Goal: Task Accomplishment & Management: Manage account settings

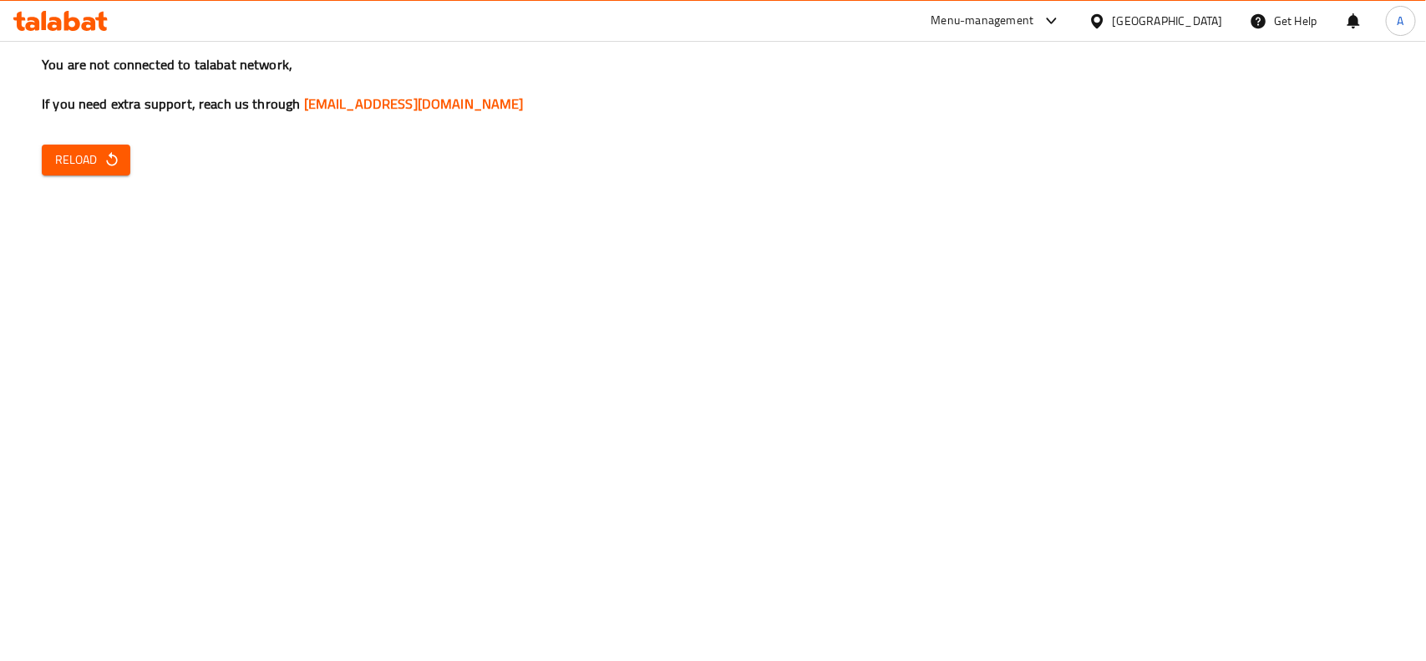
click at [1209, 13] on div "Oman" at bounding box center [1168, 21] width 110 height 18
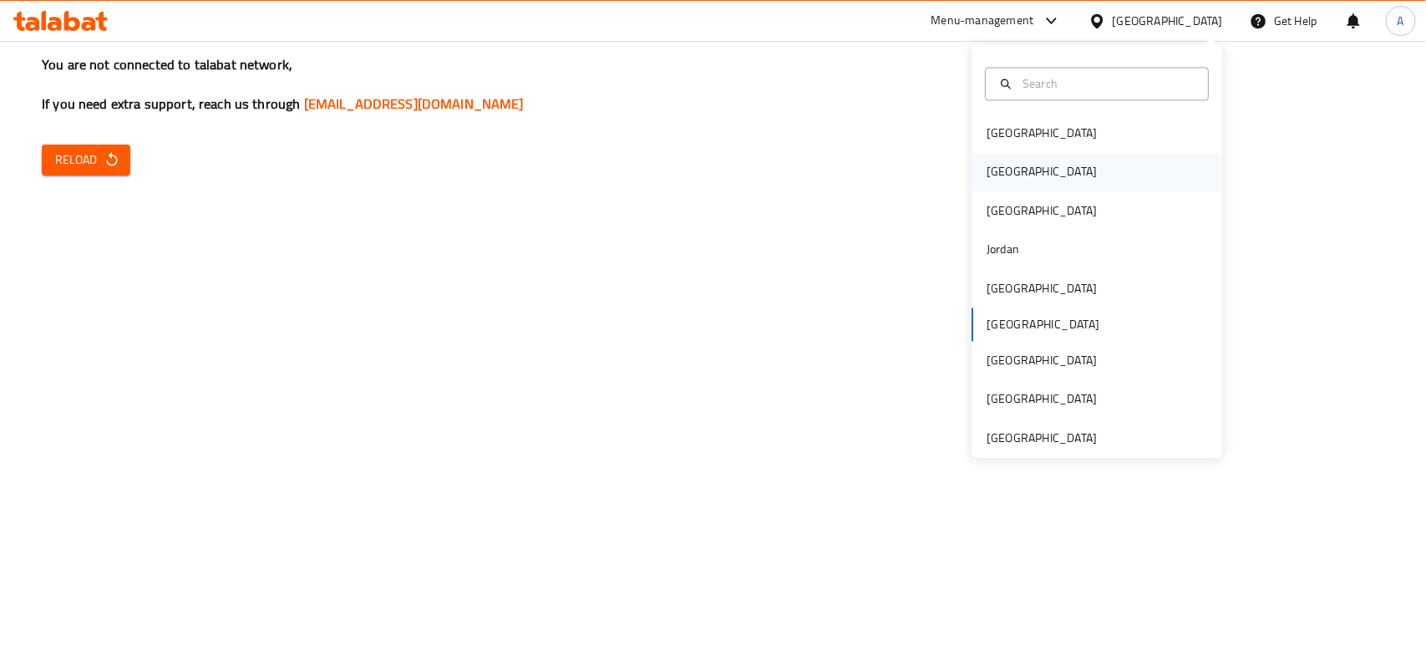
click at [1011, 178] on div "[GEOGRAPHIC_DATA]" at bounding box center [1041, 172] width 137 height 38
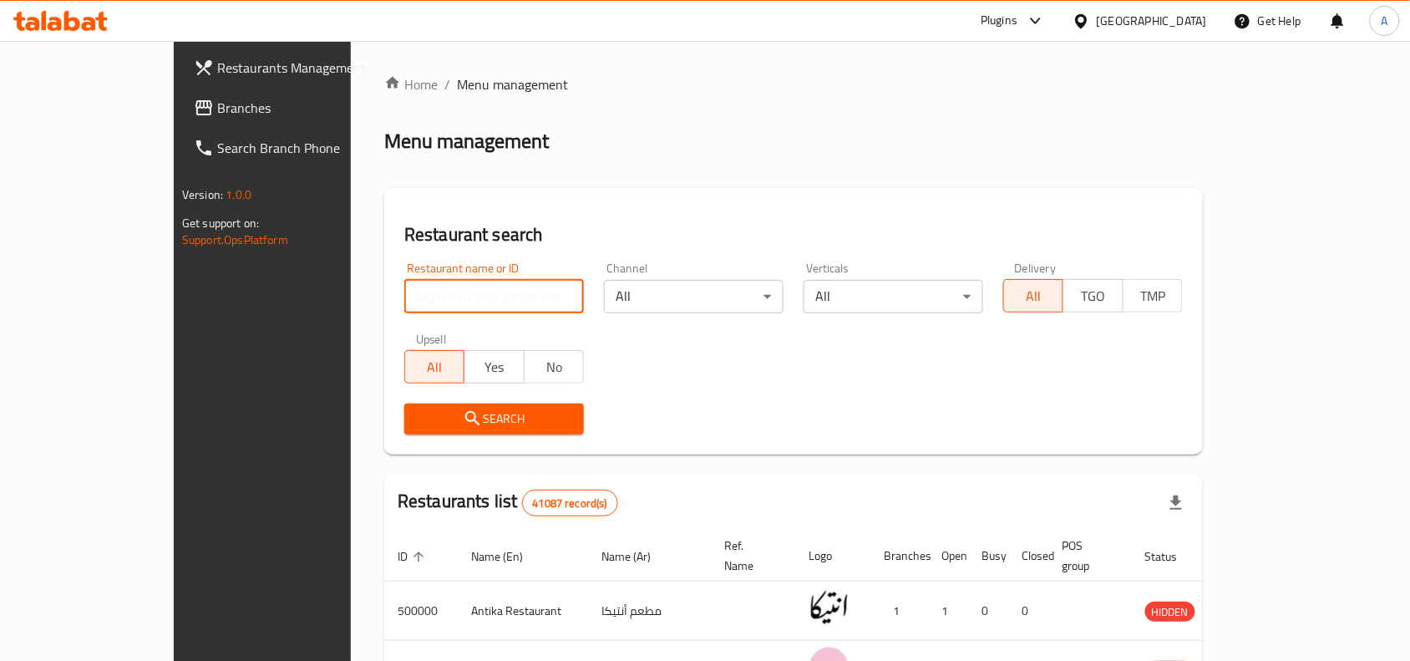
paste input "648283"
type input "648283"
click at [469, 418] on span "Search" at bounding box center [494, 418] width 153 height 21
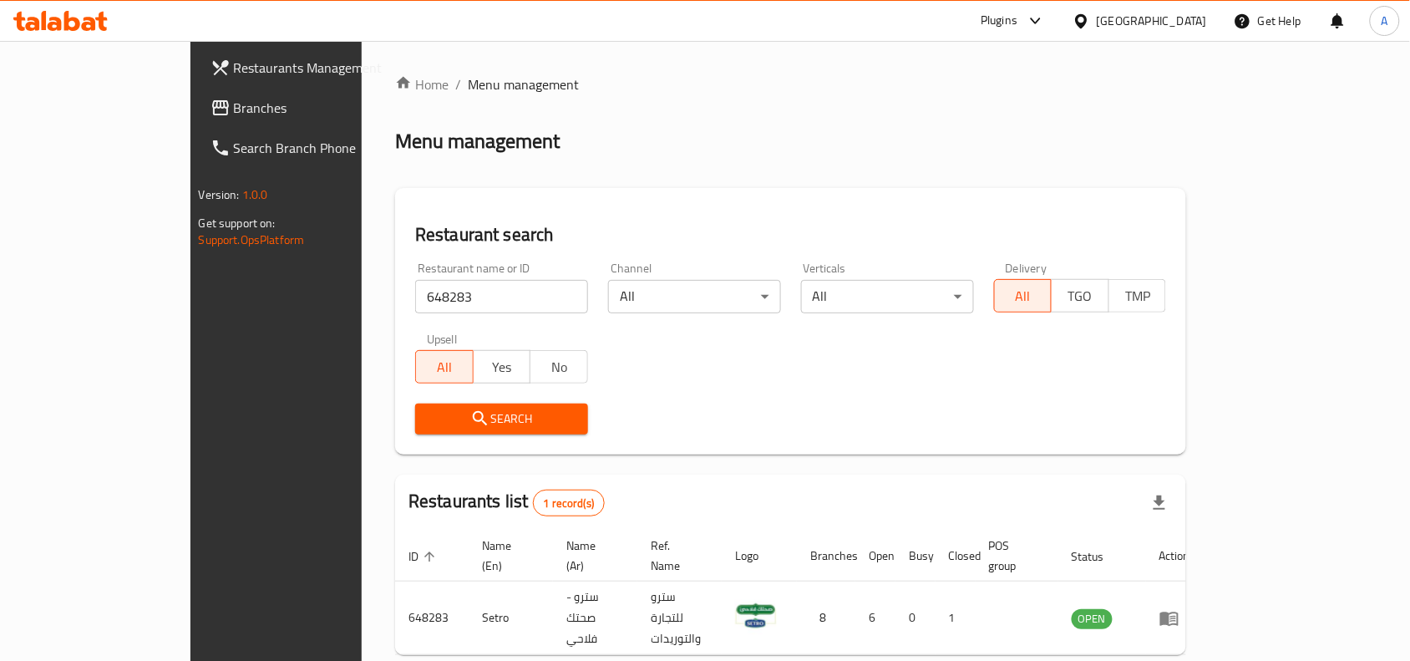
click at [990, 395] on div "Search" at bounding box center [790, 418] width 771 height 51
click at [234, 63] on span "Restaurants Management" at bounding box center [323, 68] width 179 height 20
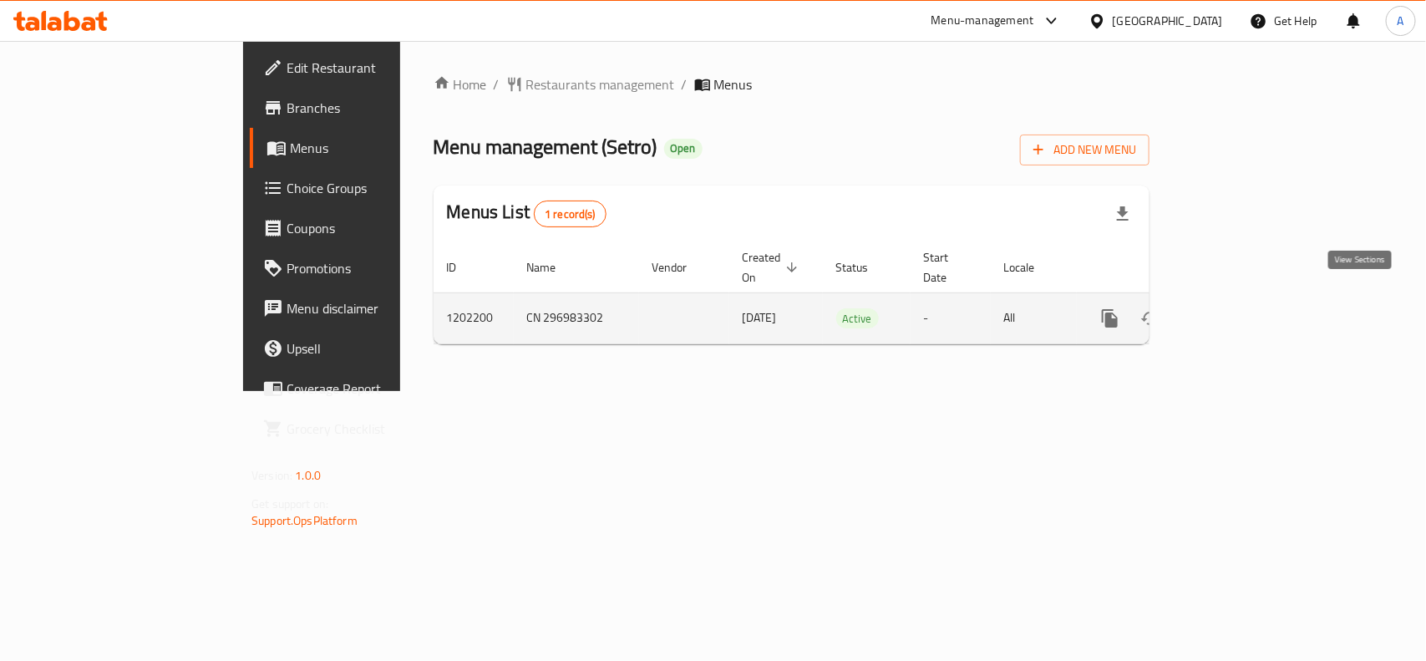
click at [1240, 308] on icon "enhanced table" at bounding box center [1230, 318] width 20 height 20
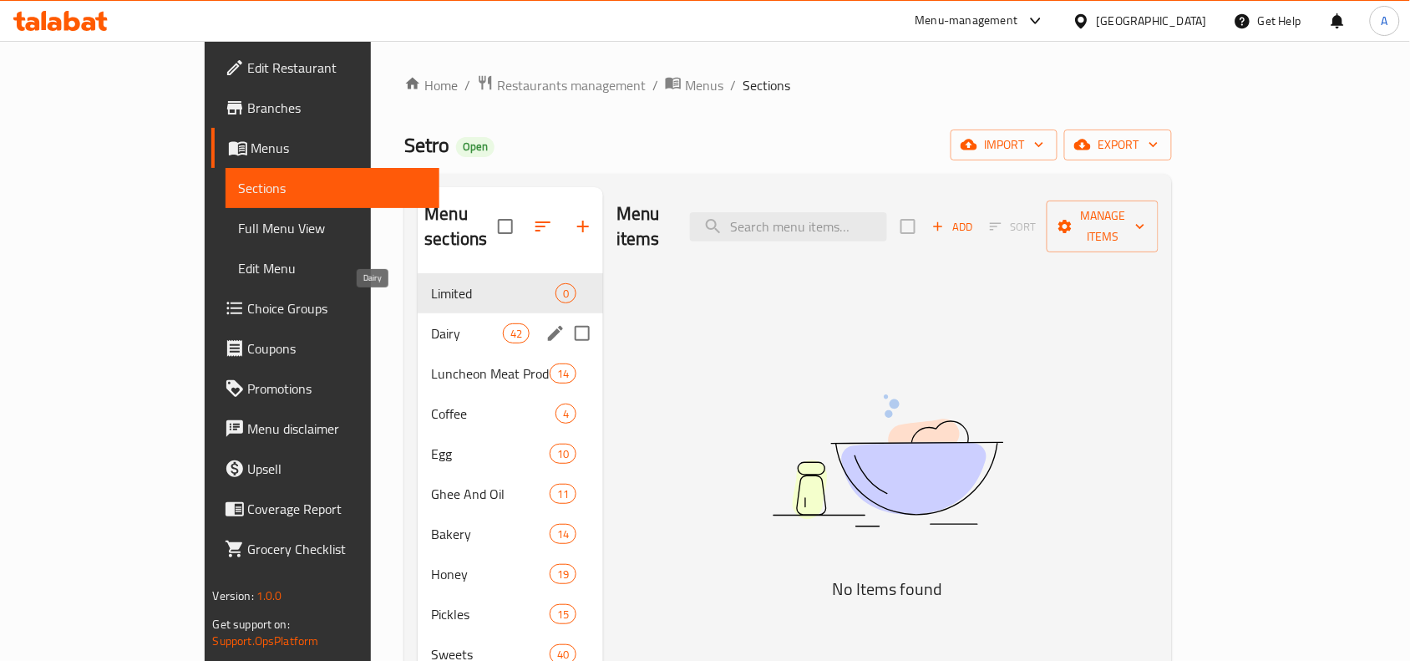
click at [431, 323] on span "Dairy" at bounding box center [466, 333] width 71 height 20
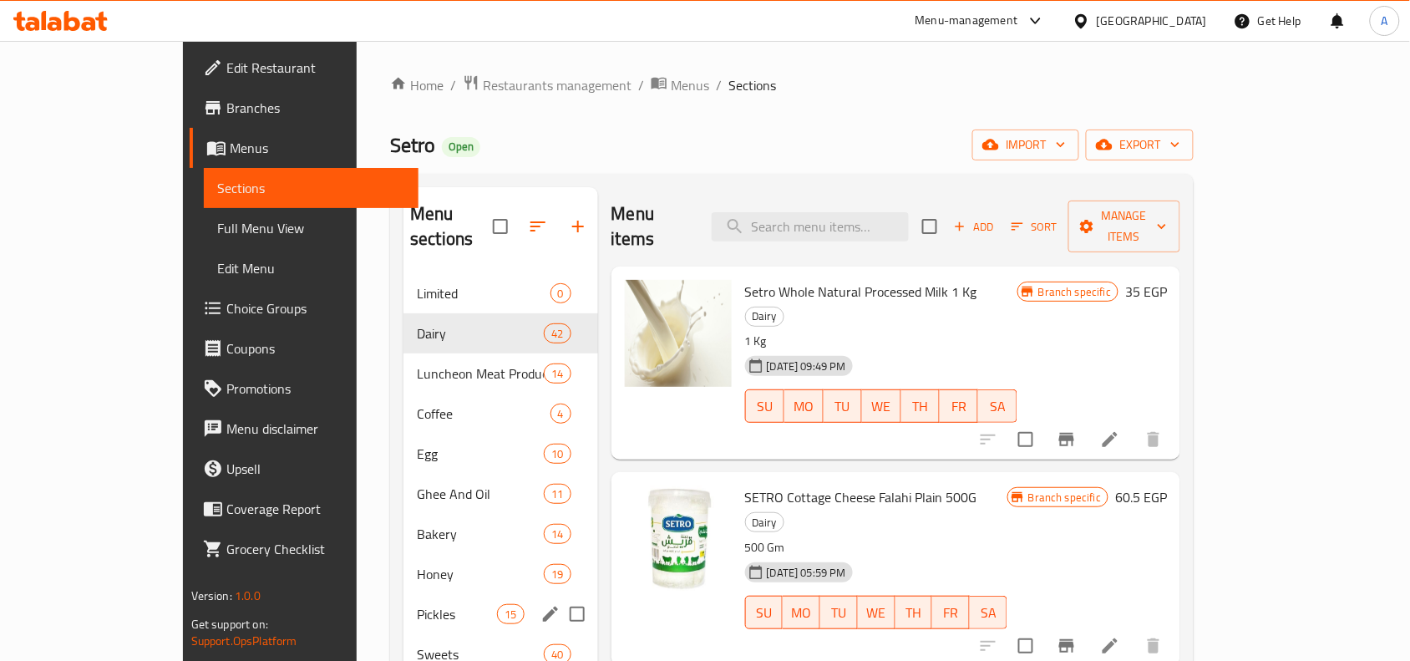
scroll to position [104, 0]
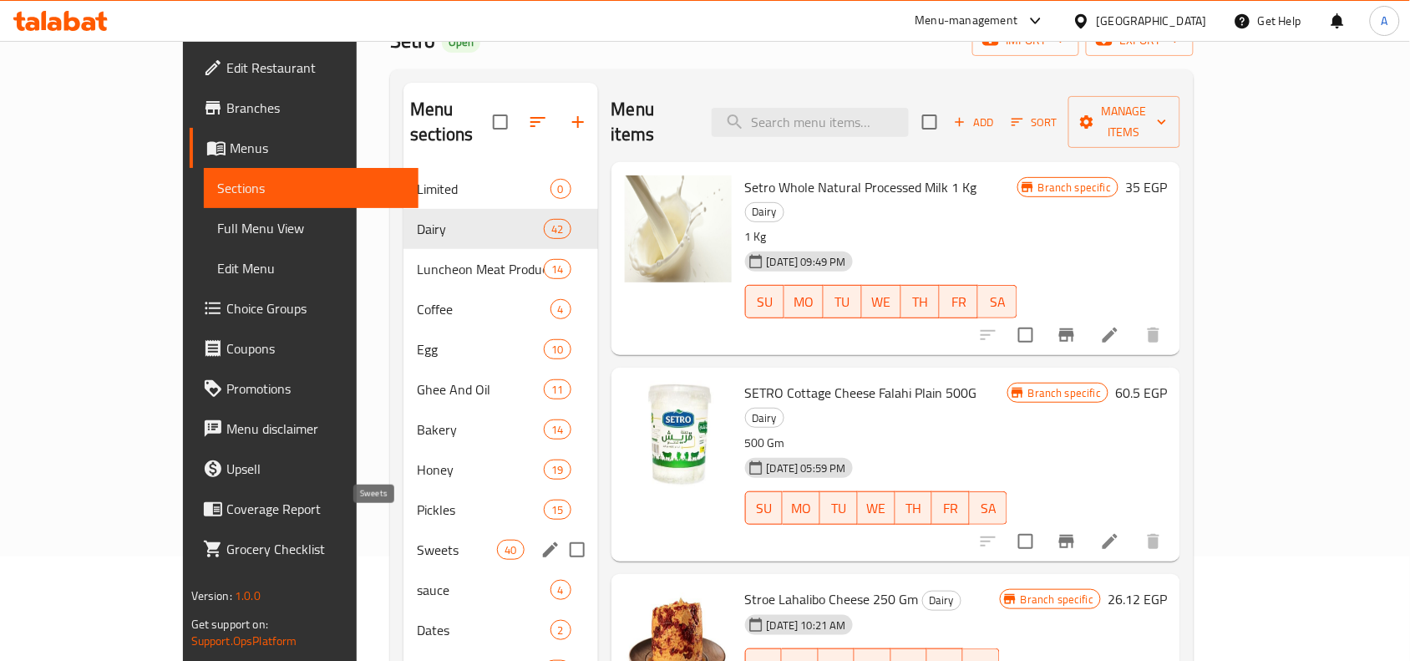
click at [417, 540] on span "Sweets" at bounding box center [457, 550] width 80 height 20
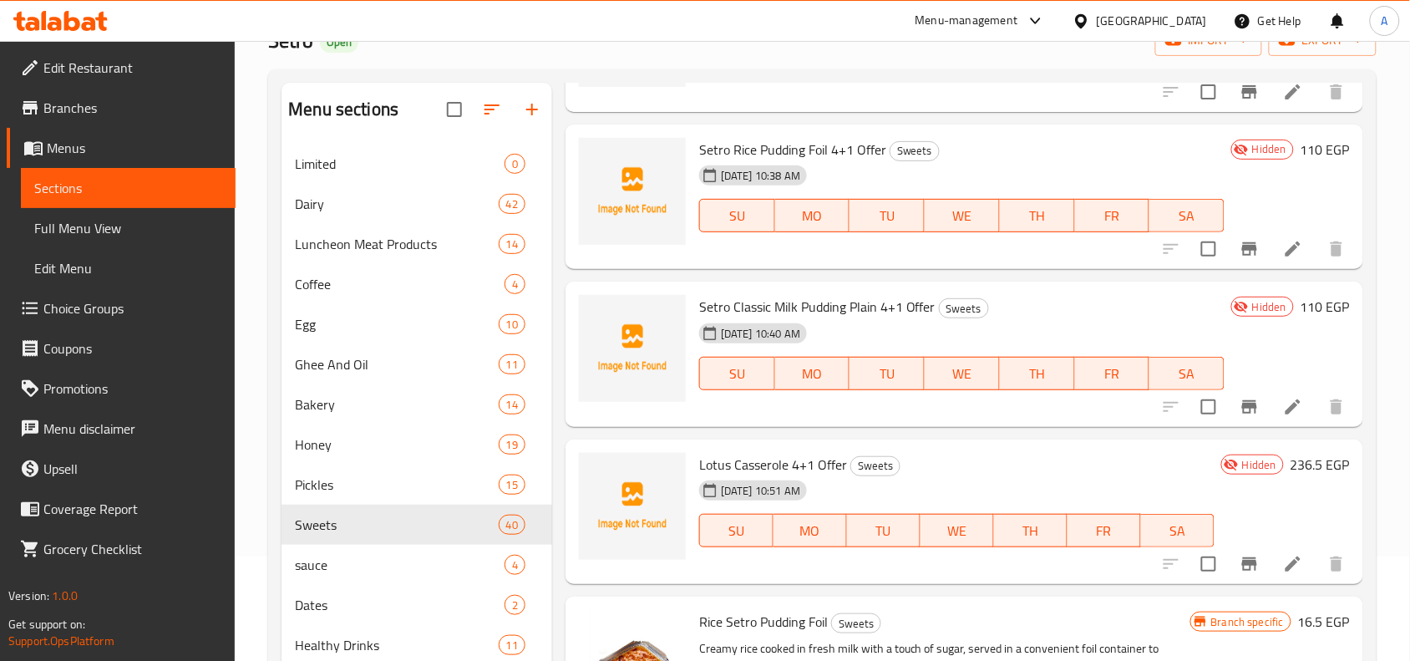
scroll to position [522, 0]
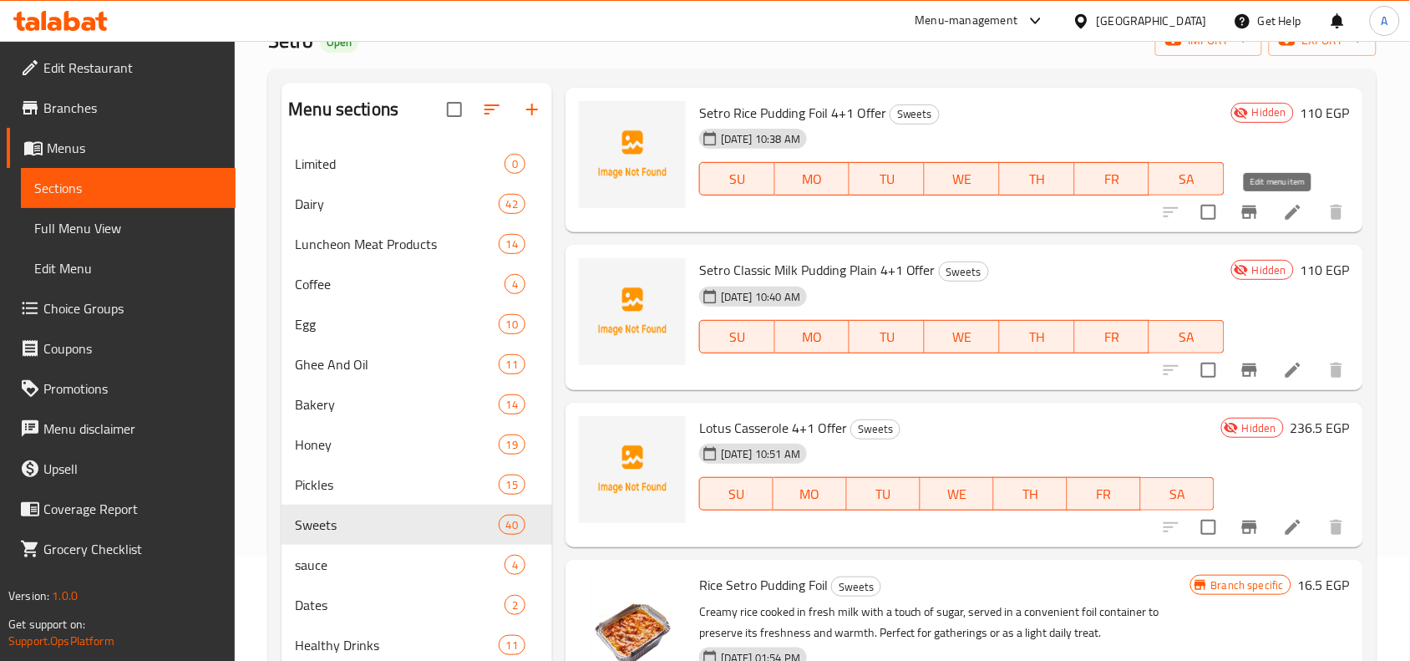
click at [1283, 206] on icon at bounding box center [1293, 212] width 20 height 20
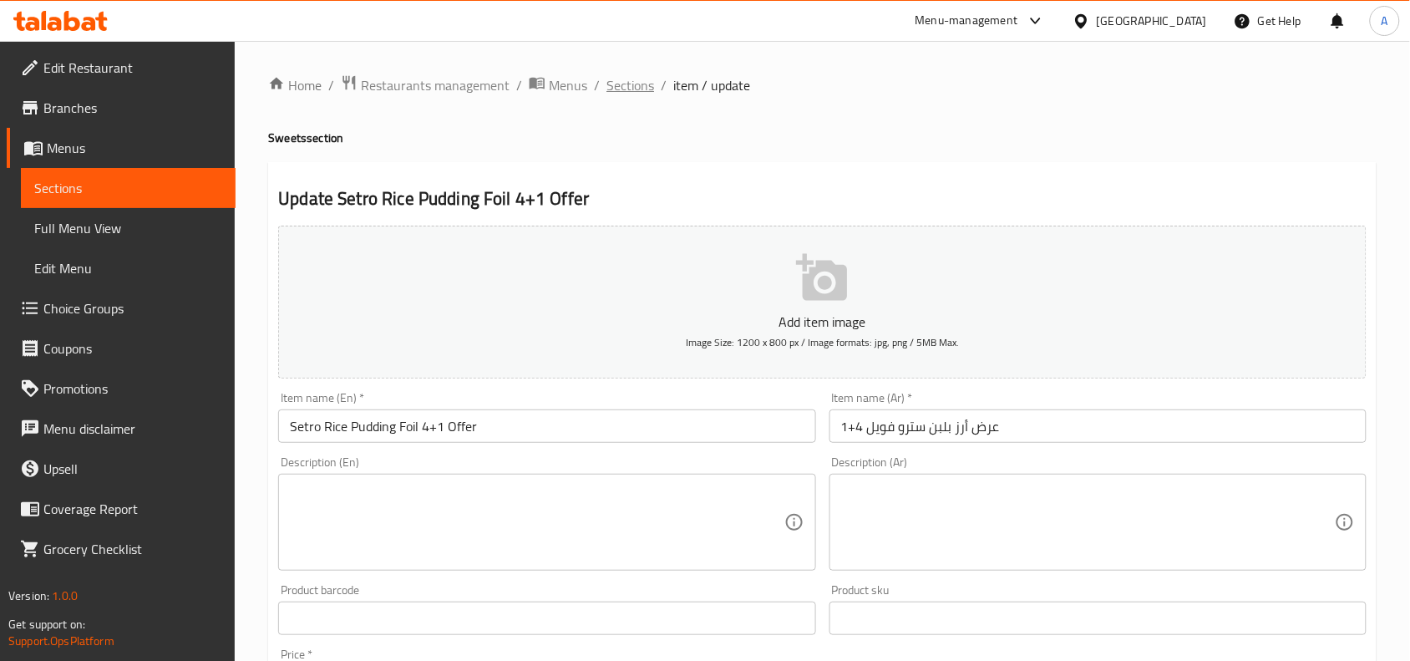
click at [647, 90] on span "Sections" at bounding box center [630, 85] width 48 height 20
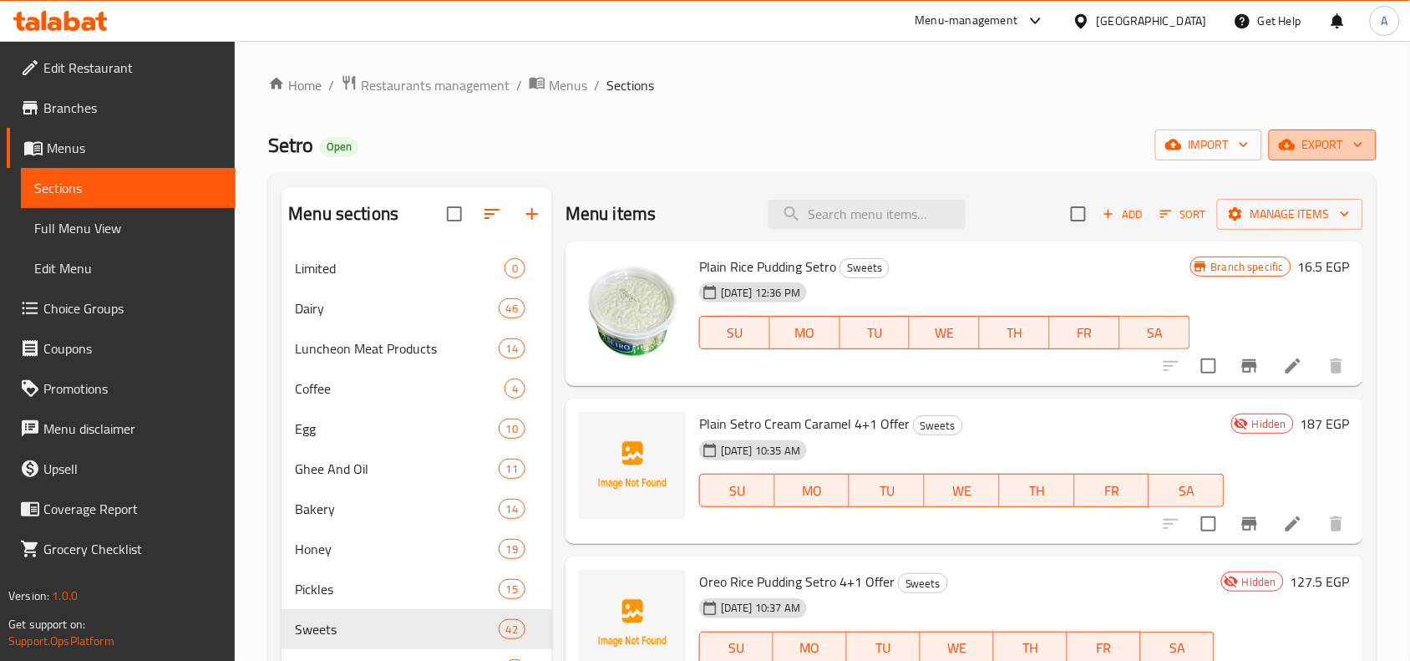
click at [1343, 143] on span "export" at bounding box center [1322, 144] width 81 height 21
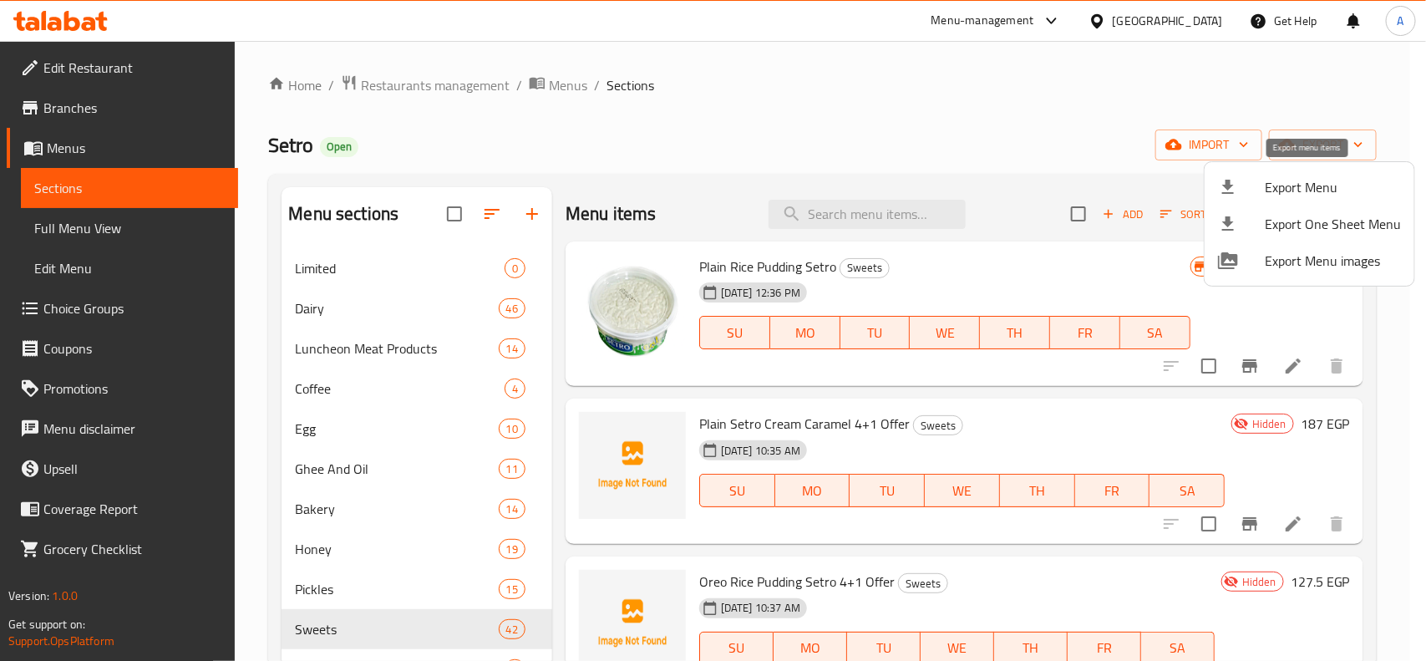
click at [1291, 185] on span "Export Menu" at bounding box center [1333, 187] width 136 height 20
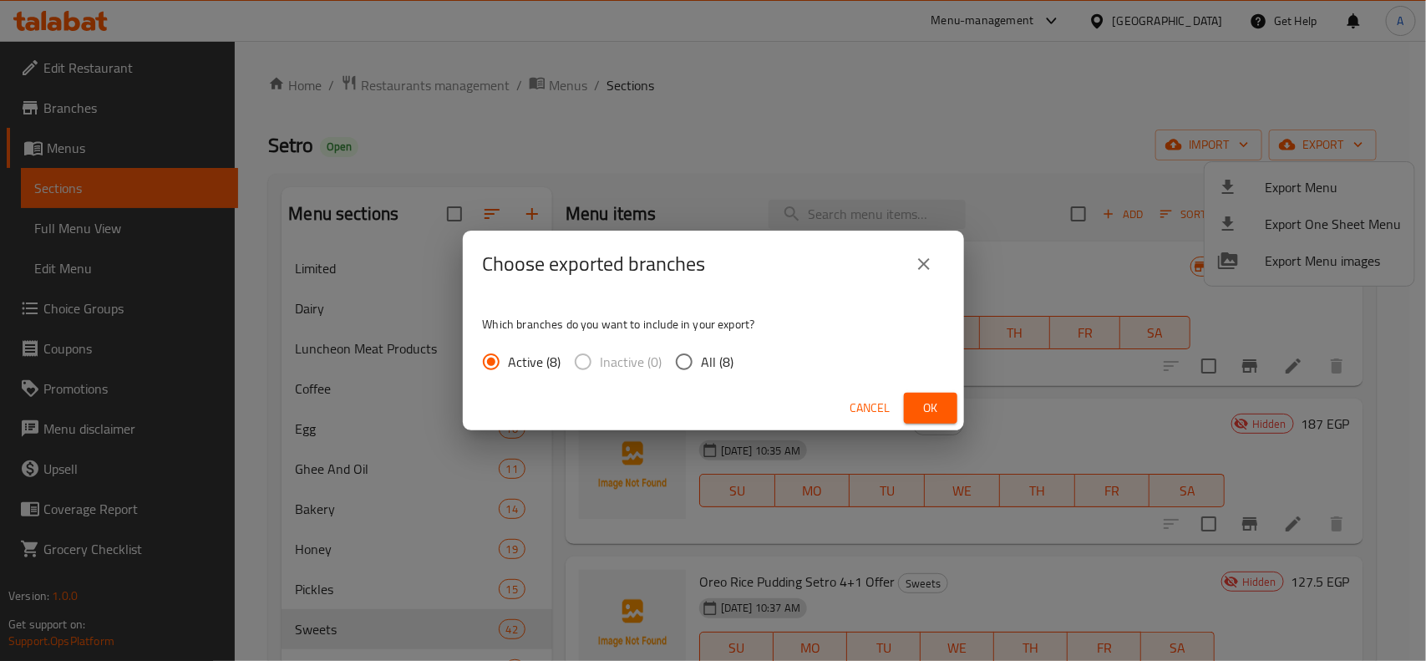
click at [715, 359] on span "All (8)" at bounding box center [718, 362] width 33 height 20
click at [702, 359] on input "All (8)" at bounding box center [684, 361] width 35 height 35
radio input "true"
click at [951, 399] on button "Ok" at bounding box center [930, 408] width 53 height 31
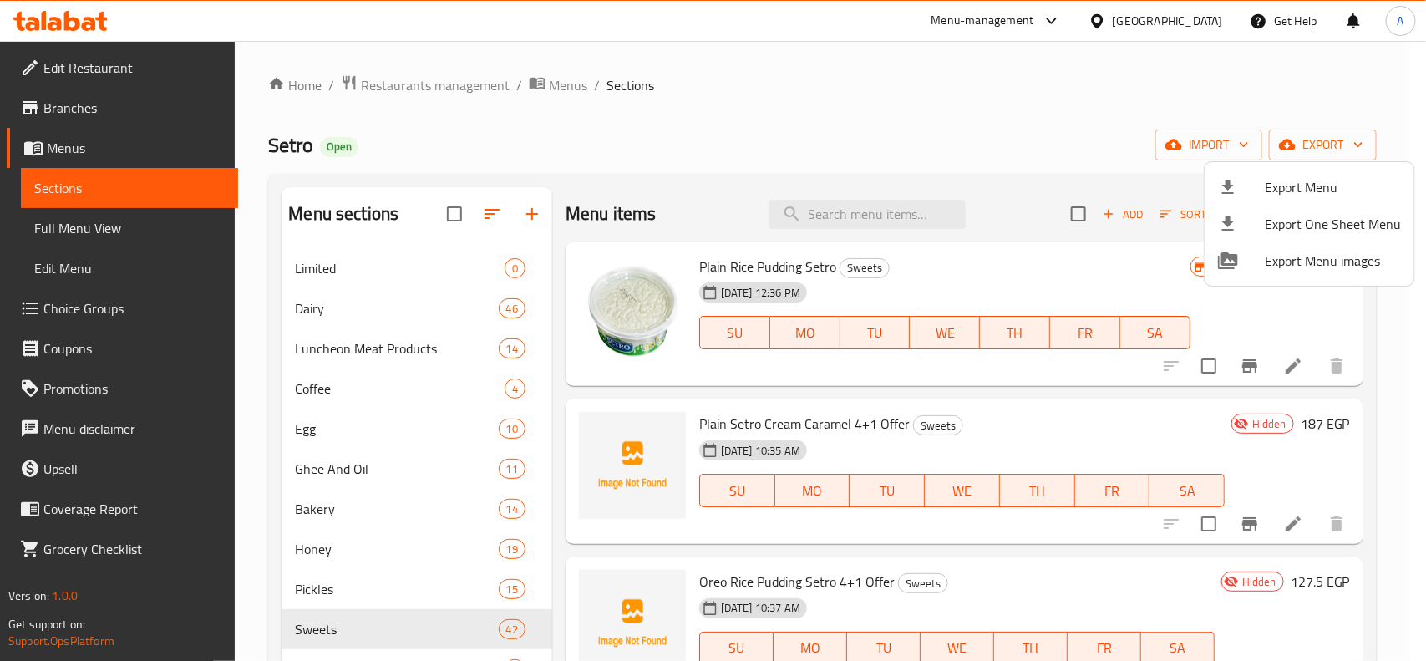
click at [804, 129] on div at bounding box center [713, 330] width 1426 height 661
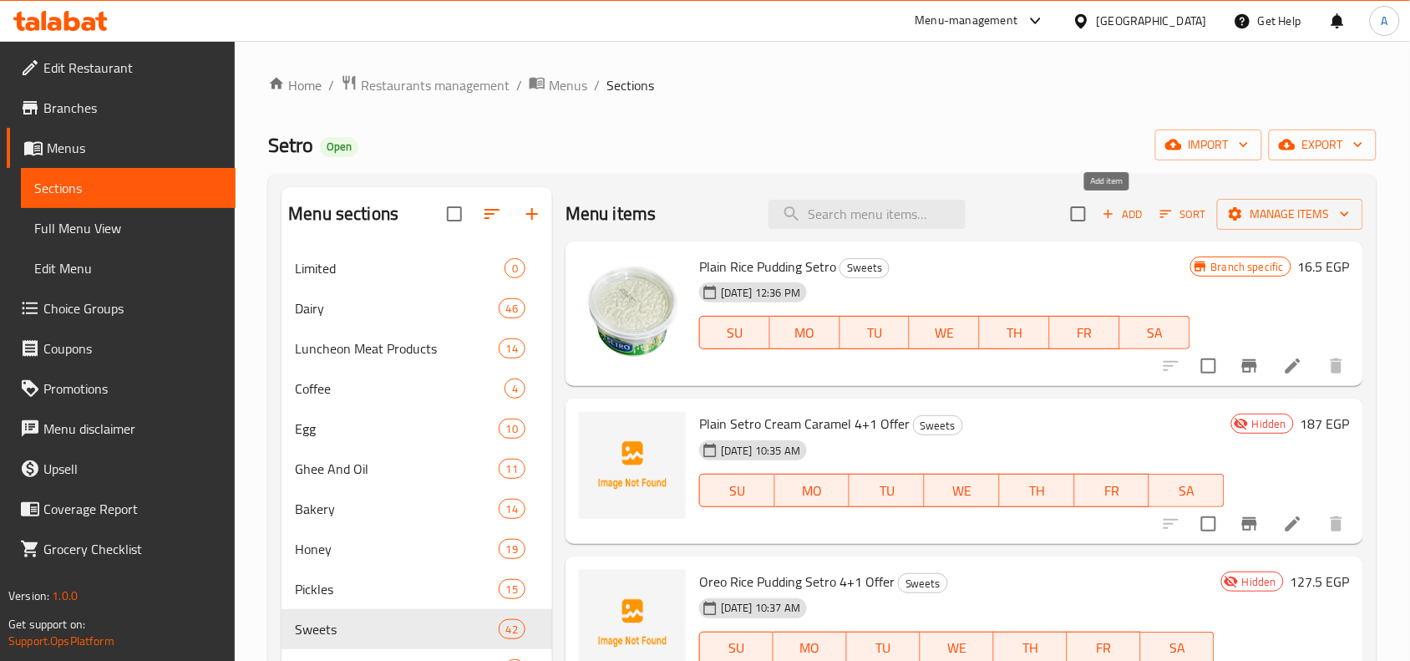
click at [1114, 217] on span "Add" at bounding box center [1122, 214] width 45 height 19
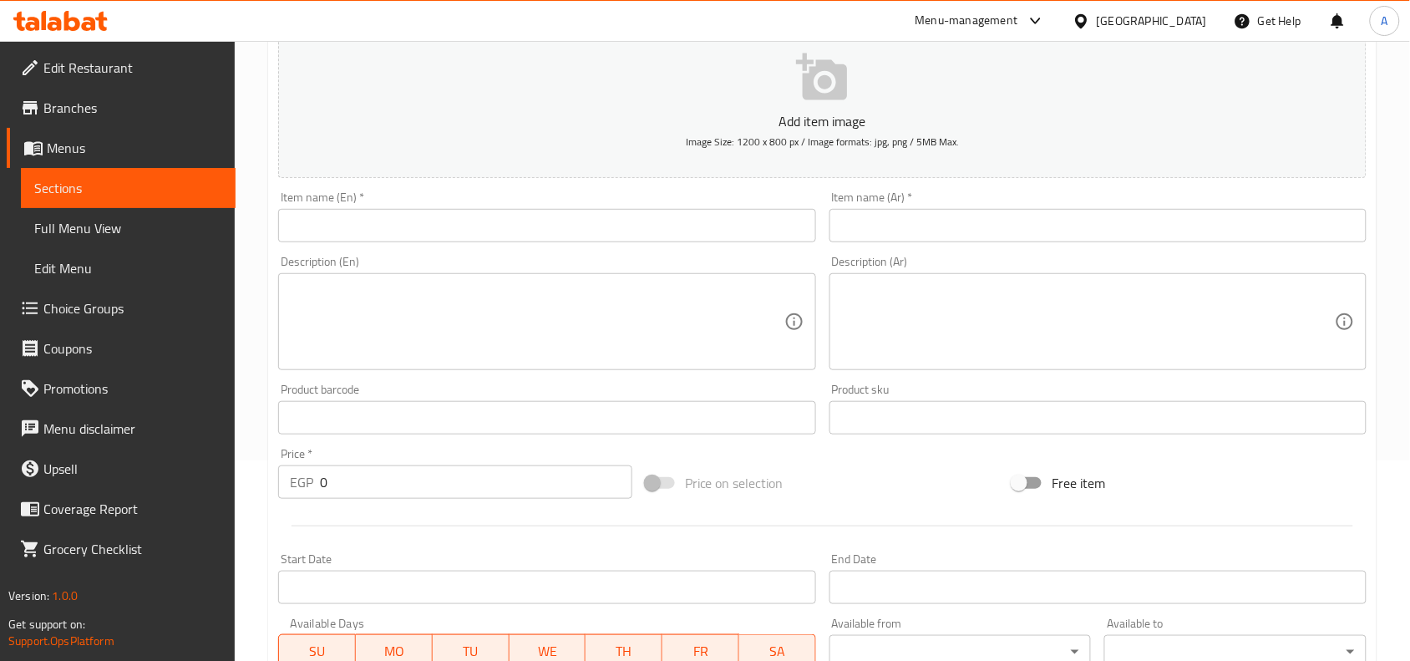
scroll to position [209, 0]
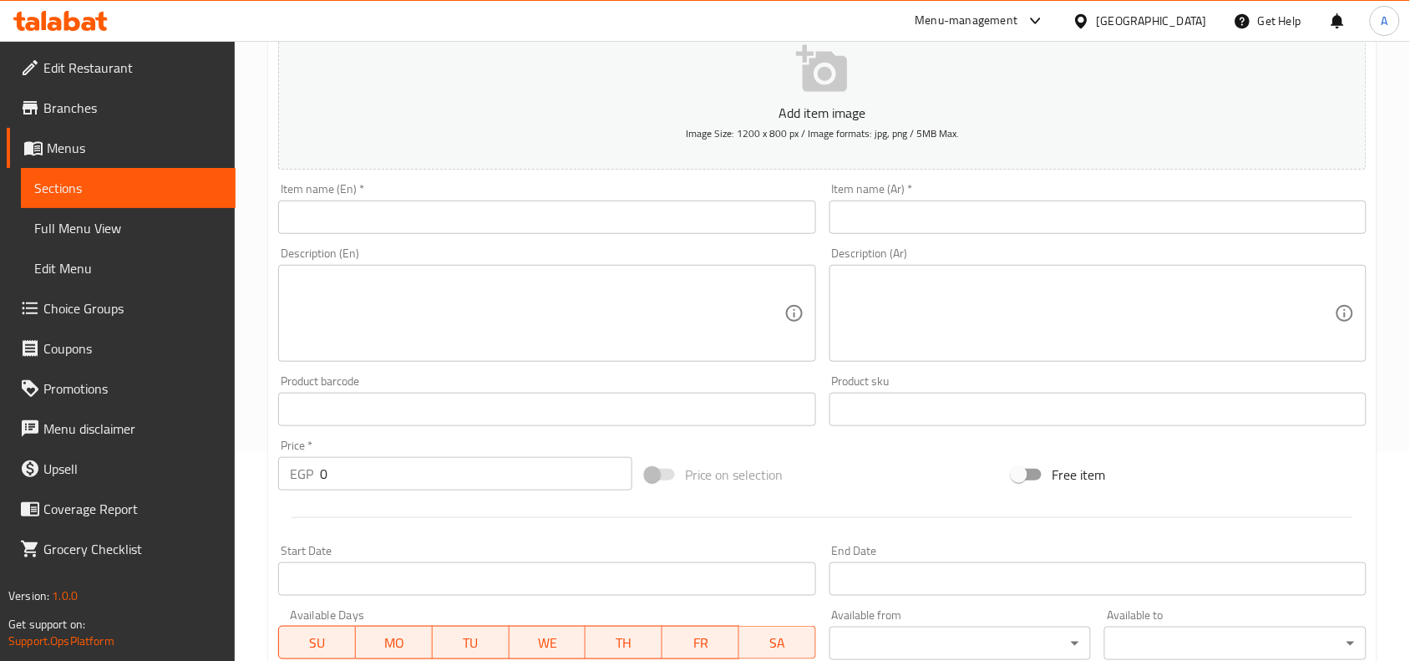
click at [1011, 226] on input "text" at bounding box center [1097, 216] width 537 height 33
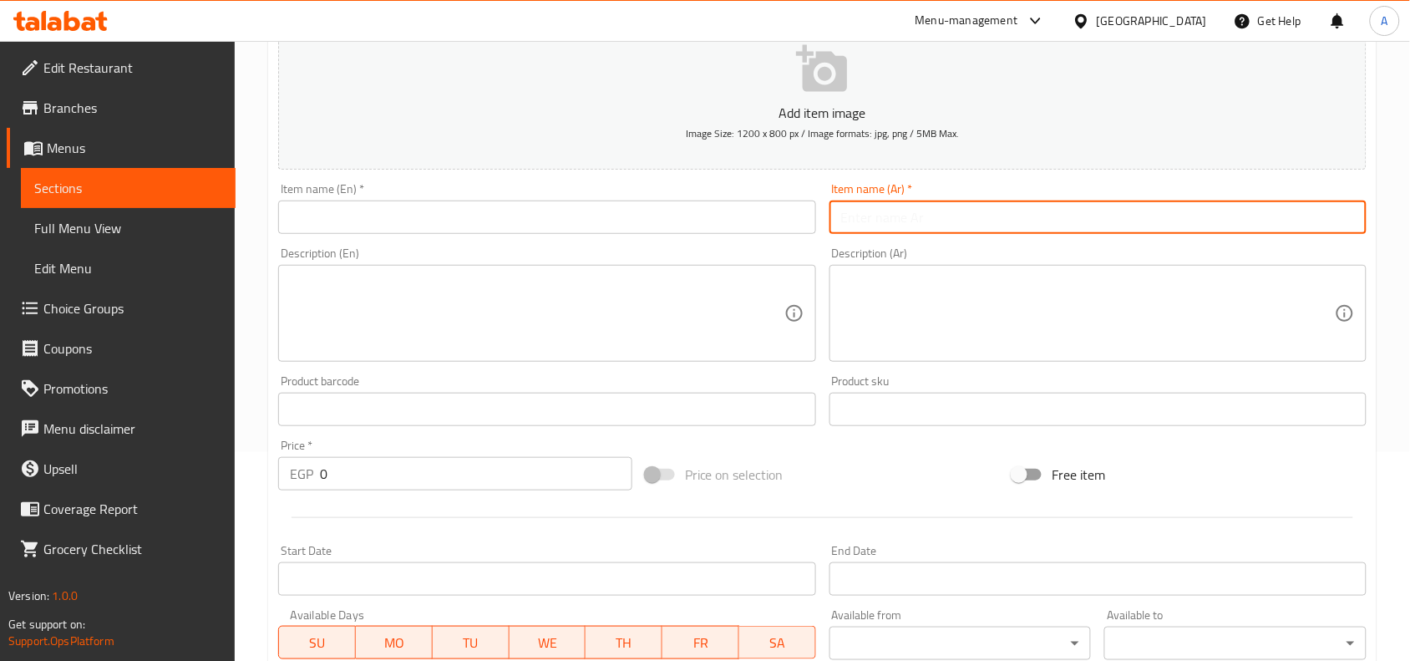
paste input "رز بلبن ساده 4+1"
type input "عرض رز بلبن ساده 4+1"
click at [687, 222] on input "text" at bounding box center [546, 216] width 537 height 33
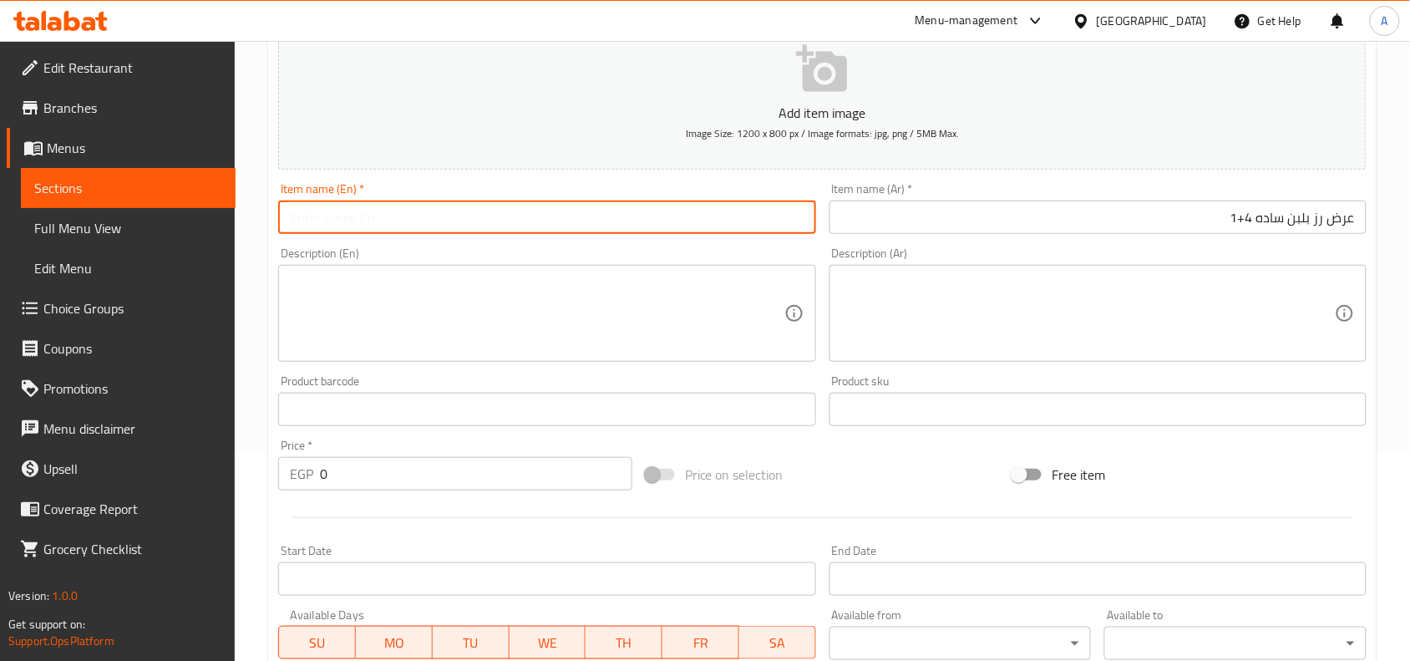
type input "R"
type input "Plain Rice Pudding Offer 4+1"
click at [572, 244] on div "Description (En) Description (En)" at bounding box center [546, 305] width 550 height 128
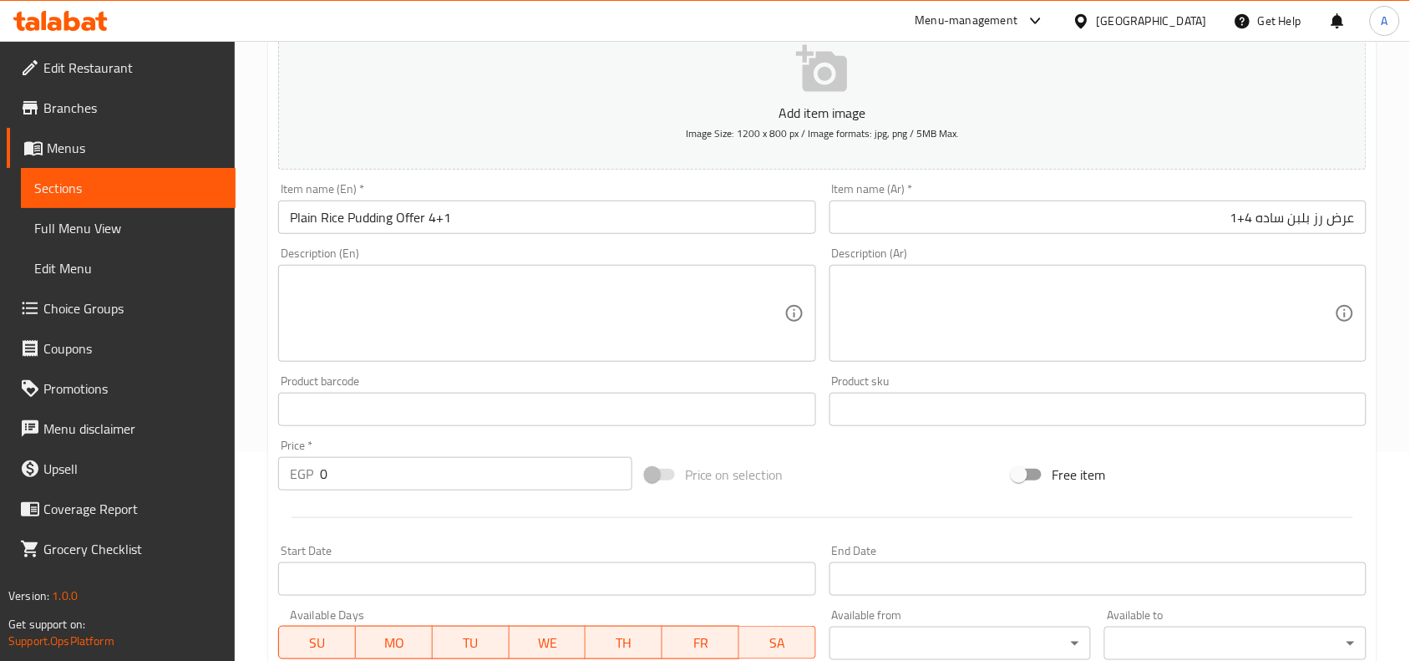
scroll to position [516, 0]
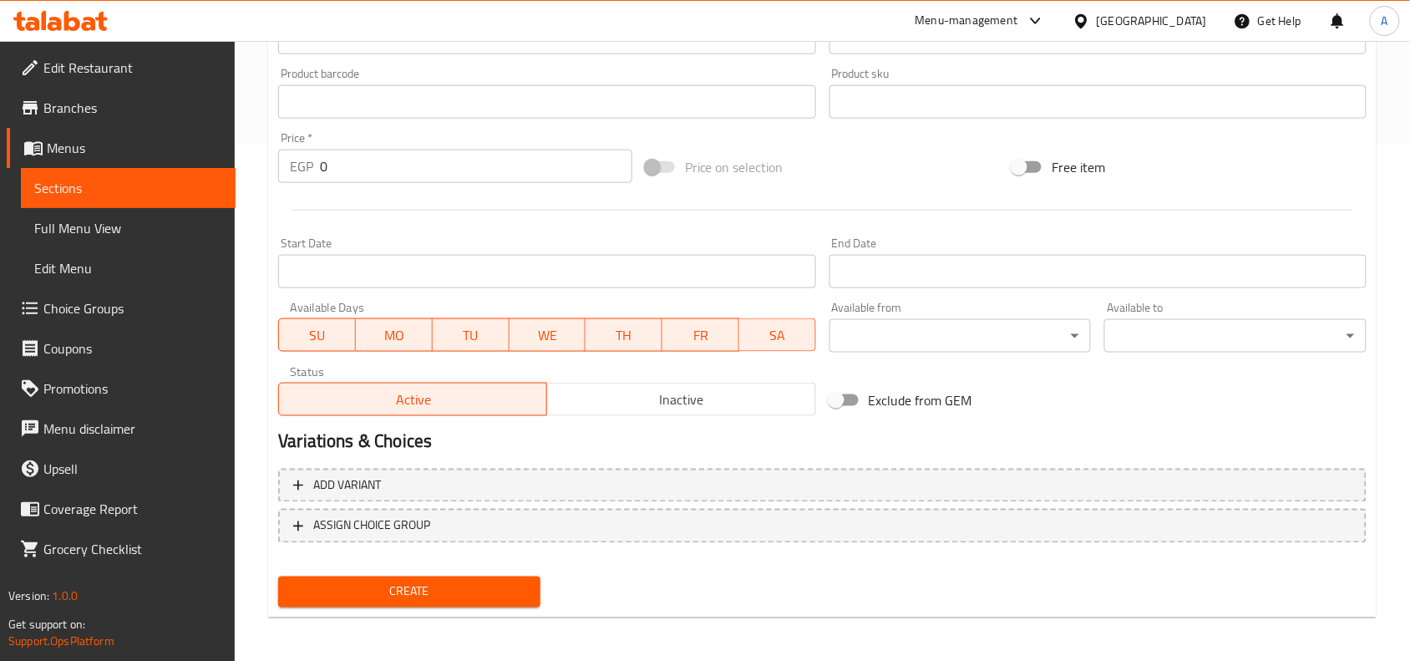
click at [633, 407] on span "Inactive" at bounding box center [681, 400] width 255 height 24
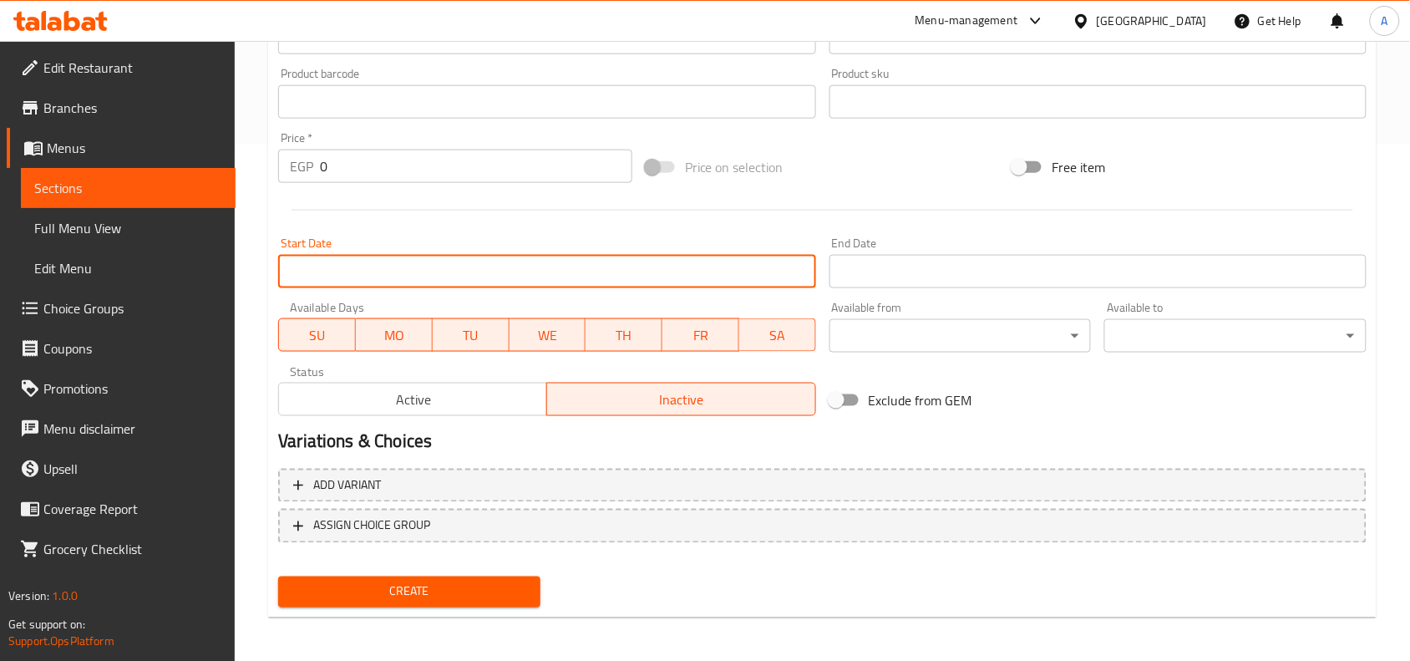
click at [645, 264] on input "Start Date" at bounding box center [546, 271] width 537 height 33
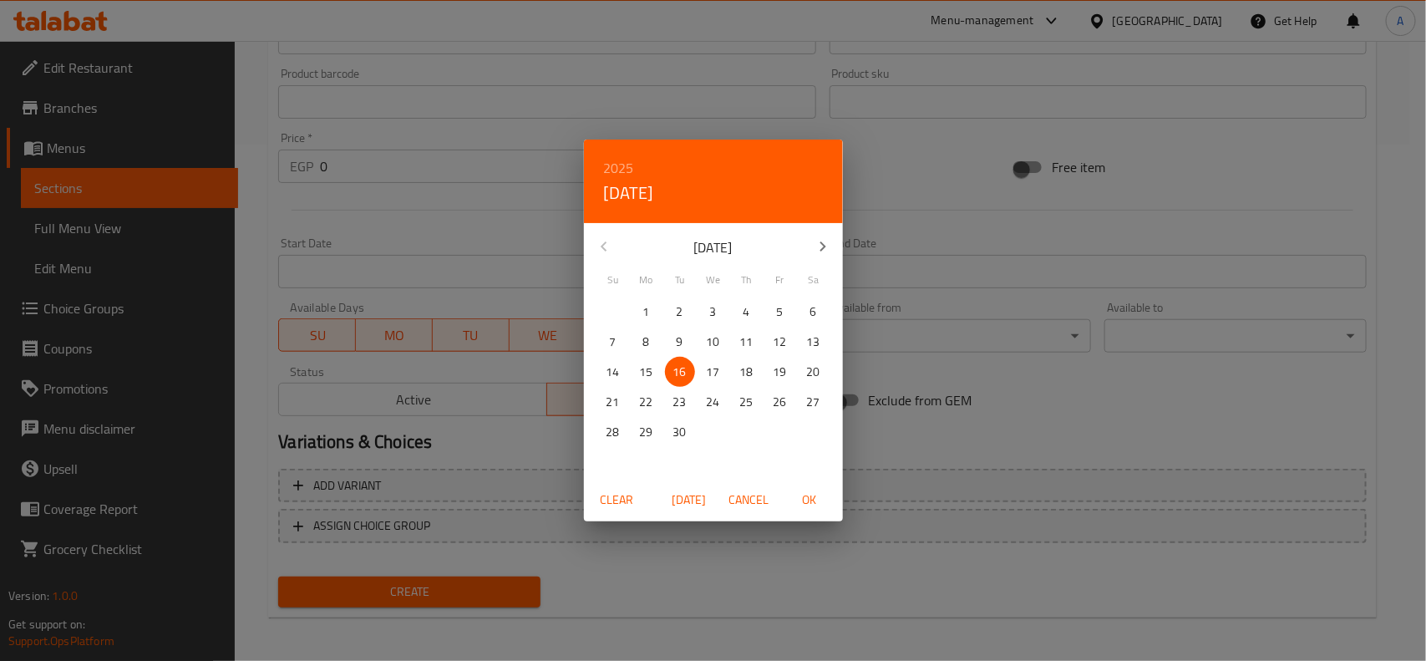
click at [670, 373] on span "16" at bounding box center [680, 372] width 30 height 21
click at [807, 494] on span "OK" at bounding box center [809, 500] width 40 height 21
type input "[DATE]"
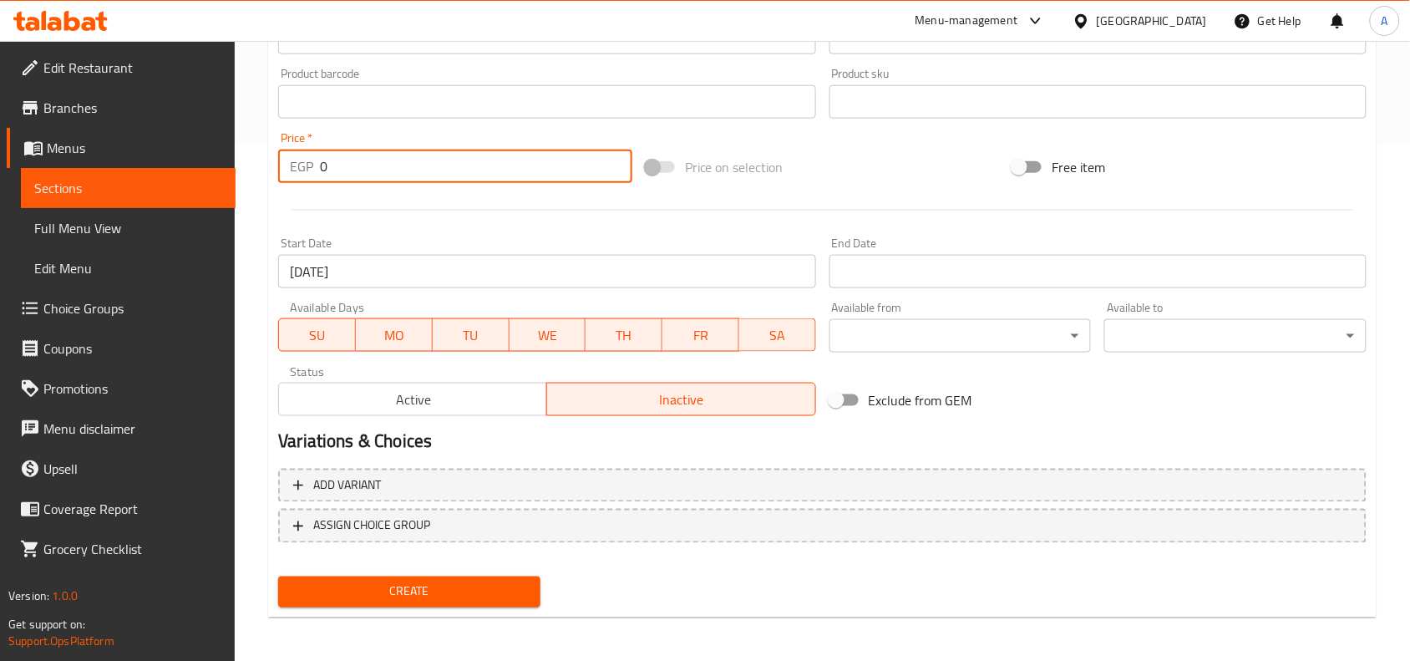
click at [419, 171] on input "0" at bounding box center [476, 166] width 312 height 33
paste input "11"
type input "110"
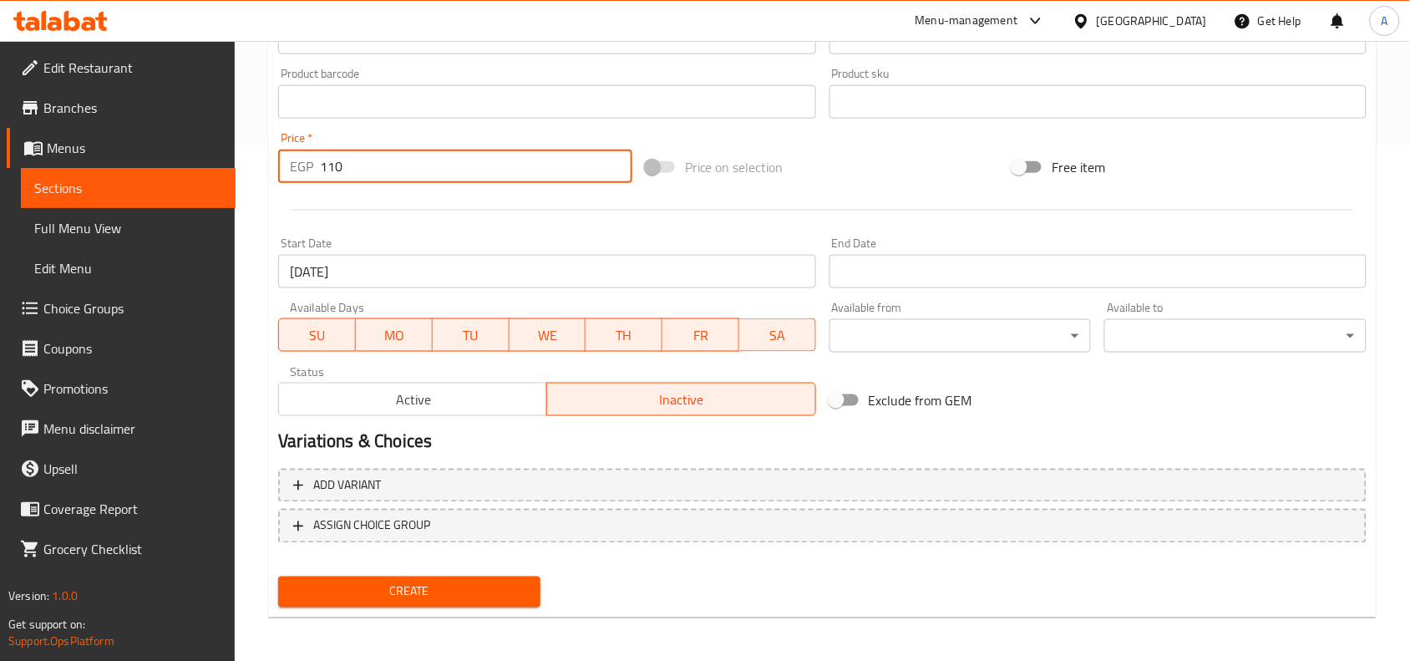
click at [449, 198] on div at bounding box center [822, 210] width 1102 height 41
click at [901, 271] on input "Start Date" at bounding box center [1097, 271] width 537 height 33
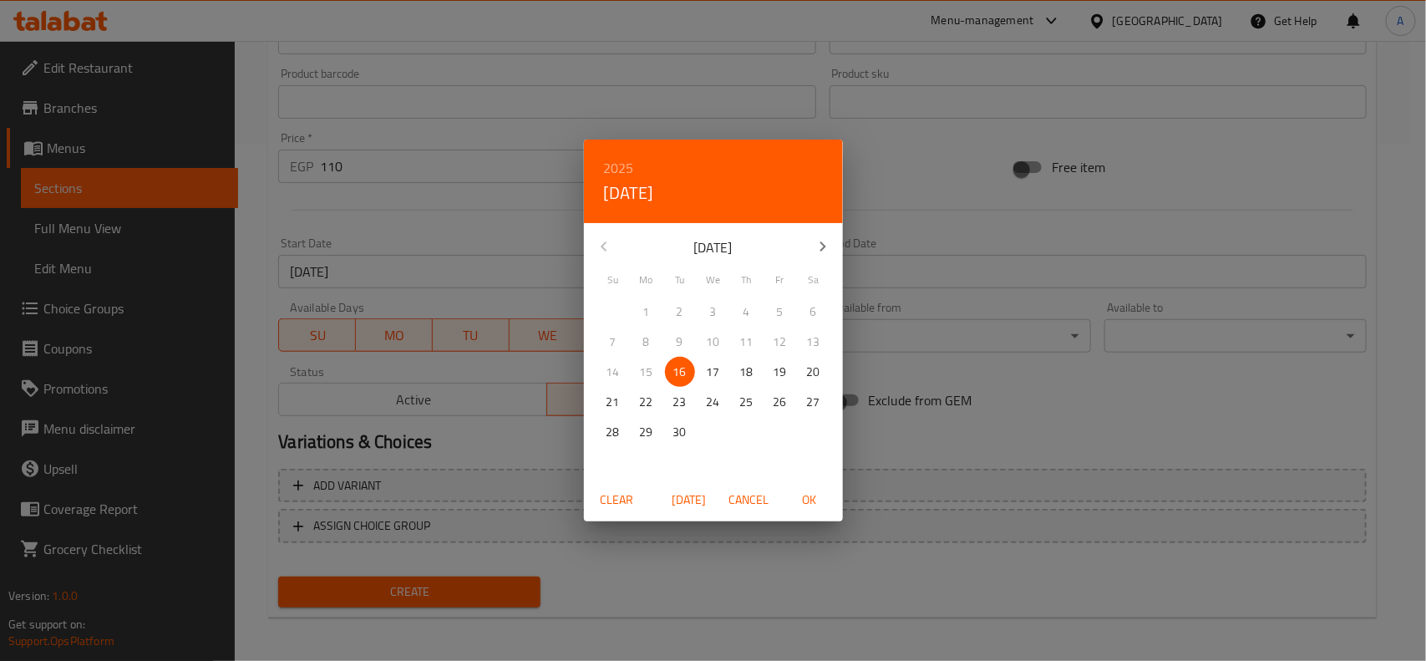
click at [685, 429] on p "30" at bounding box center [679, 432] width 13 height 21
click at [814, 501] on span "OK" at bounding box center [809, 500] width 40 height 21
type input "[DATE]"
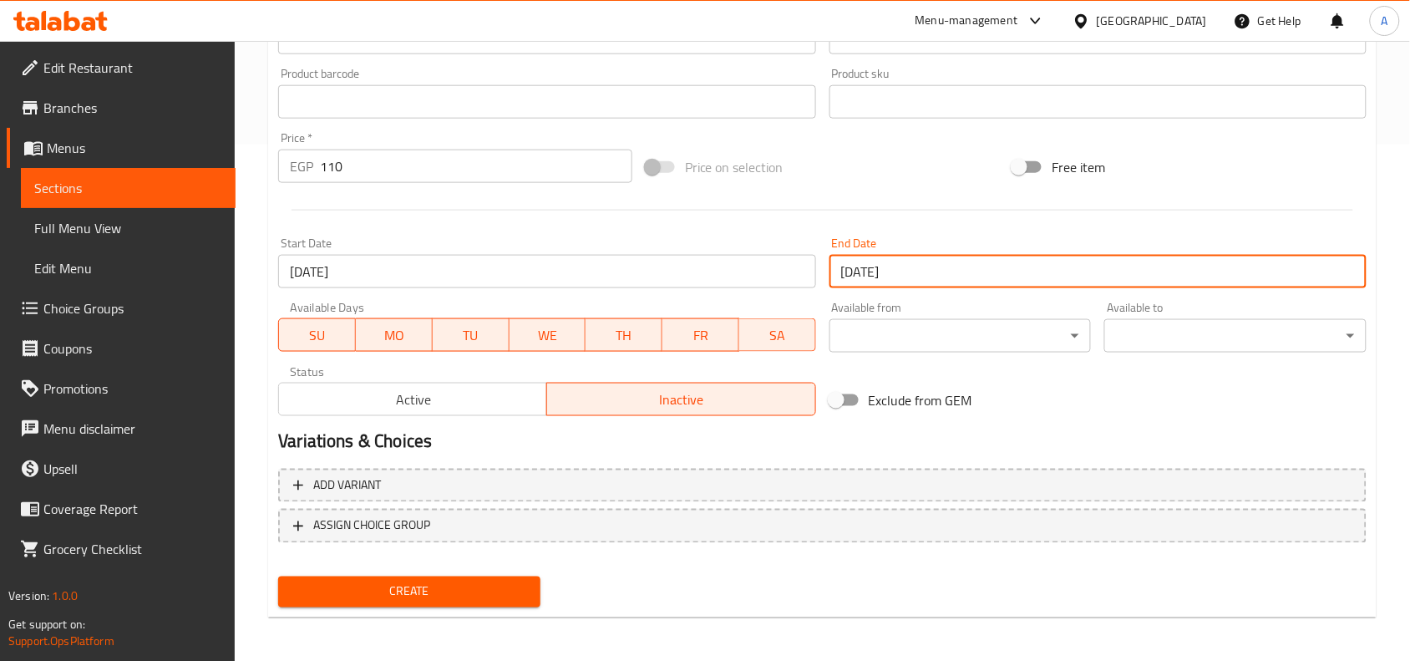
click at [812, 441] on h2 "Variations & Choices" at bounding box center [822, 441] width 1088 height 25
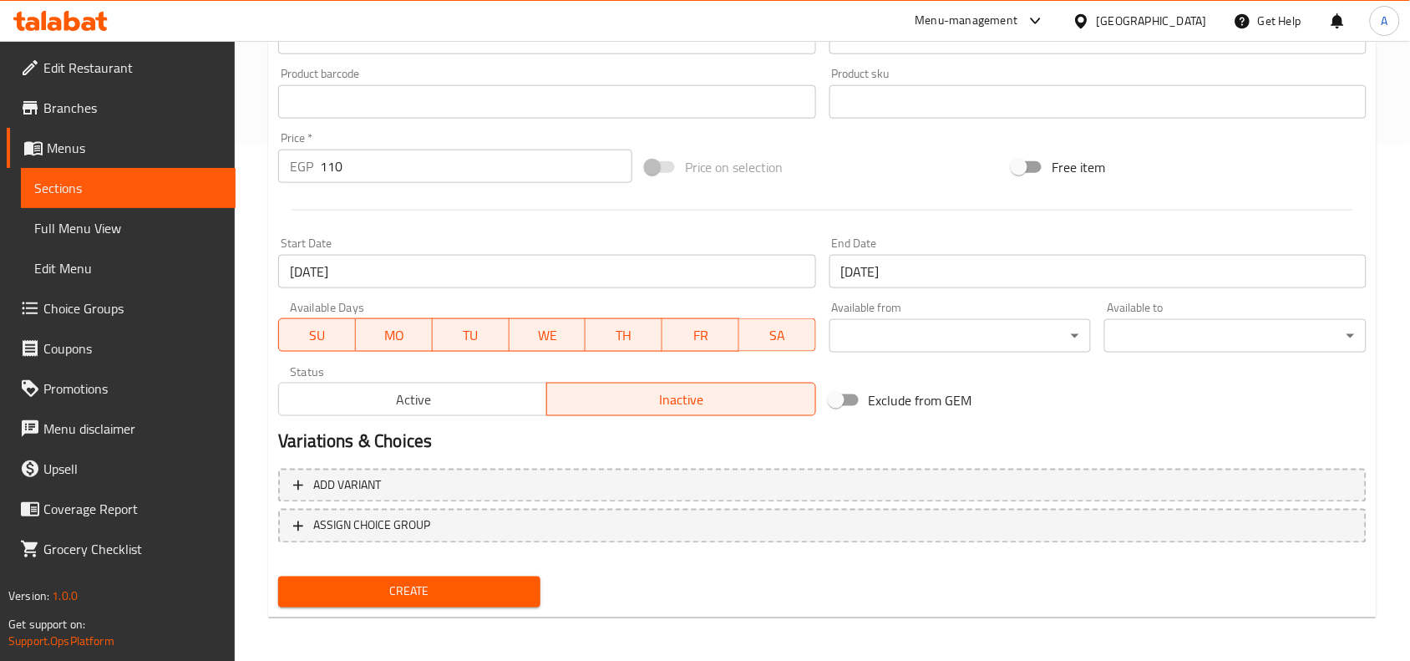
click at [429, 595] on span "Create" at bounding box center [410, 591] width 236 height 21
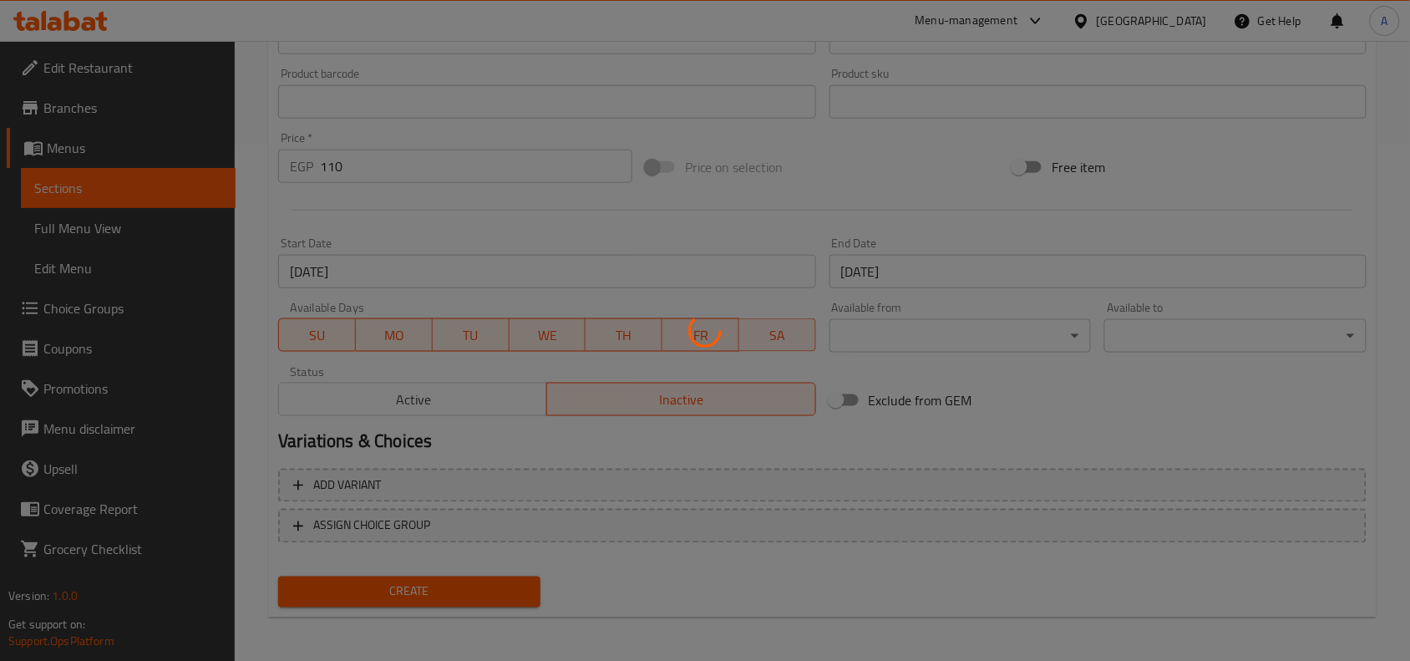
type input "0"
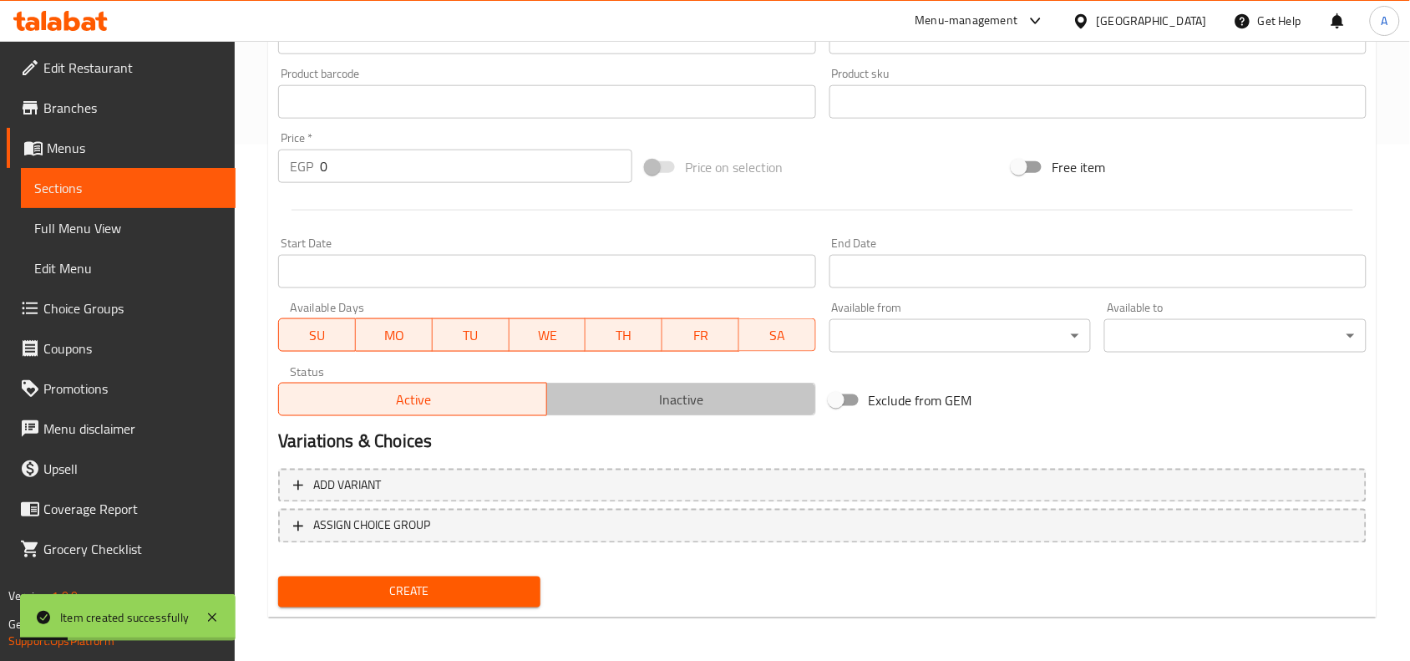
click at [632, 395] on span "Inactive" at bounding box center [681, 400] width 255 height 24
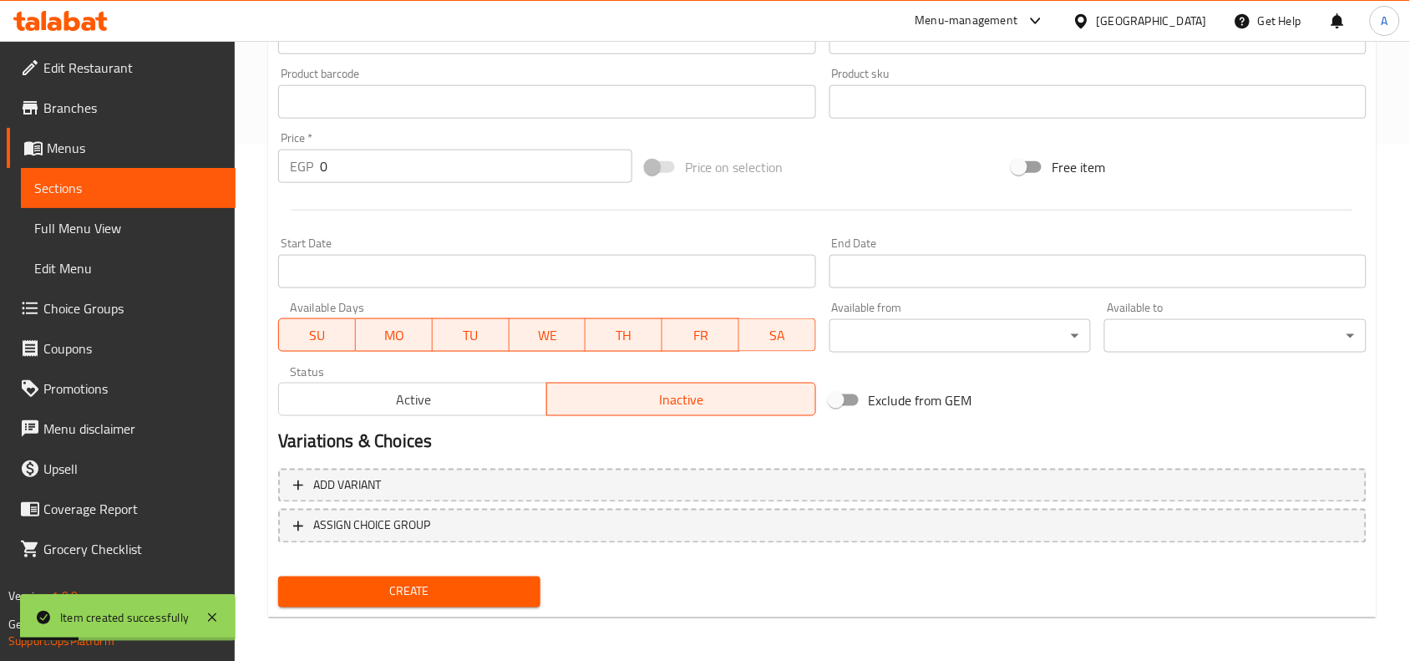
click at [677, 267] on input "Start Date" at bounding box center [546, 271] width 537 height 33
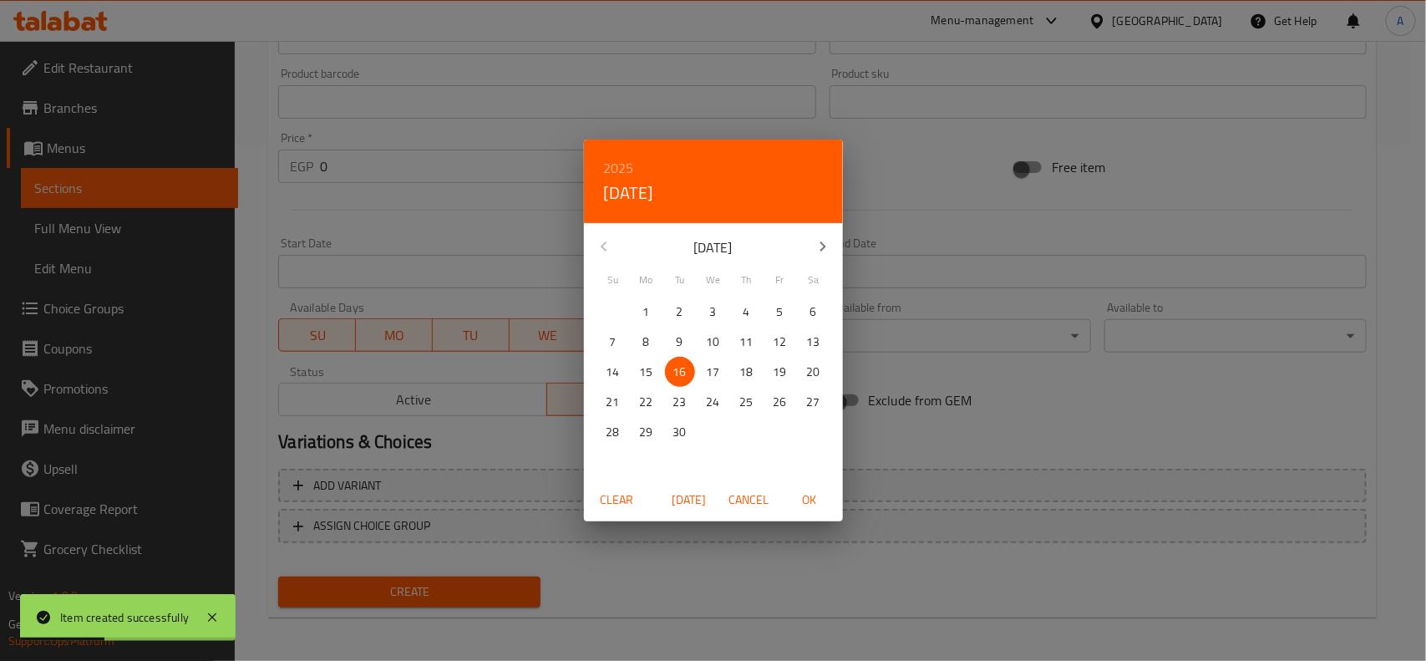
click at [683, 369] on p "16" at bounding box center [679, 372] width 13 height 21
click at [798, 497] on span "OK" at bounding box center [809, 500] width 40 height 21
type input "[DATE]"
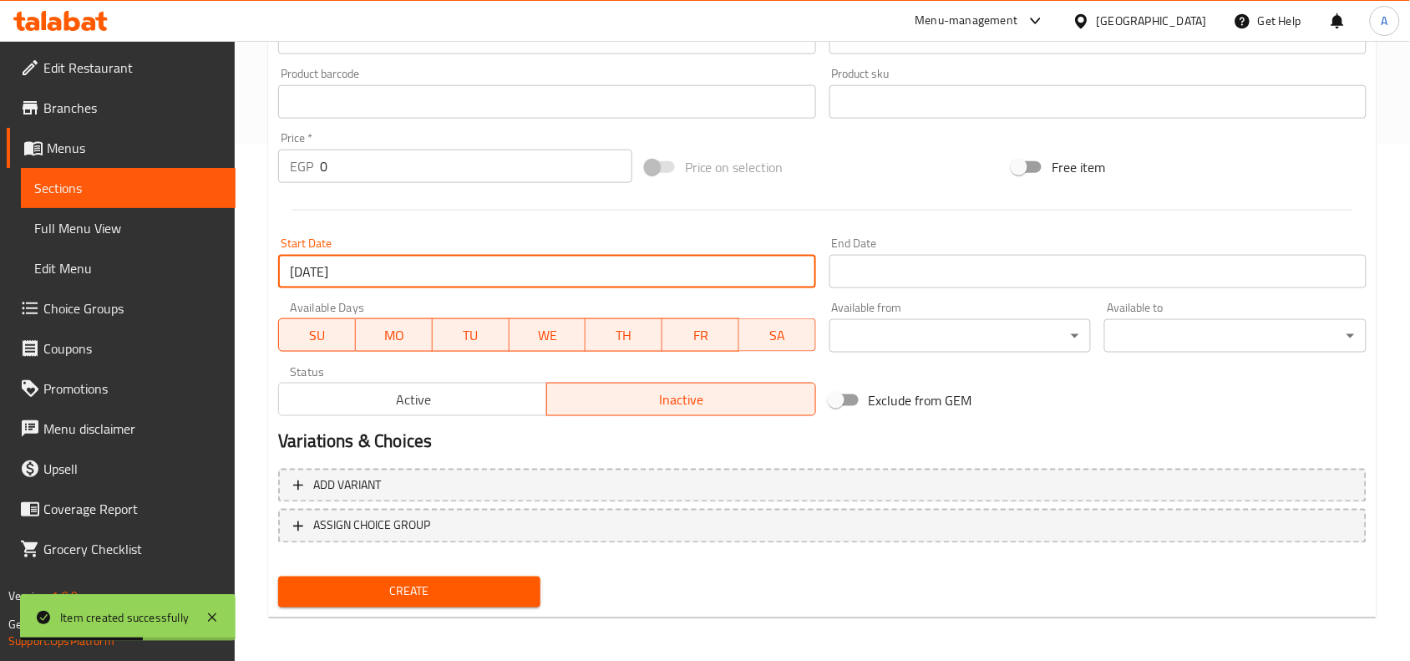
click at [916, 266] on input "Start Date" at bounding box center [1097, 271] width 537 height 33
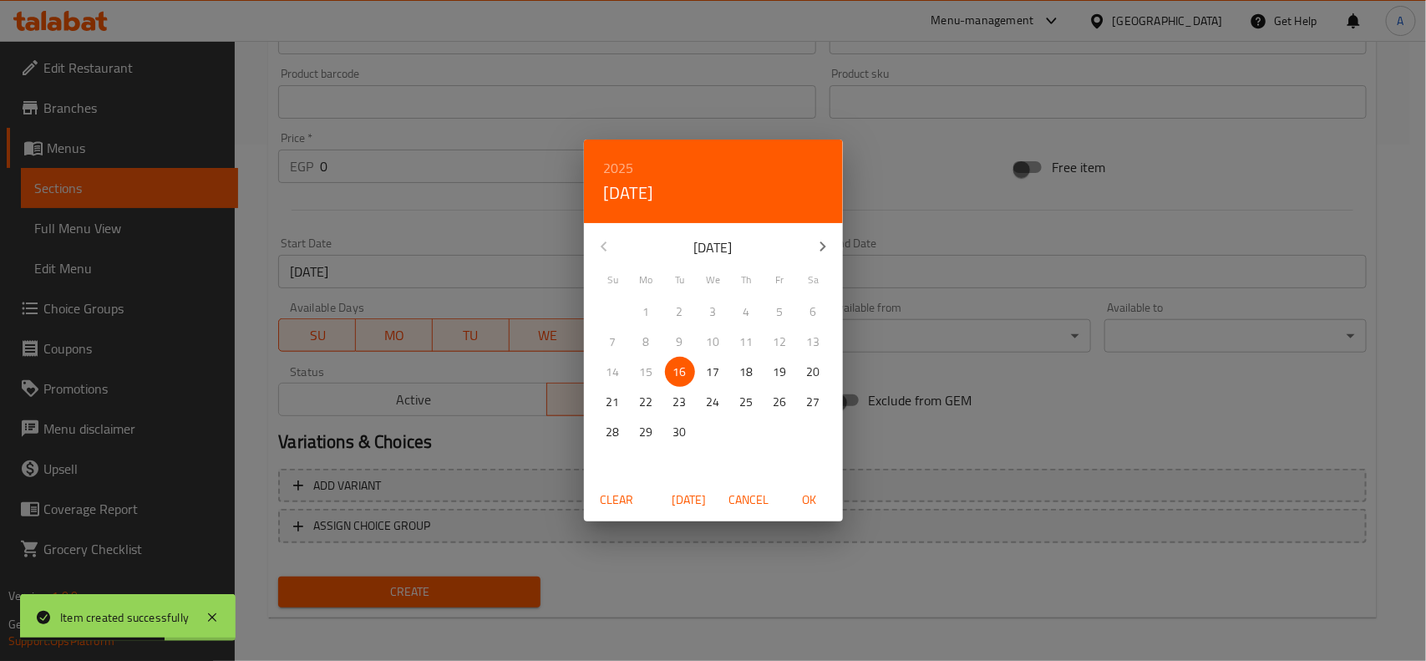
click at [677, 436] on p "30" at bounding box center [679, 432] width 13 height 21
click at [812, 495] on span "OK" at bounding box center [809, 500] width 40 height 21
type input "[DATE]"
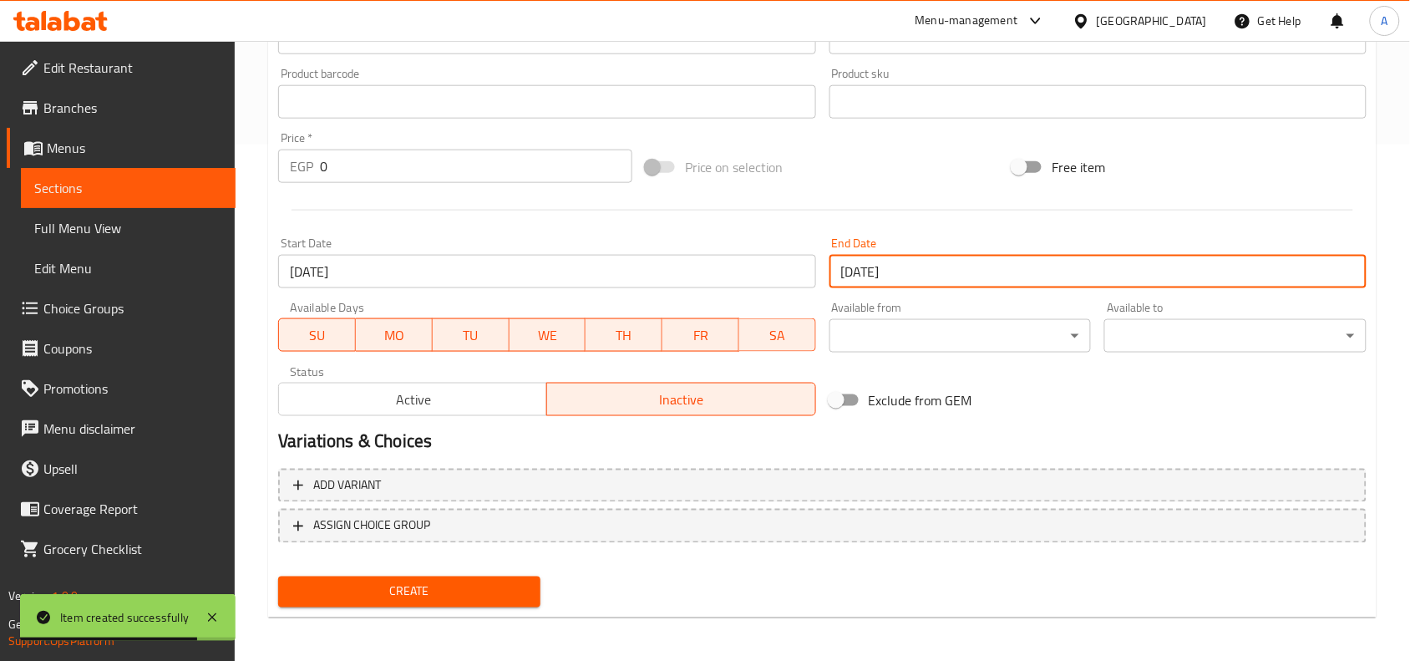
click at [774, 449] on h2 "Variations & Choices" at bounding box center [822, 441] width 1088 height 25
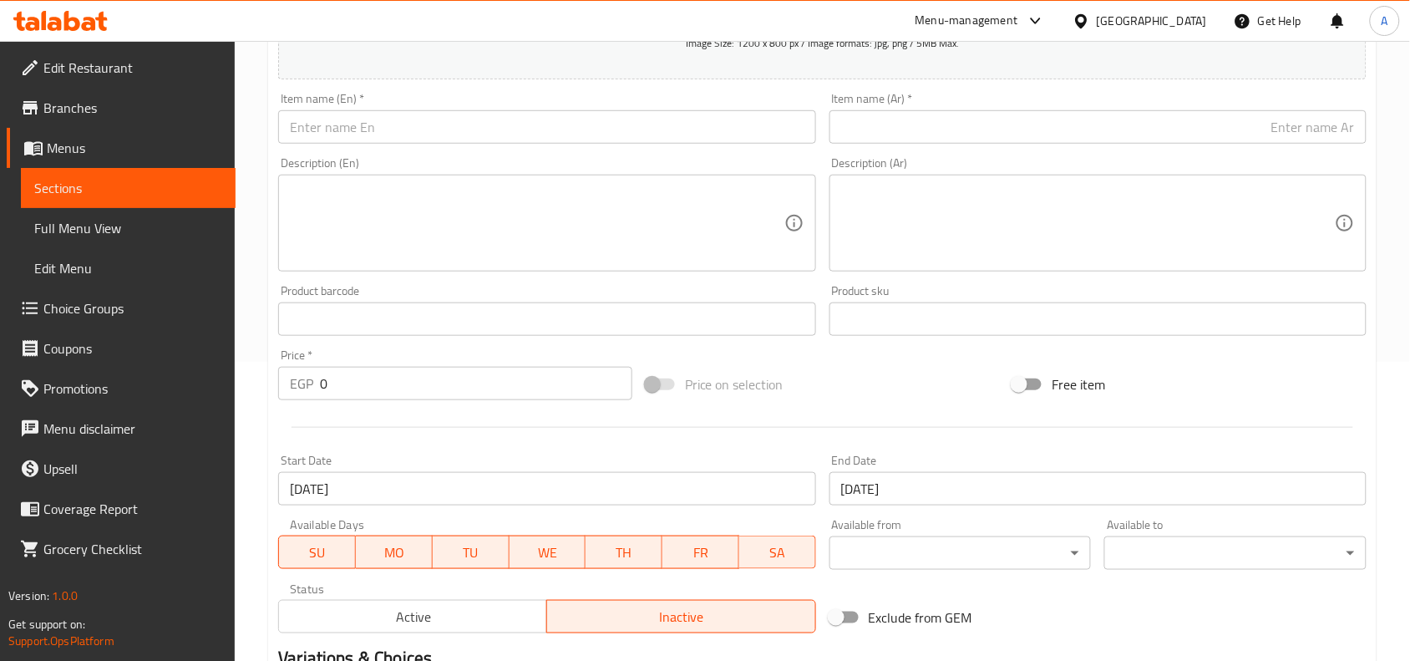
scroll to position [307, 0]
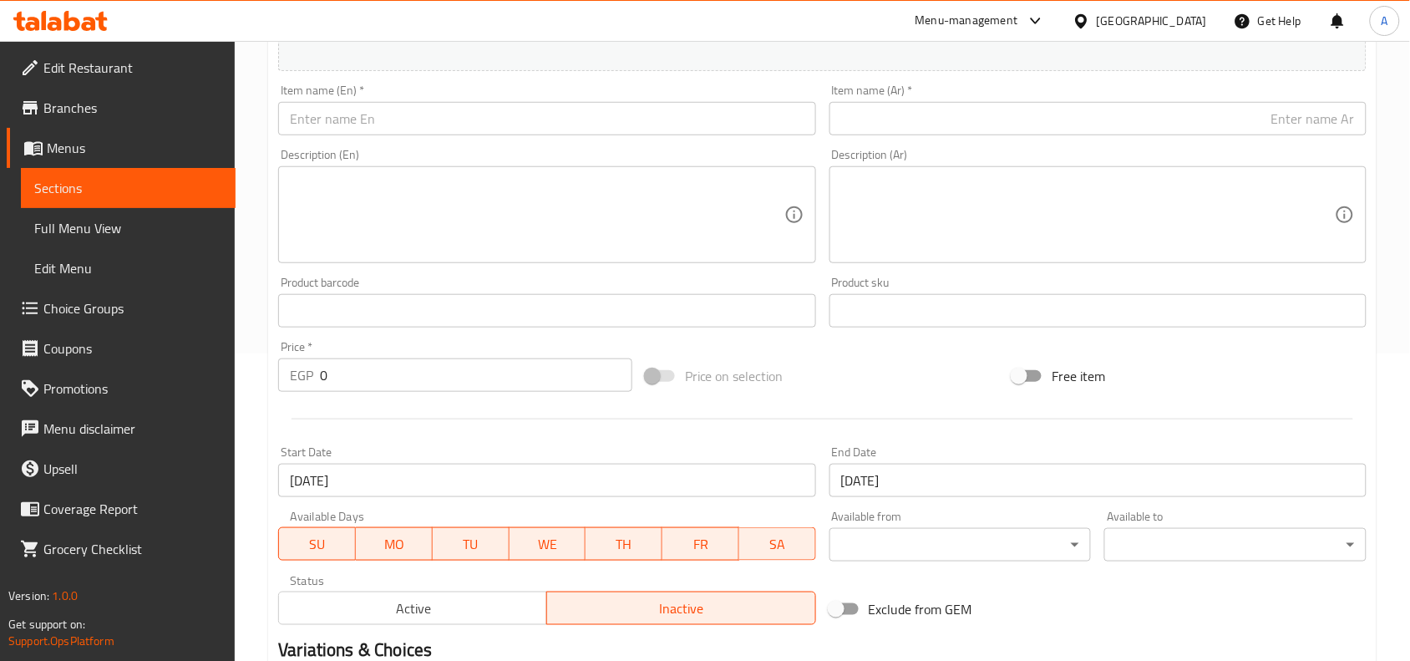
click at [1057, 126] on input "text" at bounding box center [1097, 118] width 537 height 33
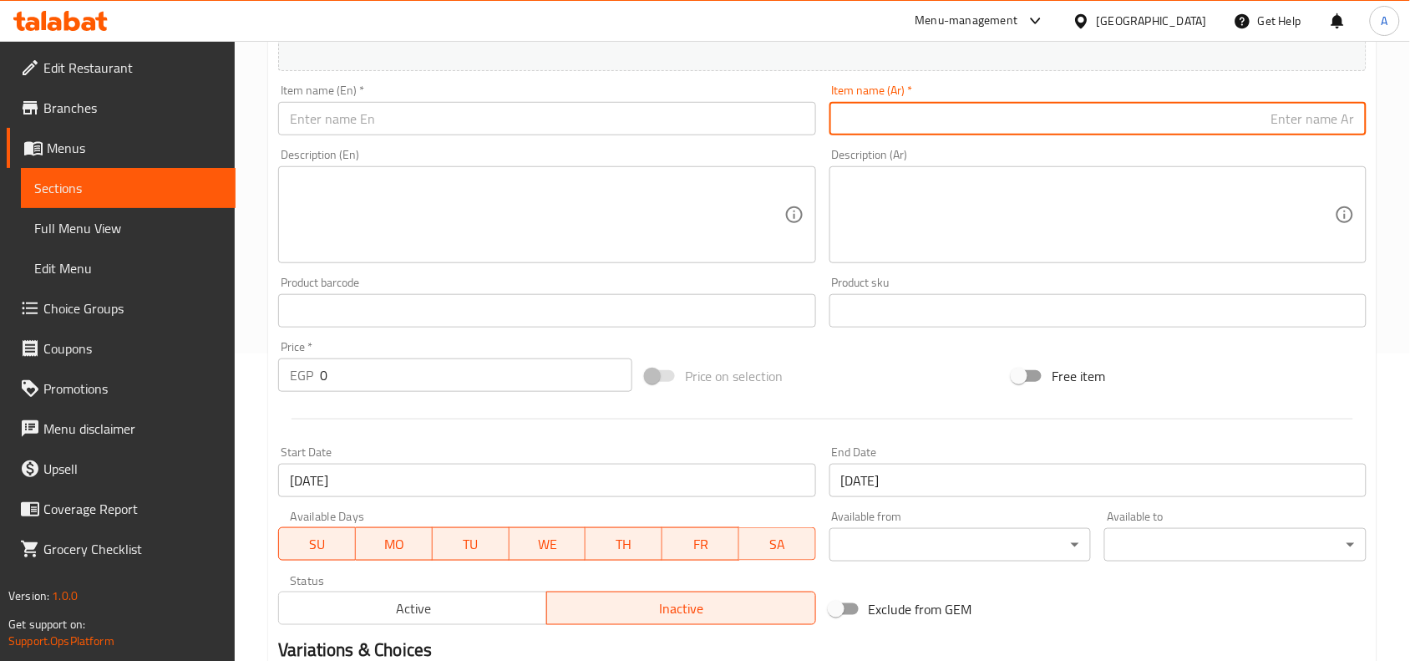
paste input "رز بلبن لوتس 4+1"
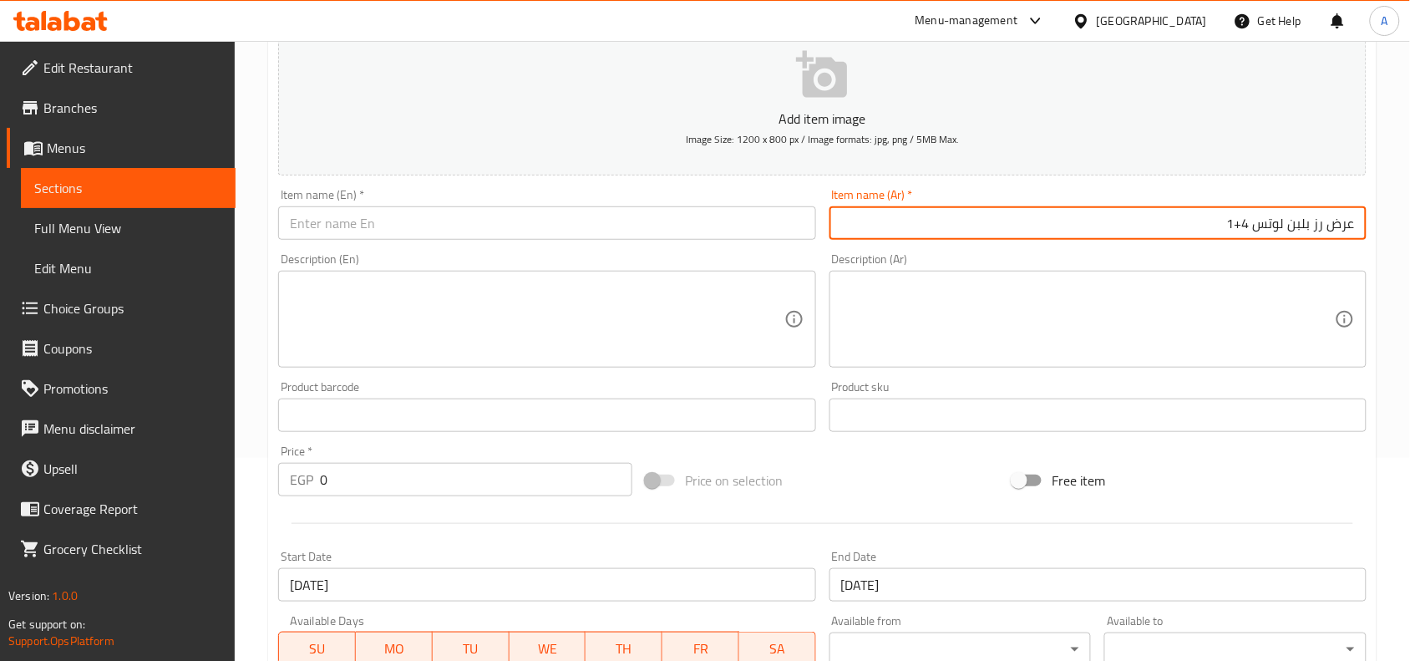
type input "عرض رز بلبن لوتس 4+1"
click at [733, 223] on input "text" at bounding box center [546, 222] width 537 height 33
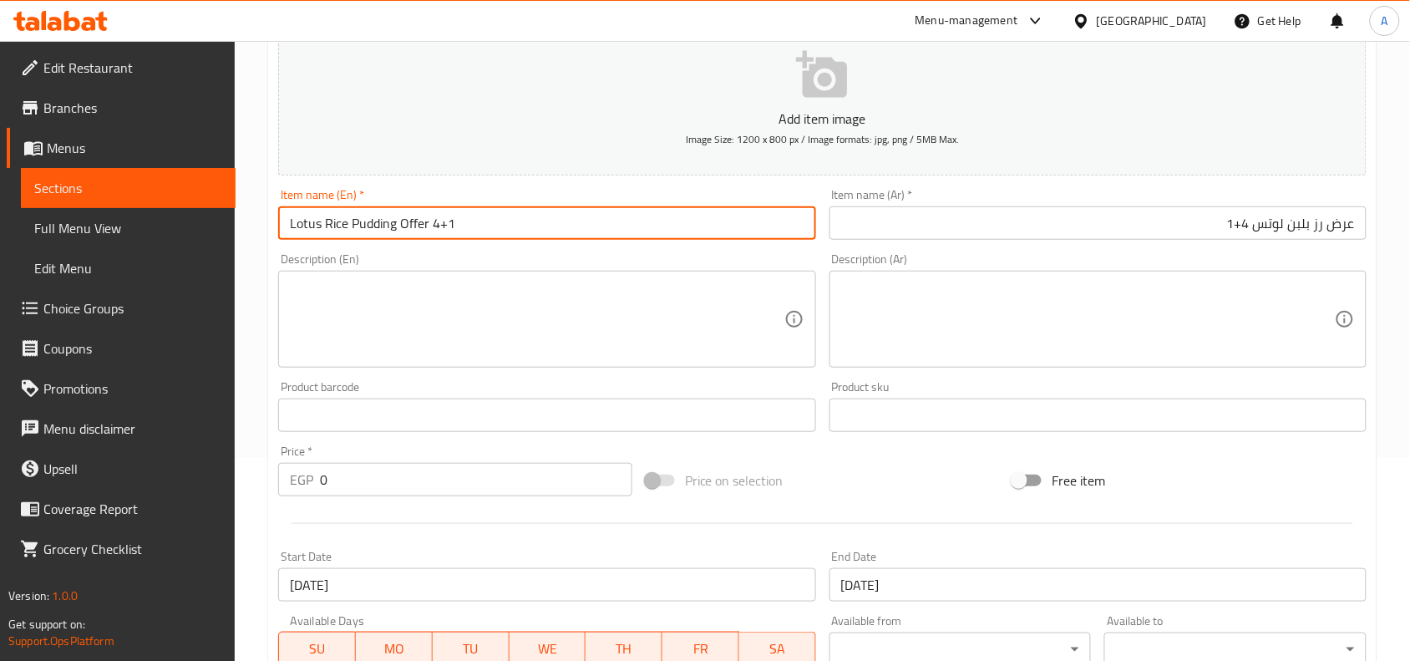
type input "Lotus Rice Pudding Offer 4+1"
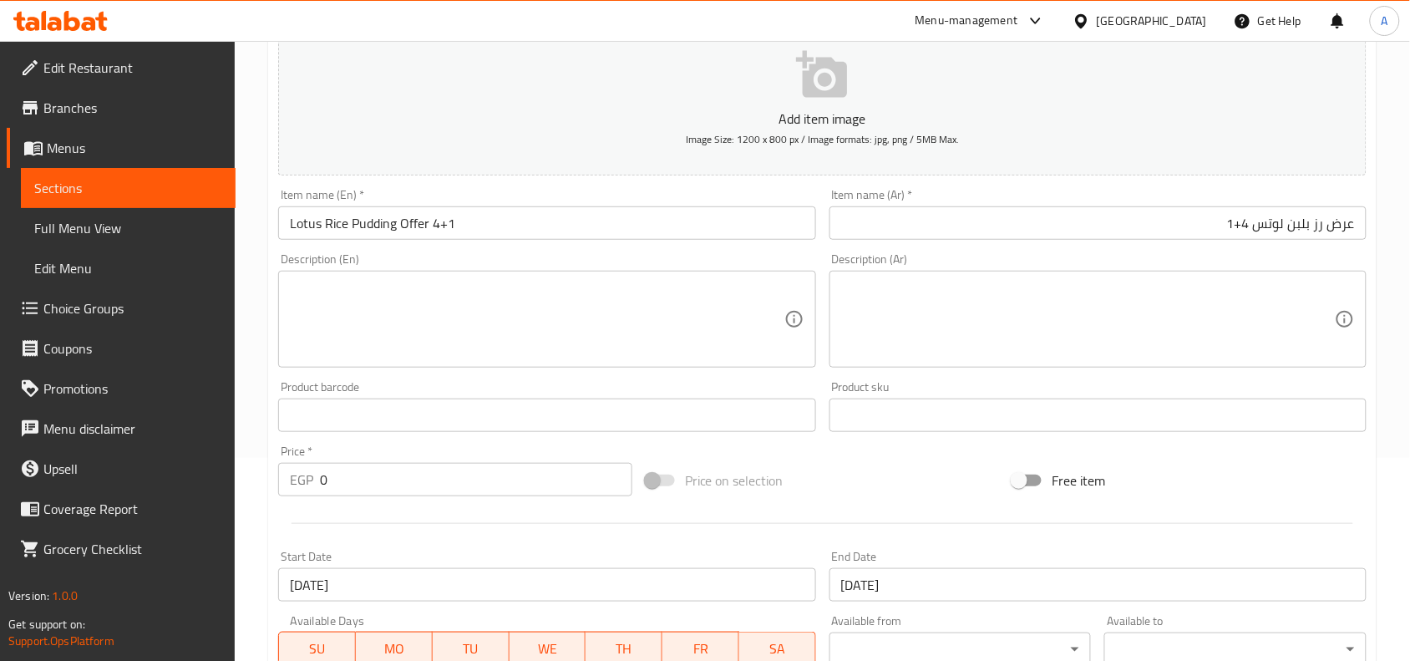
click at [516, 251] on div "Description (En) Description (En)" at bounding box center [546, 310] width 550 height 128
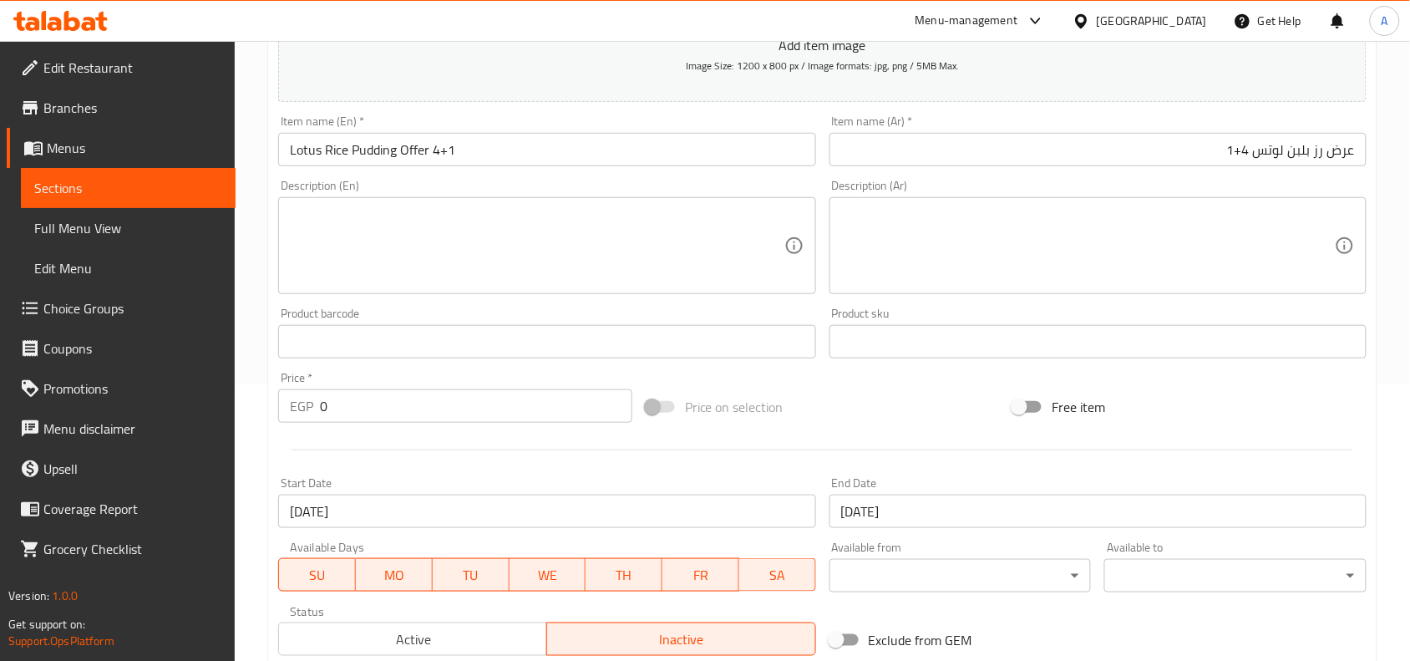
scroll to position [307, 0]
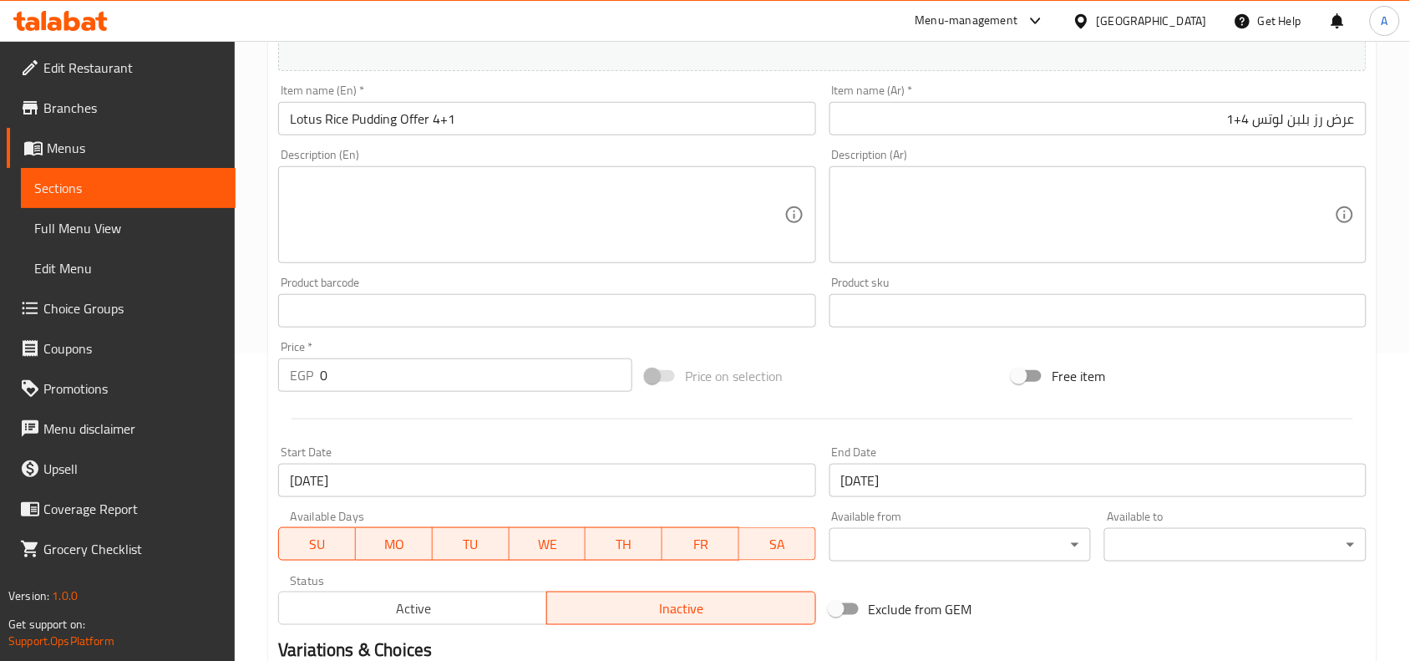
click at [424, 369] on input "0" at bounding box center [476, 374] width 312 height 33
paste input "236.5"
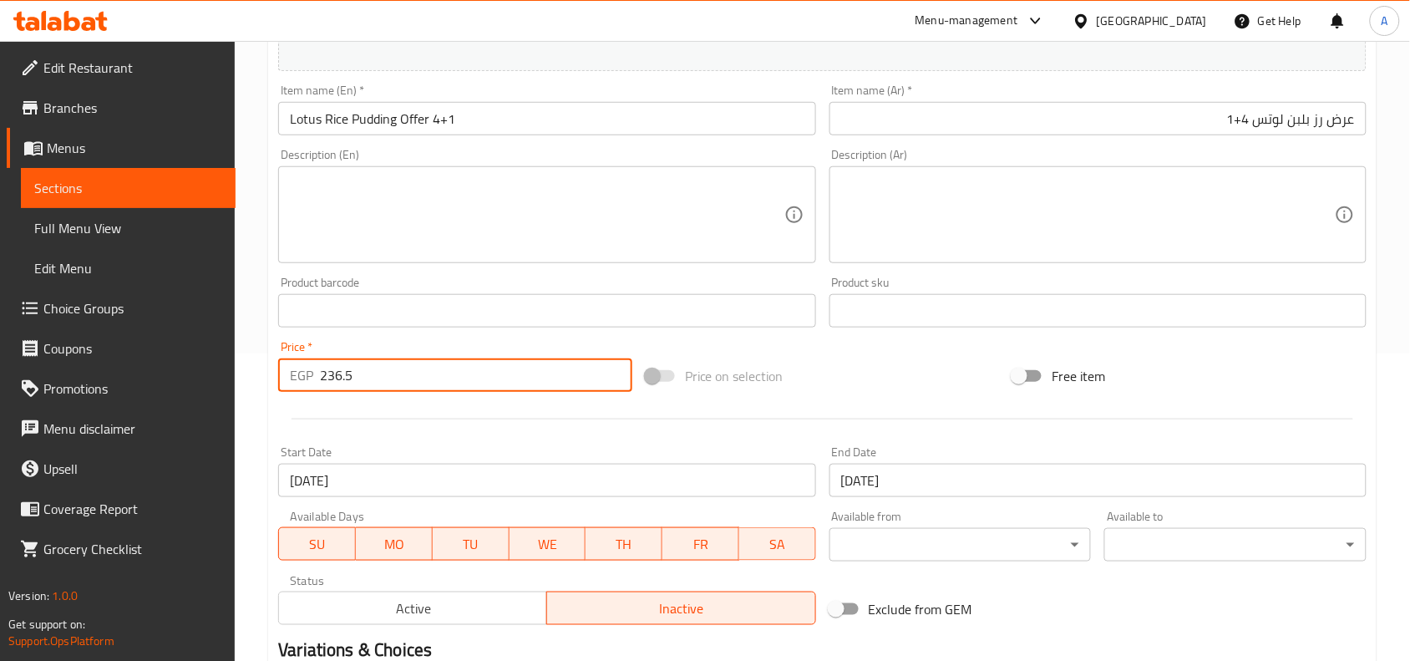
type input "236.5"
click at [444, 401] on div at bounding box center [822, 418] width 1102 height 41
click at [551, 411] on div at bounding box center [822, 418] width 1102 height 41
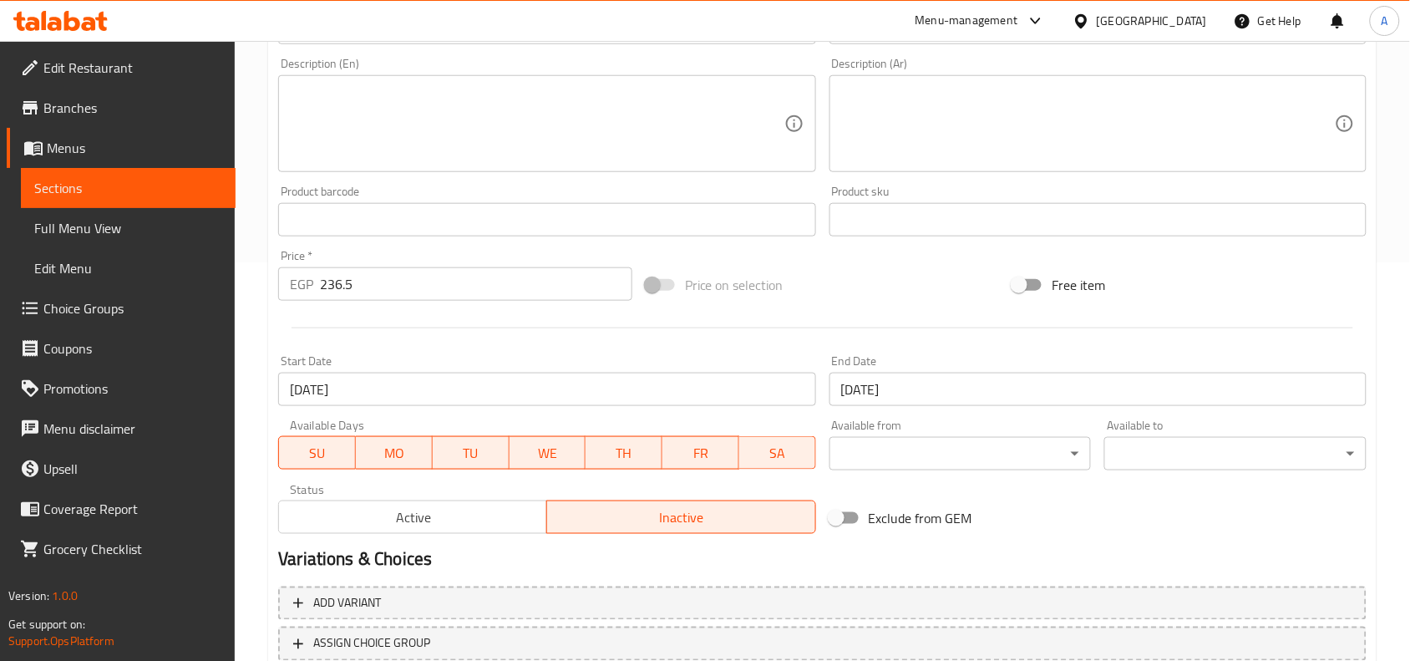
scroll to position [516, 0]
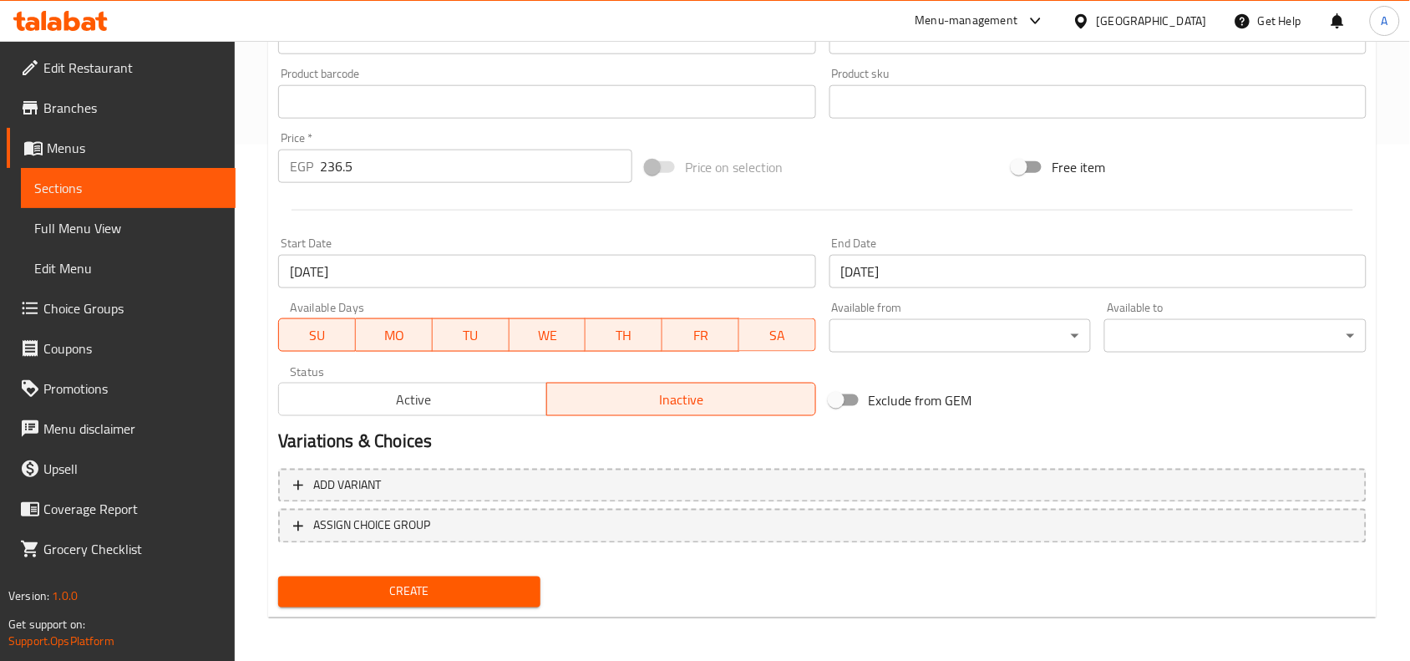
click at [439, 583] on span "Create" at bounding box center [410, 591] width 236 height 21
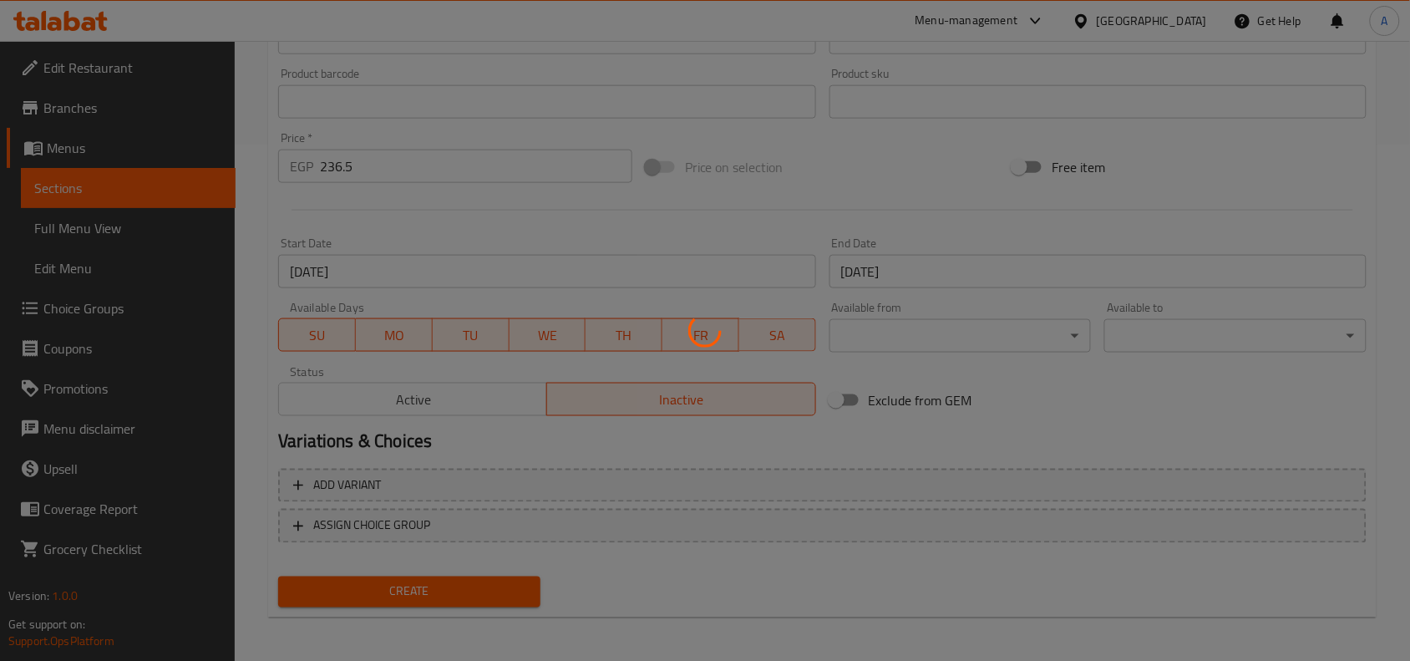
type input "0"
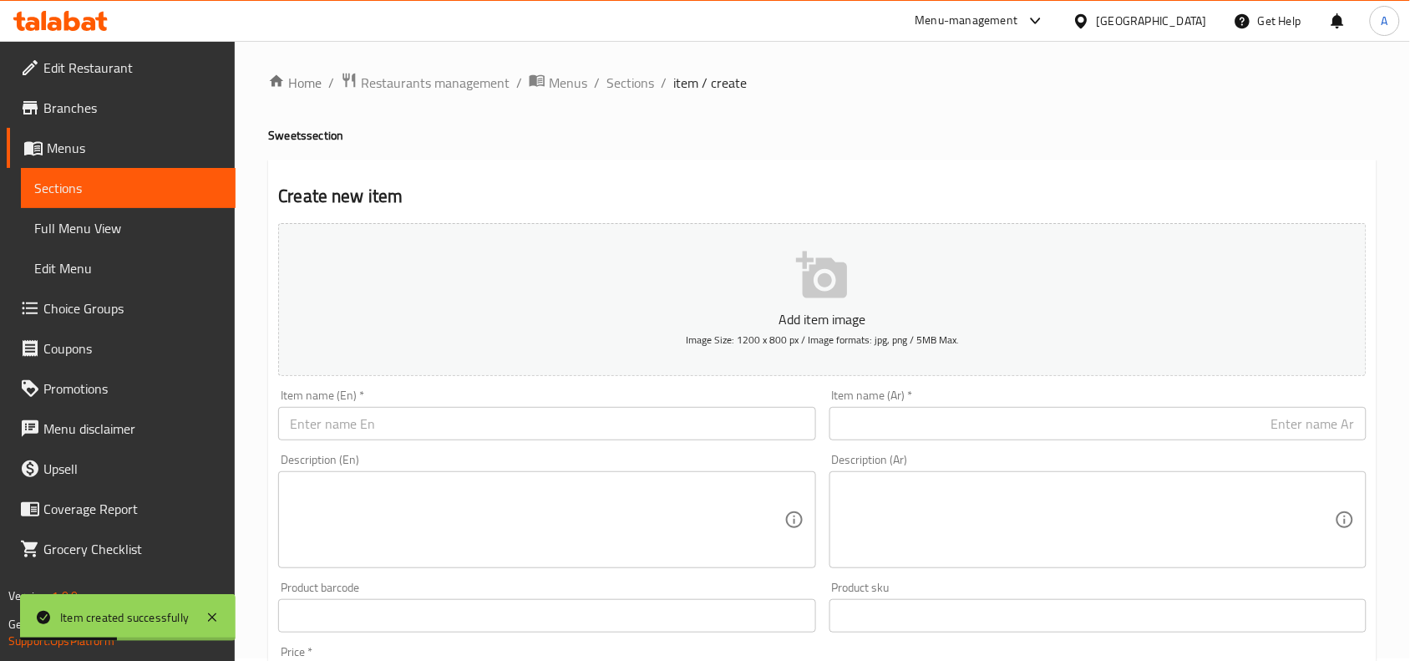
scroll to position [0, 0]
click at [1045, 427] on input "text" at bounding box center [1097, 425] width 537 height 33
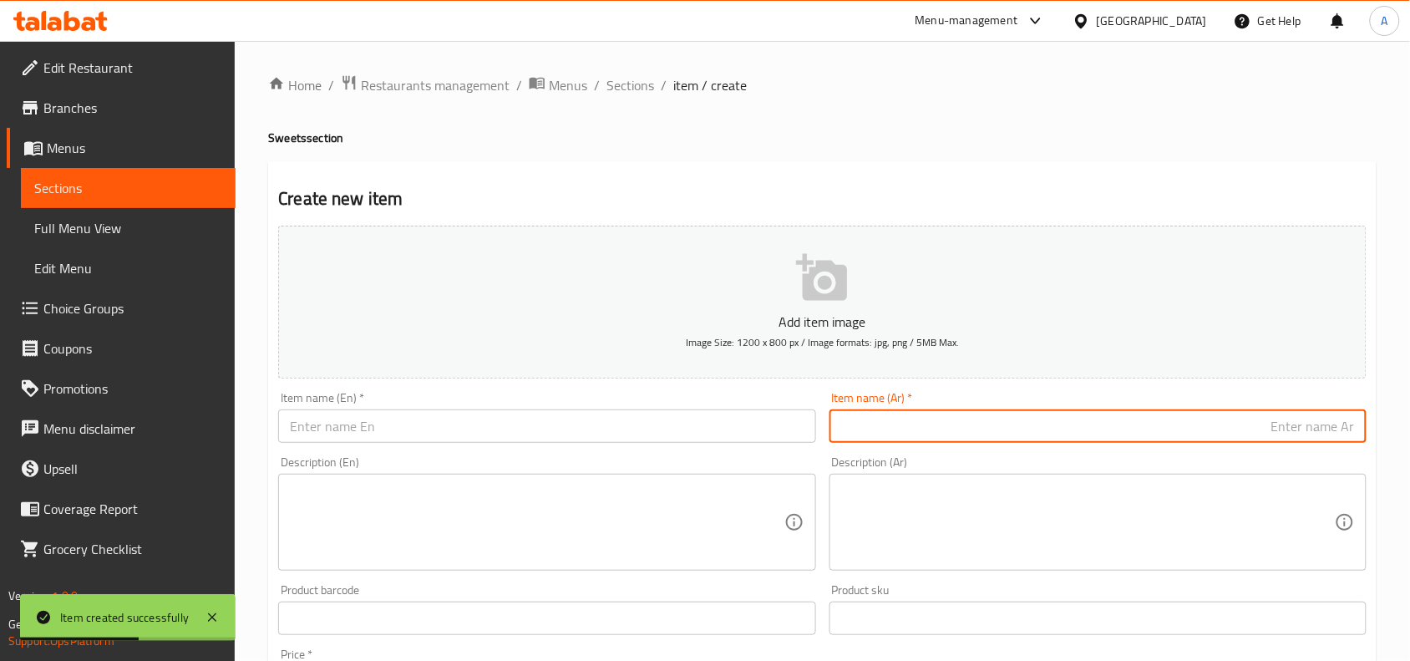
paste input "كاستر 4+1"
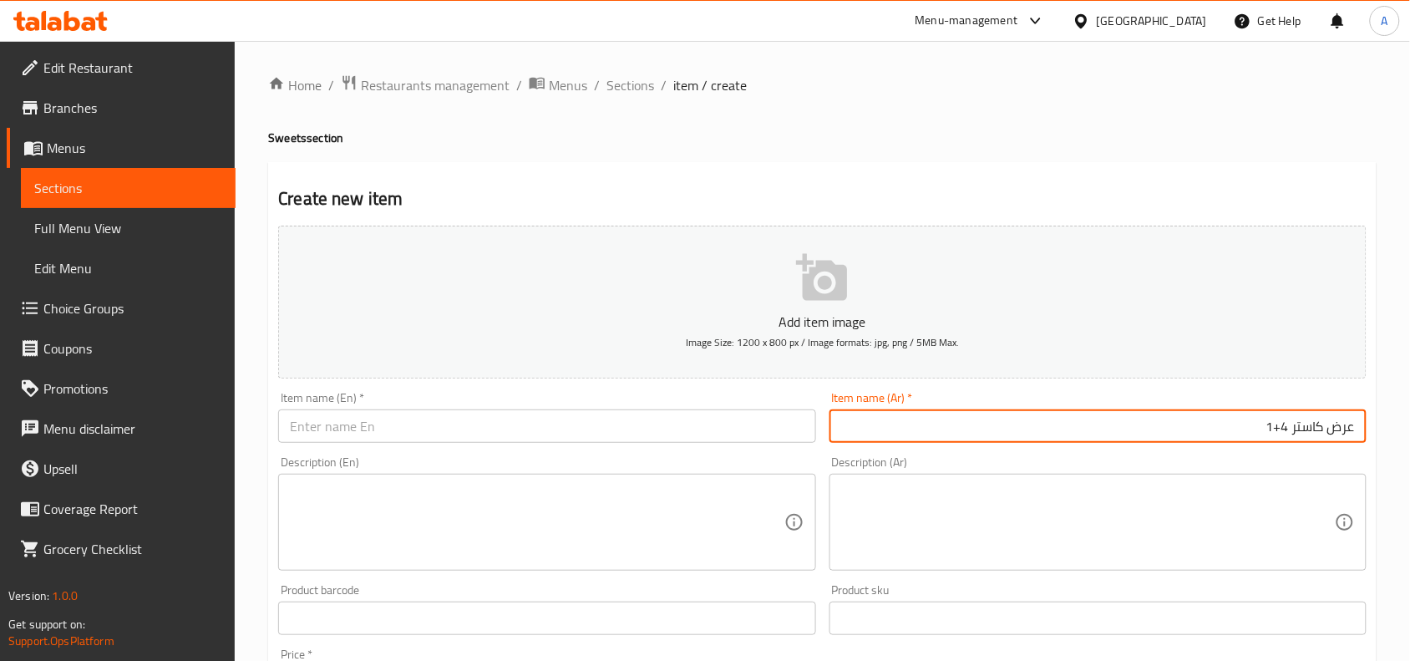
type input "عرض كاستر 4+1"
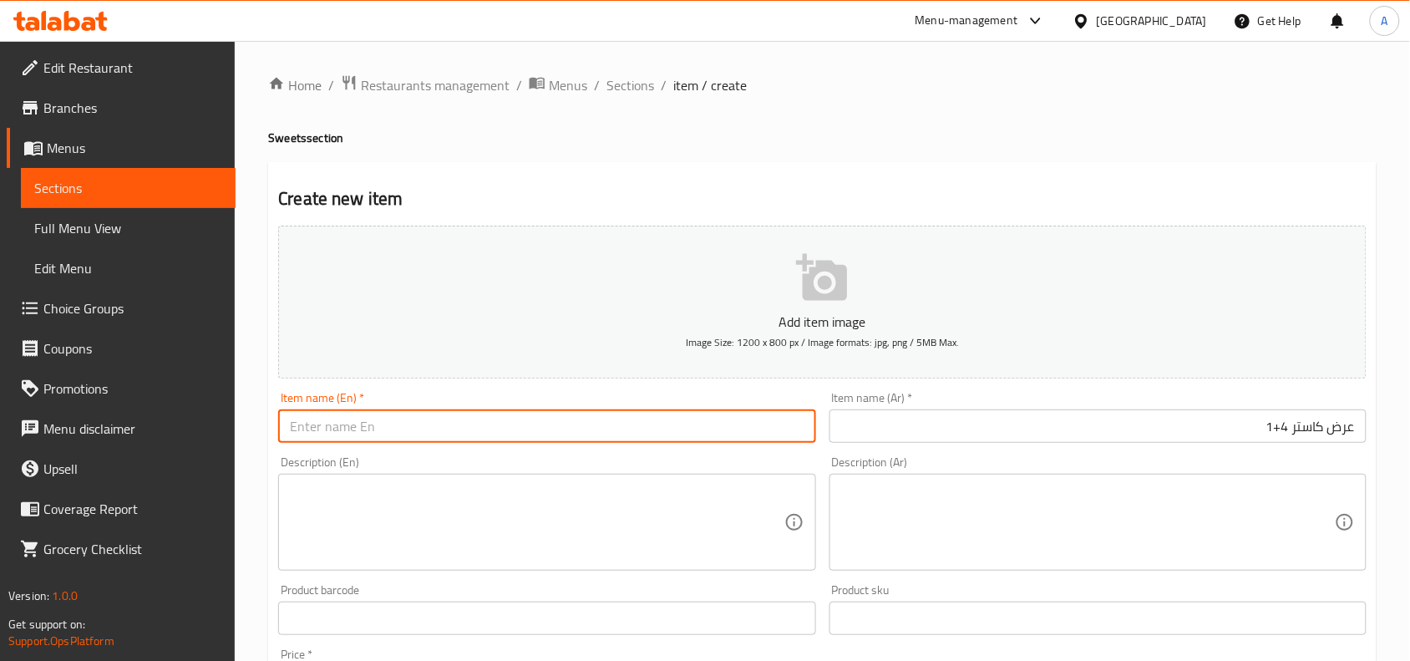
drag, startPoint x: 692, startPoint y: 419, endPoint x: 700, endPoint y: 348, distance: 72.3
click at [692, 419] on input "text" at bounding box center [546, 425] width 537 height 33
type input "Custard Offer 4+1"
click at [564, 192] on h2 "Create new item" at bounding box center [822, 198] width 1088 height 25
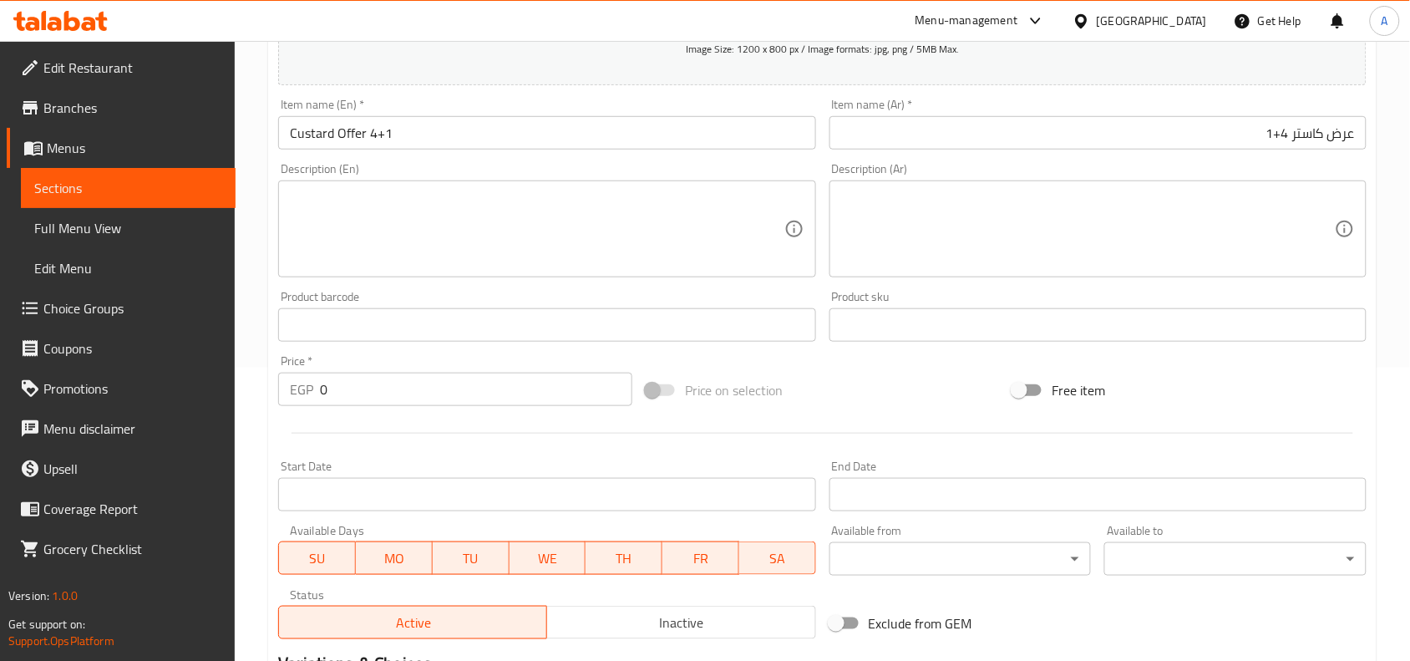
scroll to position [516, 0]
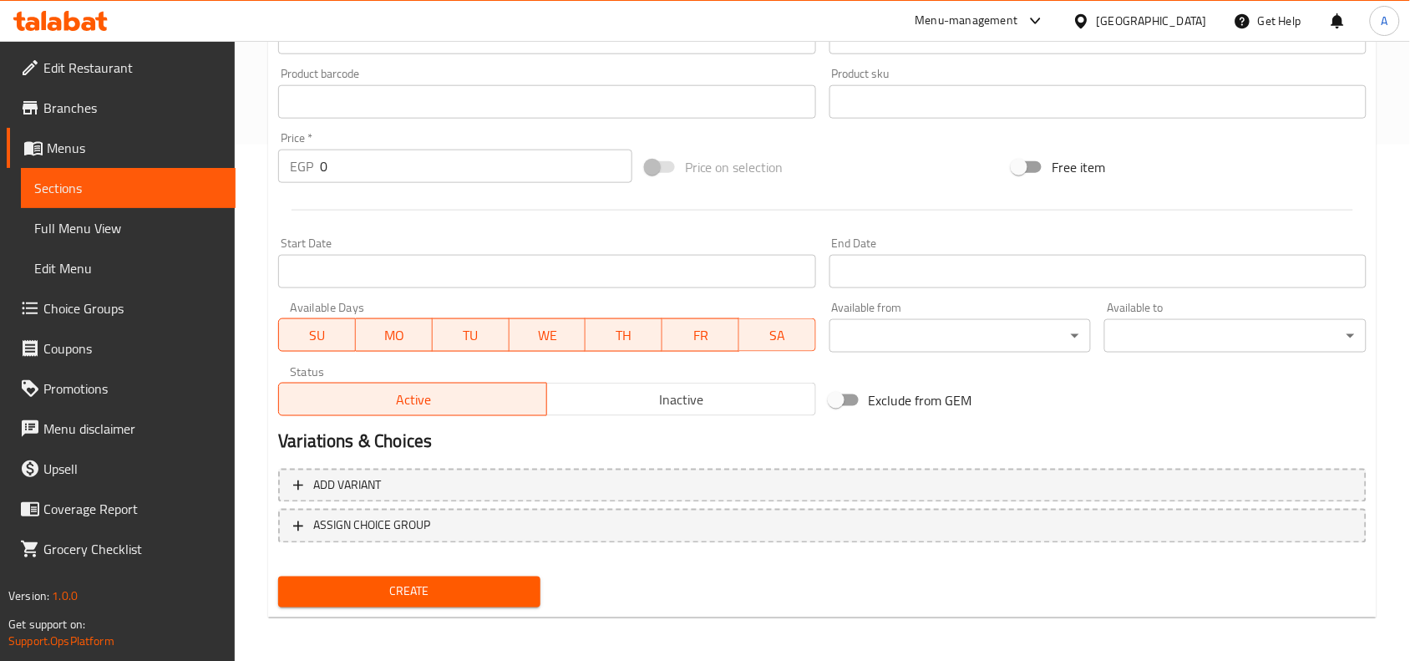
click at [683, 395] on span "Inactive" at bounding box center [681, 400] width 255 height 24
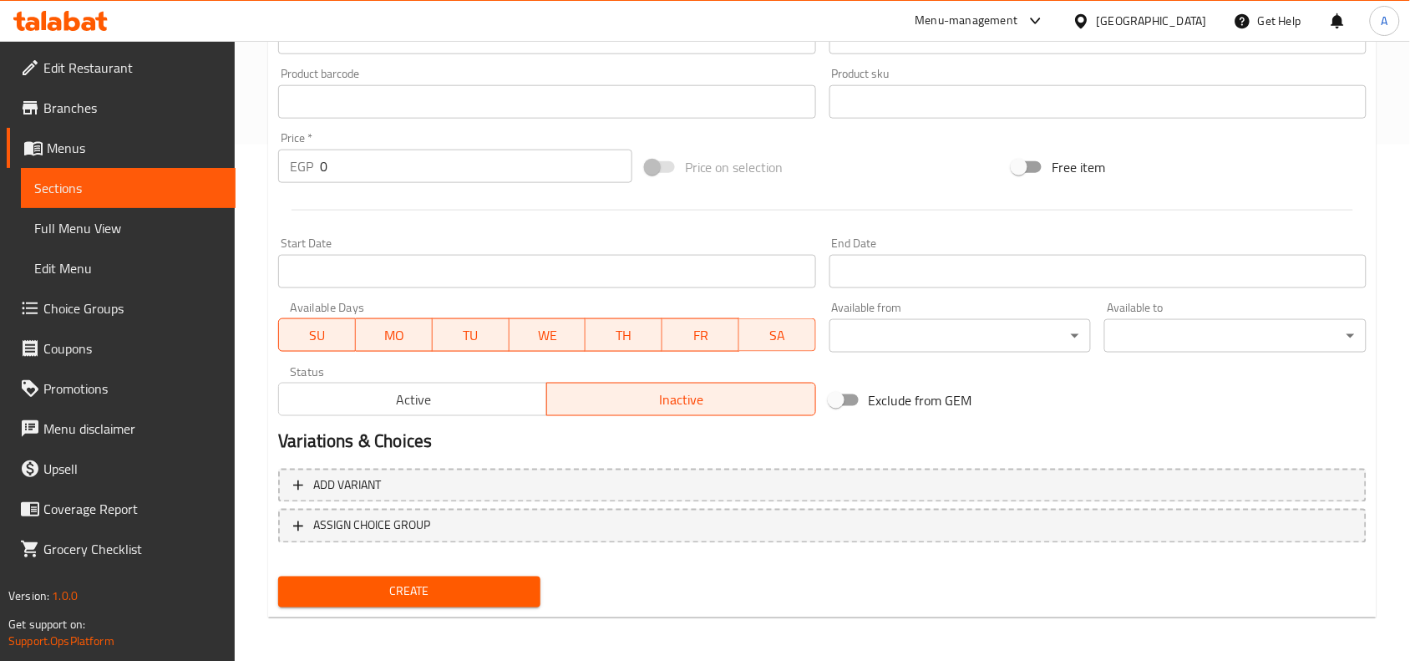
click at [719, 281] on input "Start Date" at bounding box center [546, 271] width 537 height 33
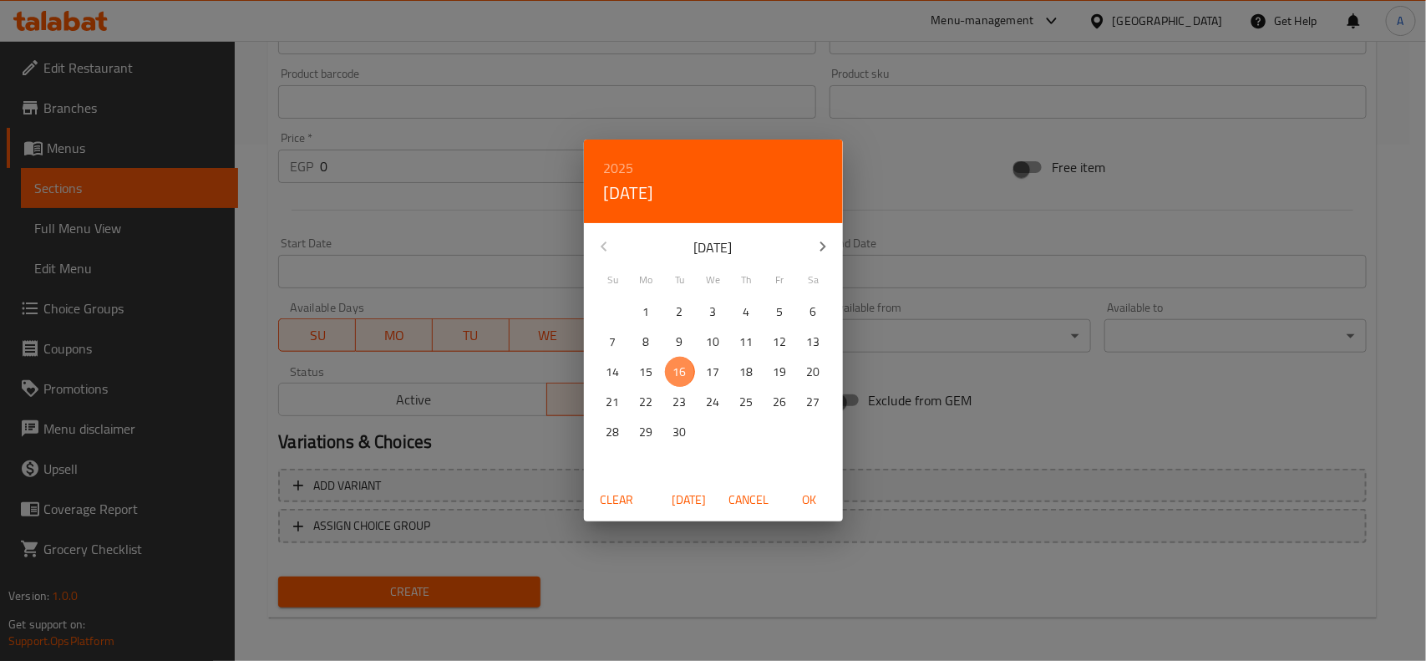
click at [682, 372] on p "16" at bounding box center [679, 372] width 13 height 21
click at [804, 495] on span "OK" at bounding box center [809, 500] width 40 height 21
type input "[DATE]"
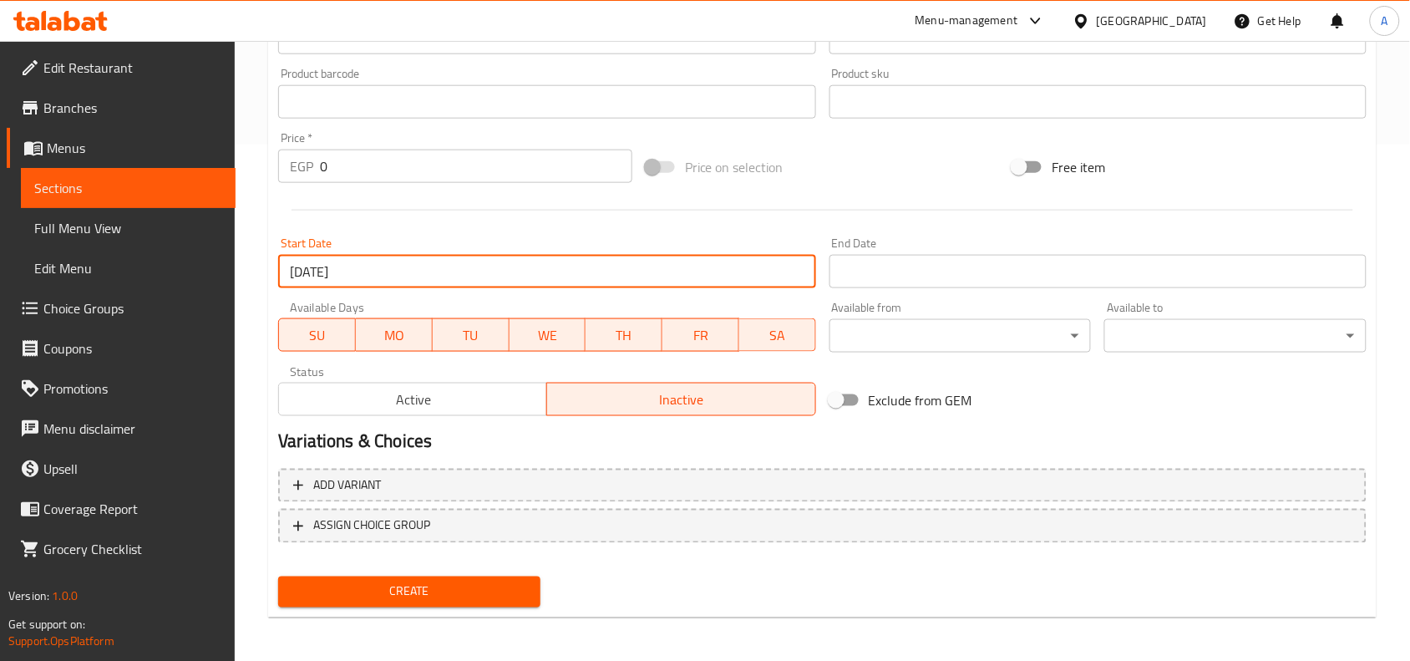
click at [898, 270] on input "Start Date" at bounding box center [1097, 271] width 537 height 33
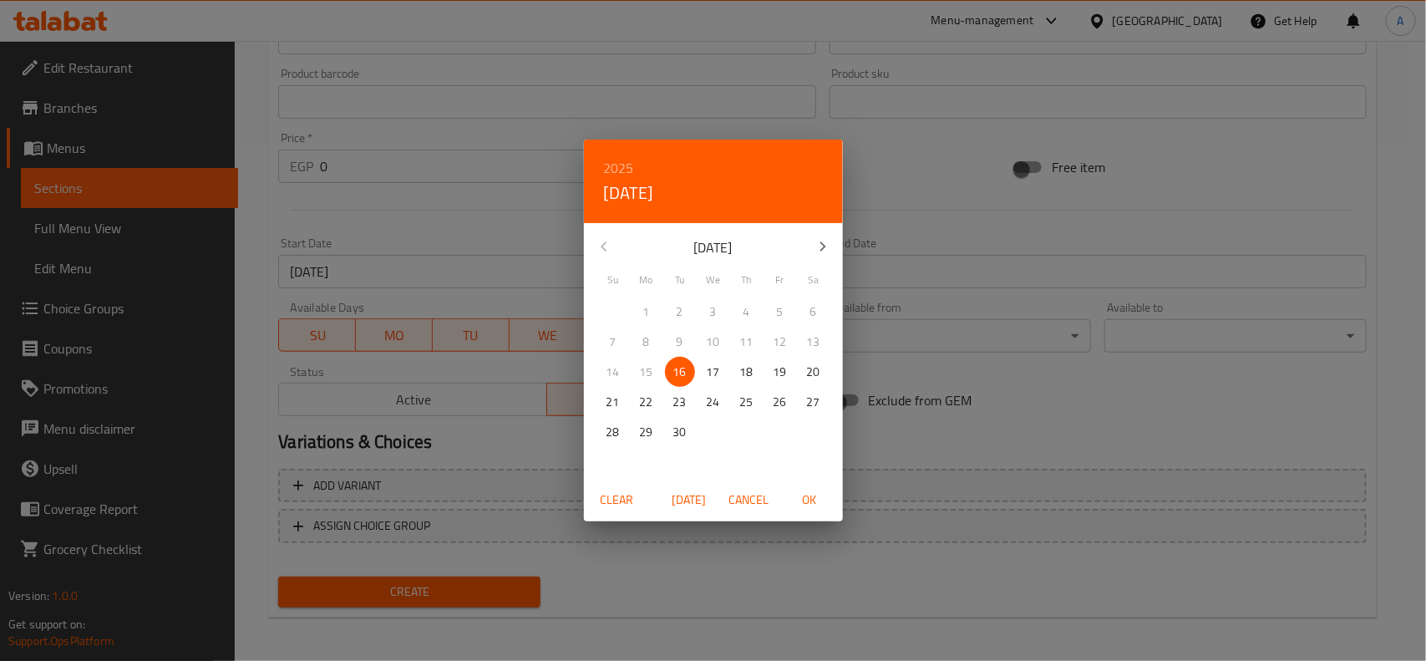
click at [682, 428] on p "30" at bounding box center [679, 432] width 13 height 21
click at [807, 500] on span "OK" at bounding box center [809, 500] width 40 height 21
type input "[DATE]"
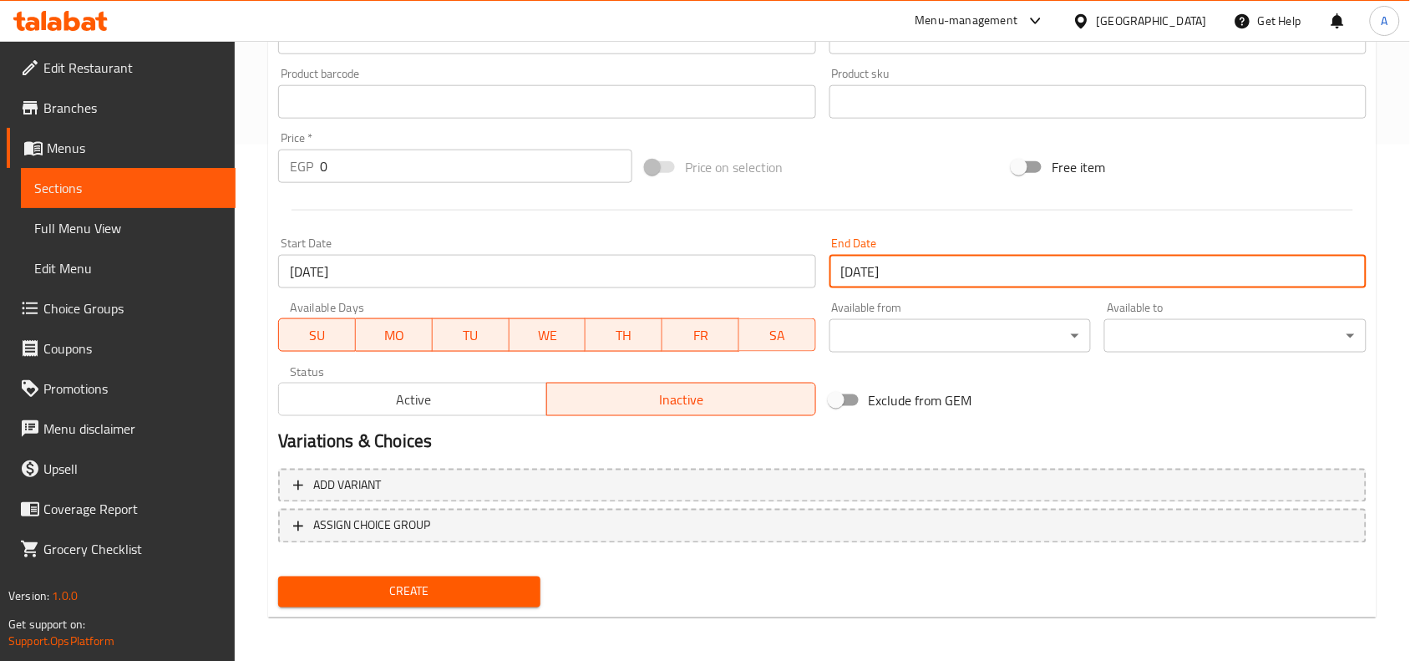
click at [409, 169] on input "0" at bounding box center [476, 166] width 312 height 33
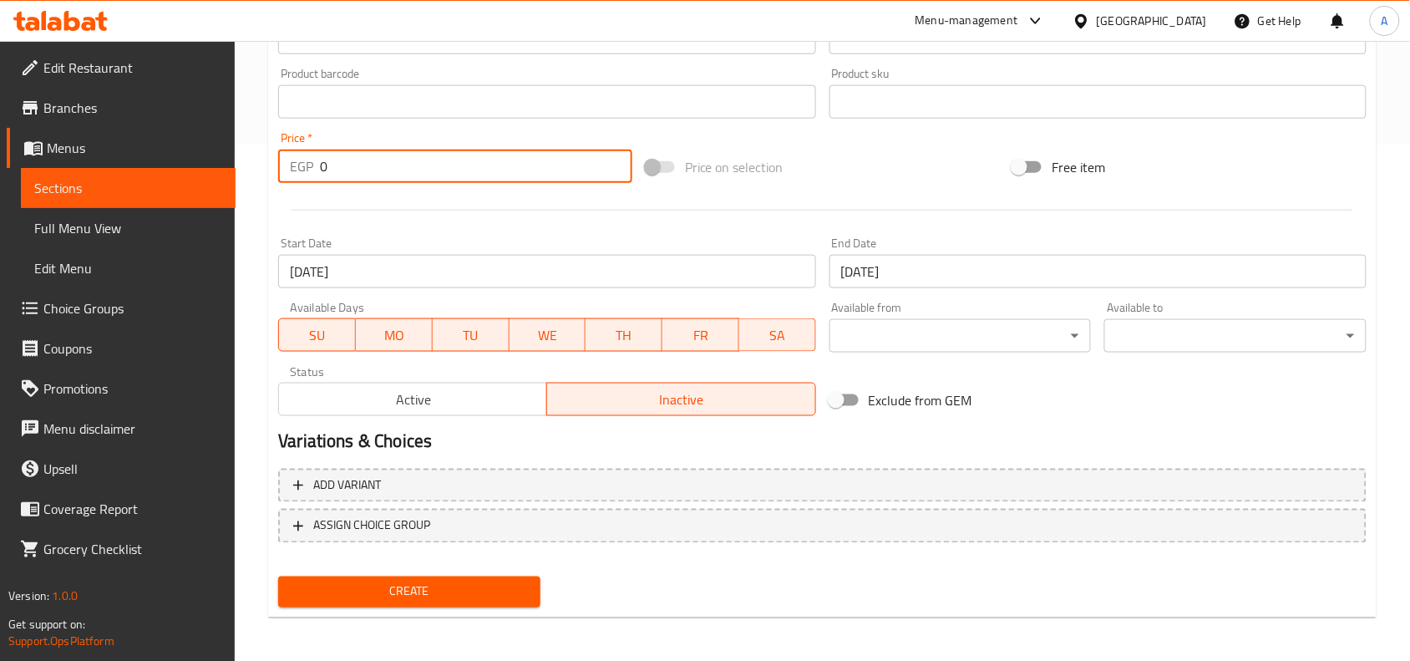
click at [409, 169] on input "0" at bounding box center [476, 166] width 312 height 33
paste input "11"
type input "110"
click at [464, 211] on div at bounding box center [822, 210] width 1102 height 41
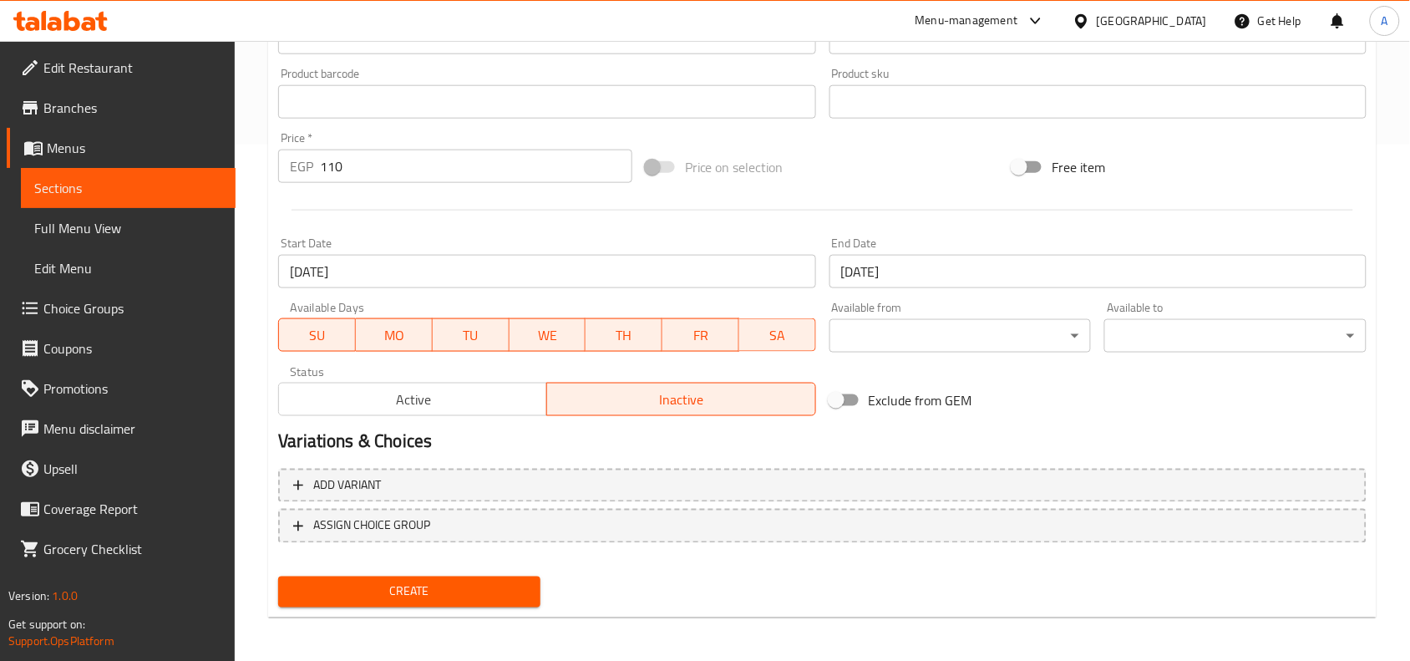
click at [428, 591] on span "Create" at bounding box center [410, 591] width 236 height 21
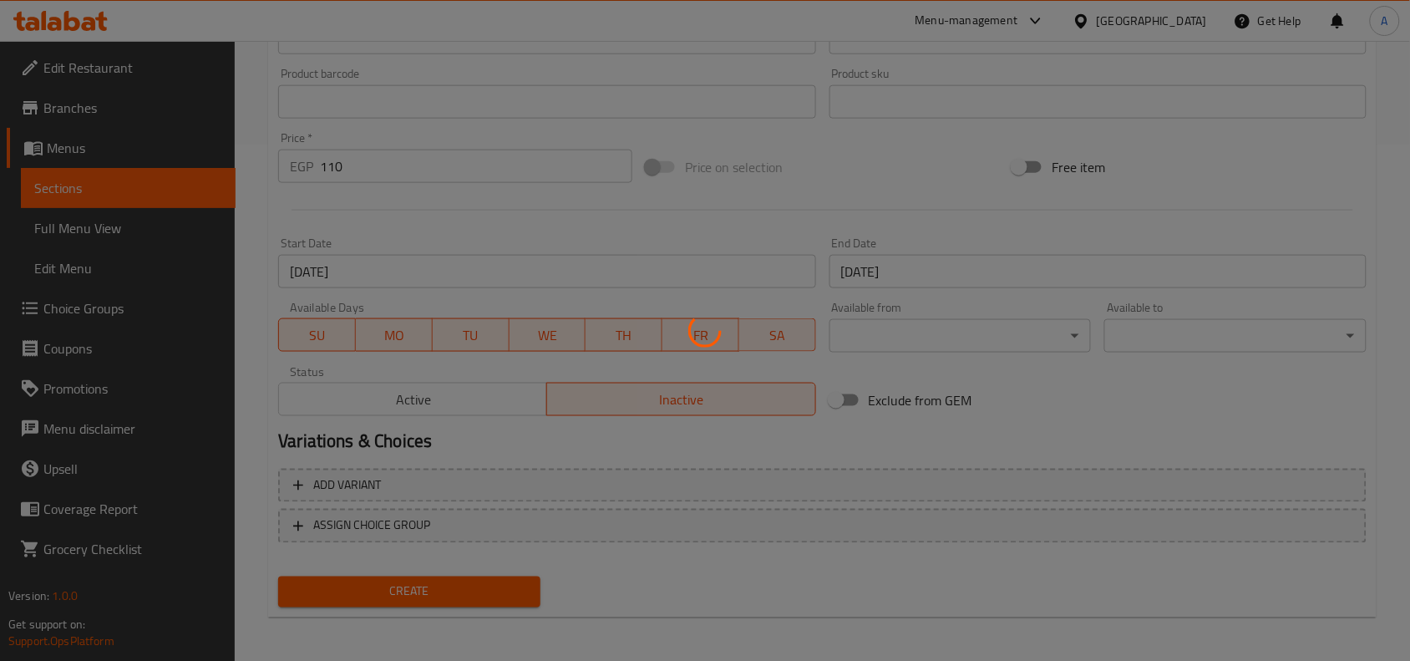
type input "0"
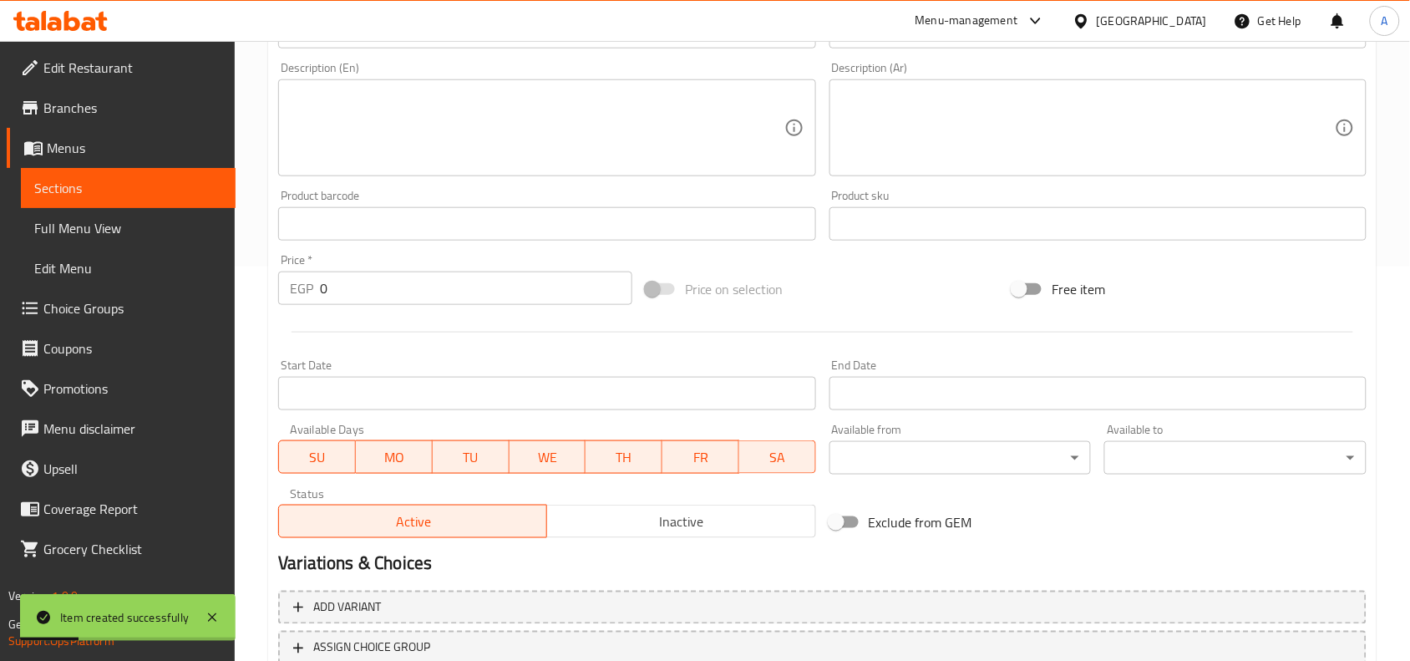
scroll to position [203, 0]
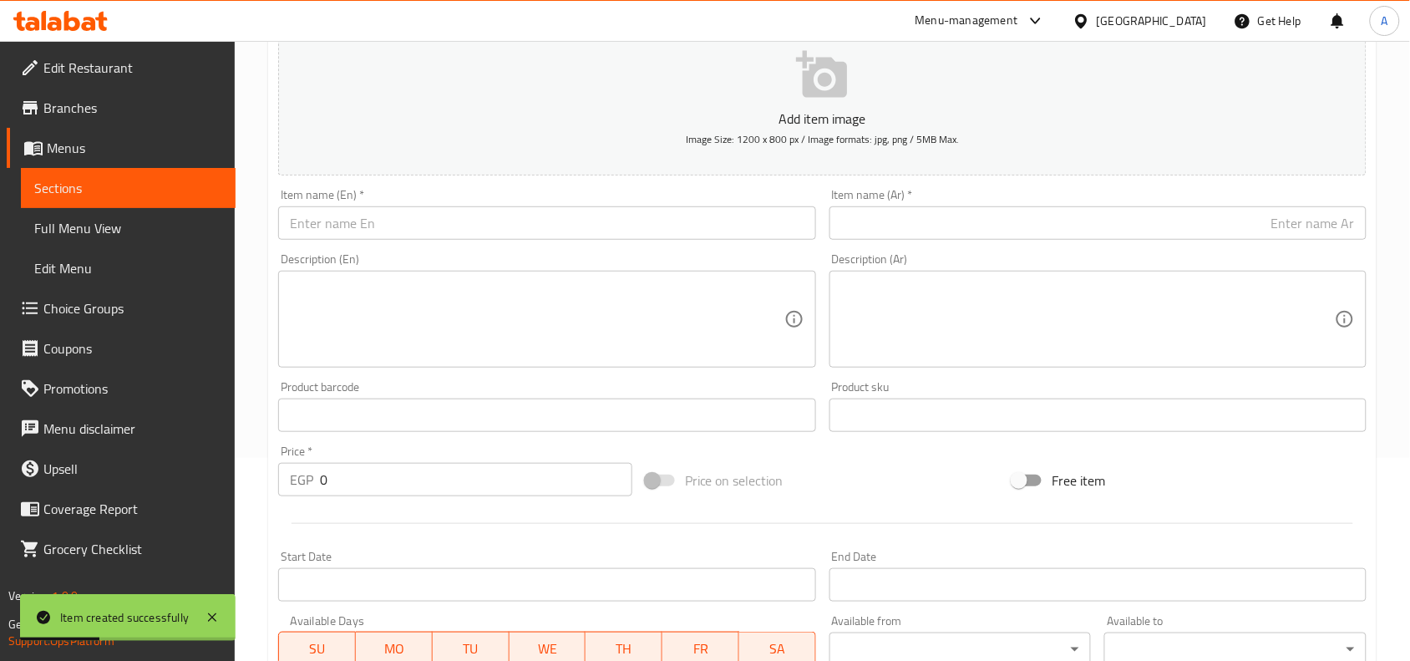
click at [1107, 234] on input "text" at bounding box center [1097, 222] width 537 height 33
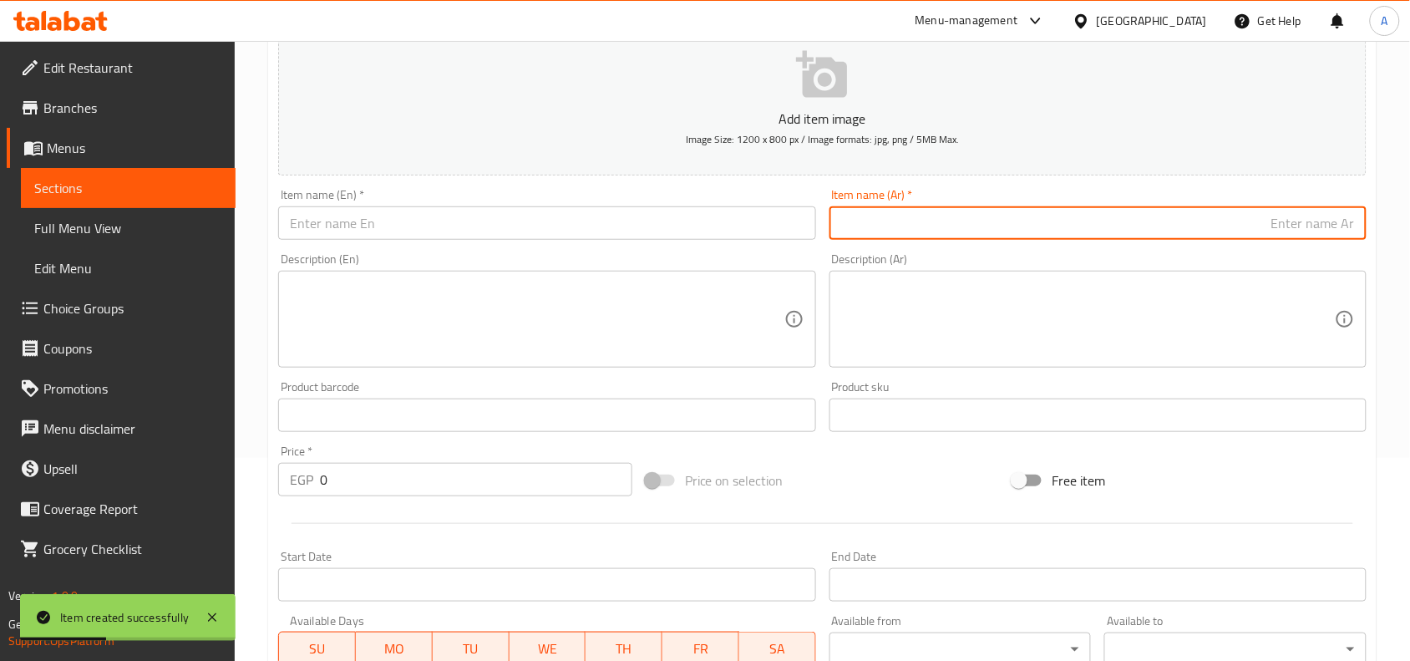
paste input "ام علي فخار 4+1"
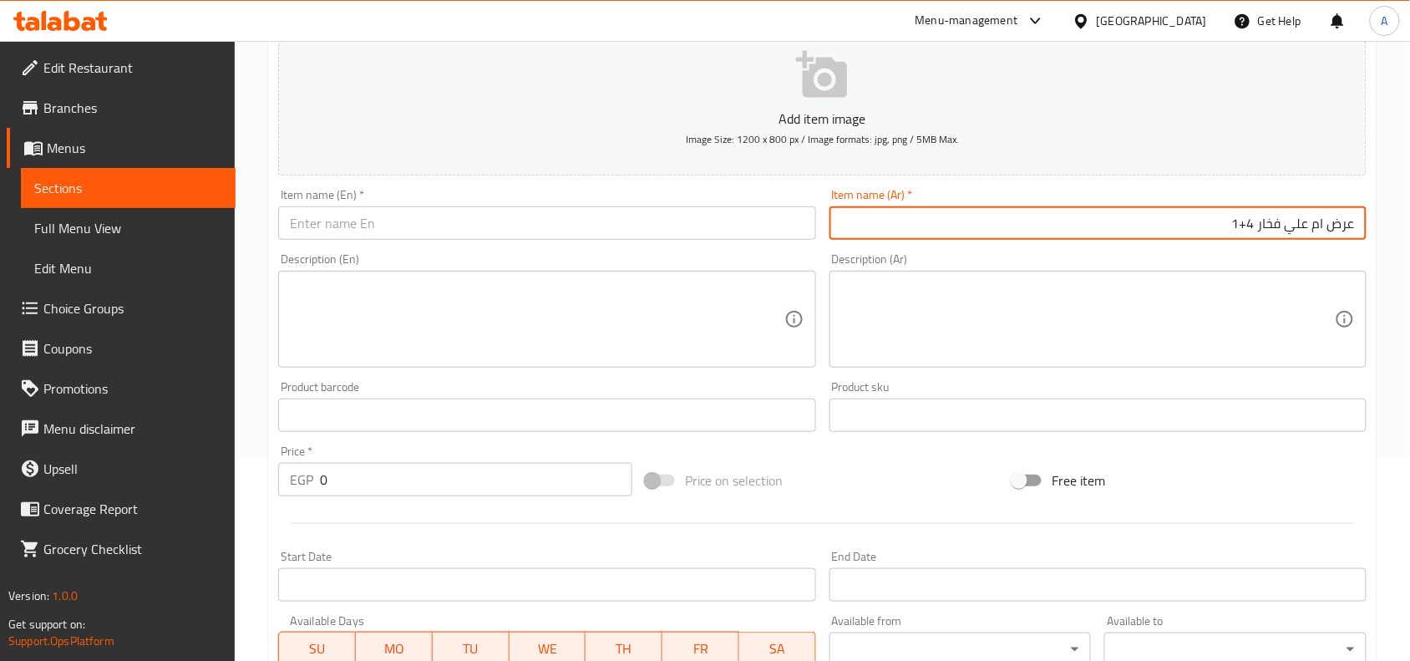
type input "عرض ام علي فخار 4+1"
click at [735, 441] on div "Add item image Image Size: 1200 x 800 px / Image formats: jpg, png / 5MB Max. I…" at bounding box center [822, 376] width 1102 height 720
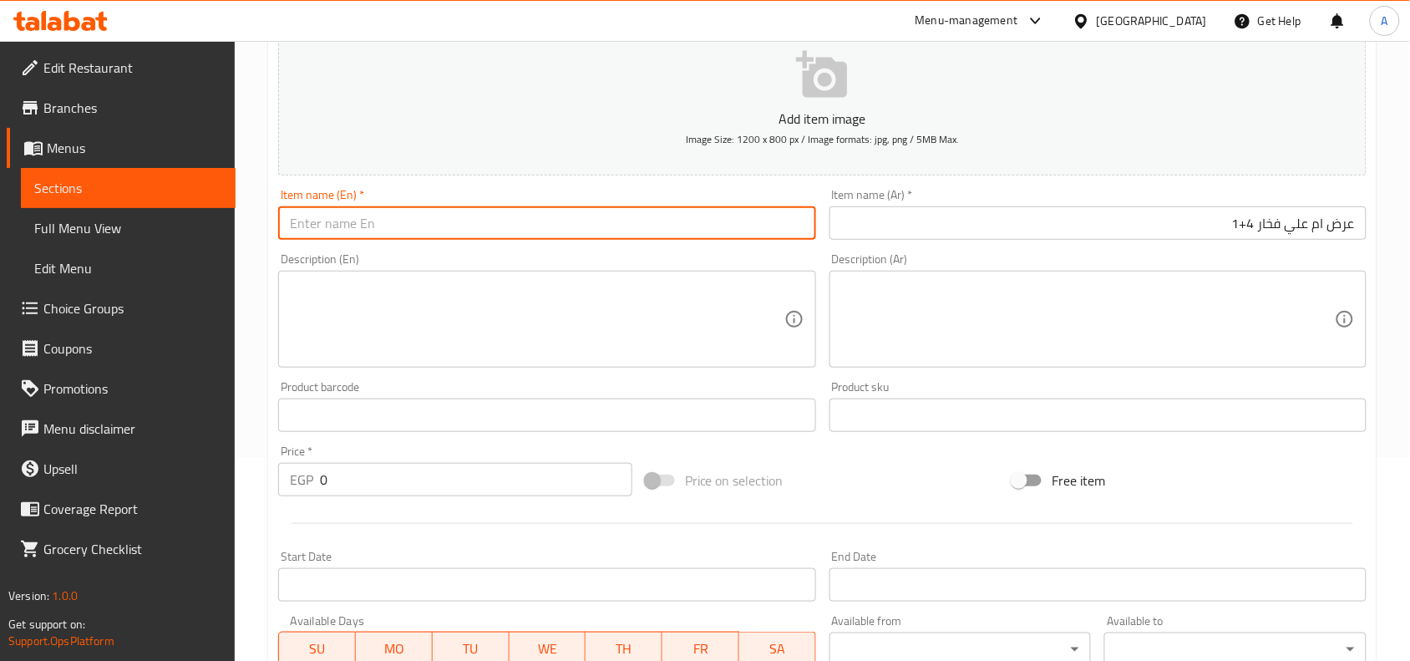
click at [704, 227] on input "text" at bounding box center [546, 222] width 537 height 33
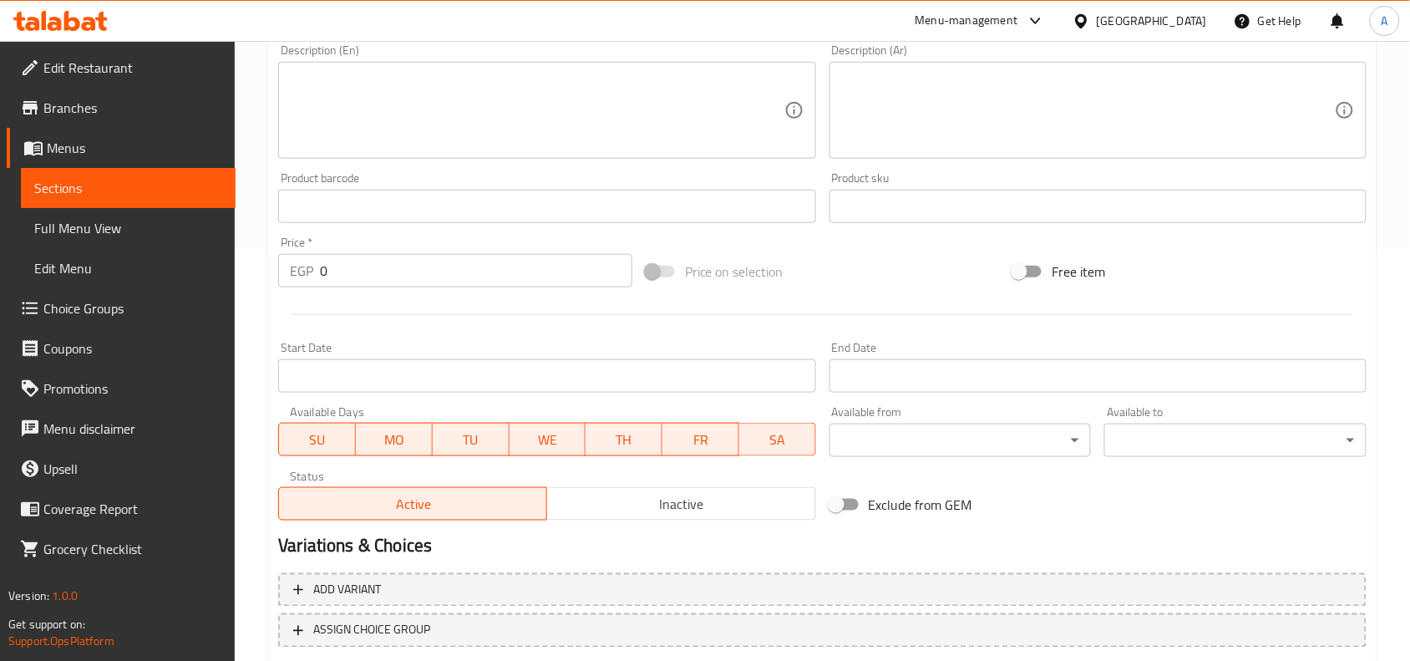
scroll to position [516, 0]
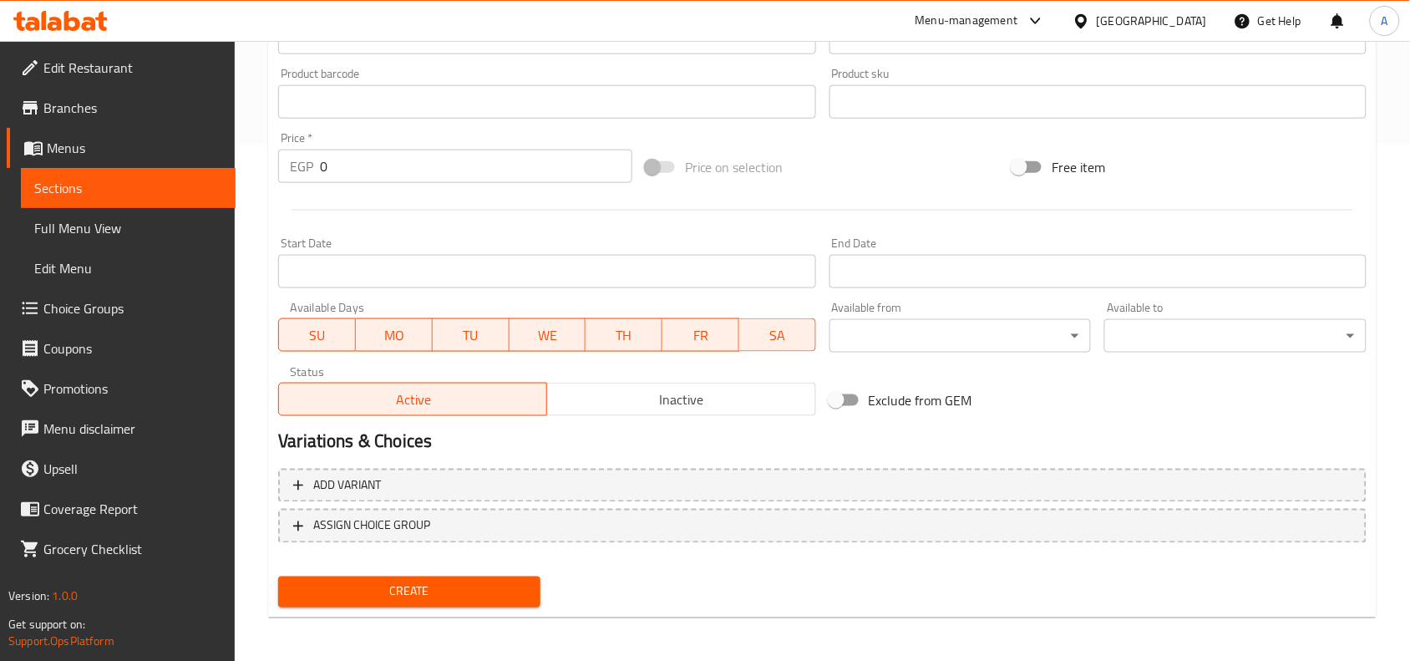
type input "Om [PERSON_NAME] Offer 4+1"
click at [612, 410] on span "Inactive" at bounding box center [681, 400] width 255 height 24
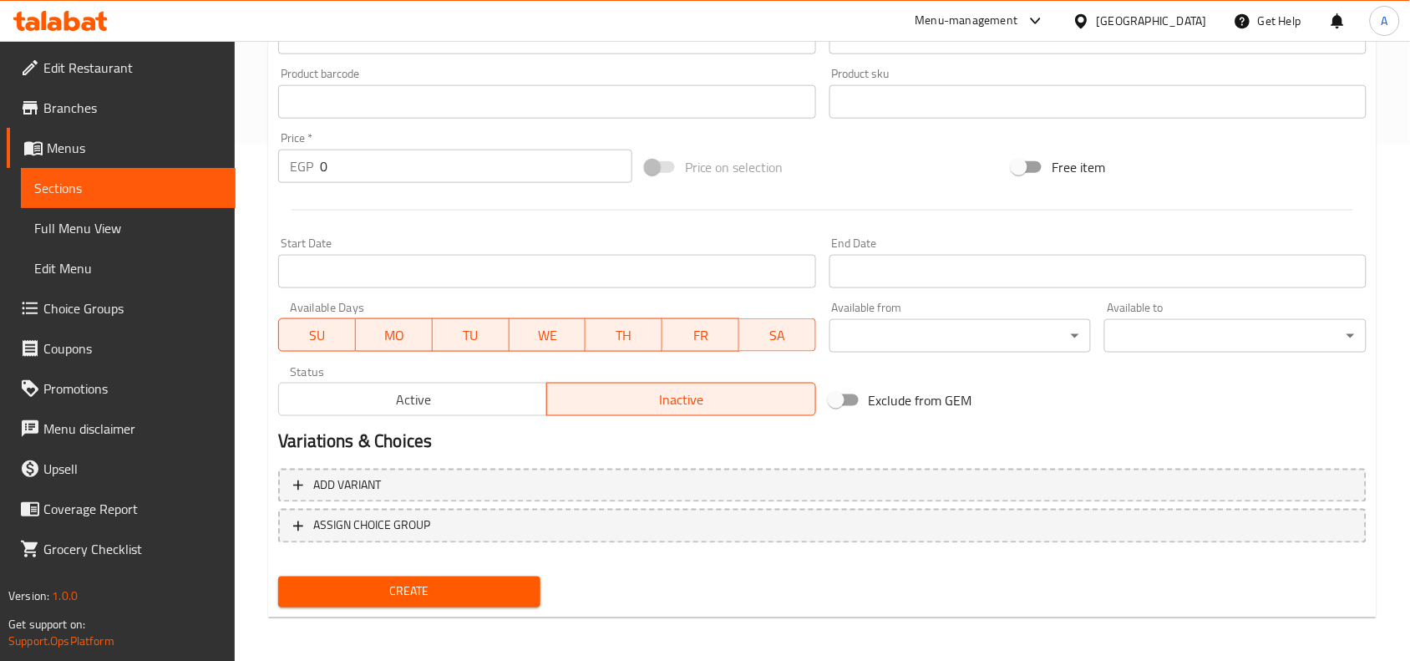
click at [649, 268] on input "Start Date" at bounding box center [546, 271] width 537 height 33
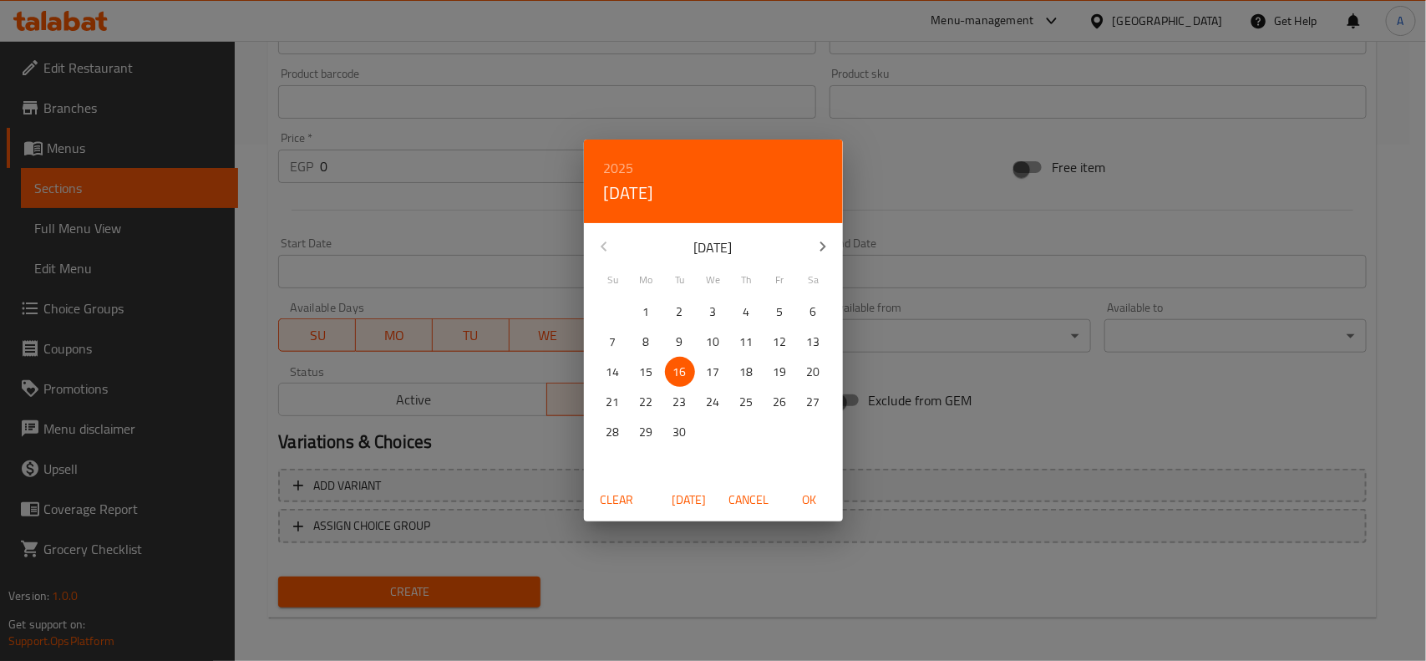
click at [673, 373] on p "16" at bounding box center [679, 372] width 13 height 21
click at [810, 500] on span "OK" at bounding box center [809, 500] width 40 height 21
type input "[DATE]"
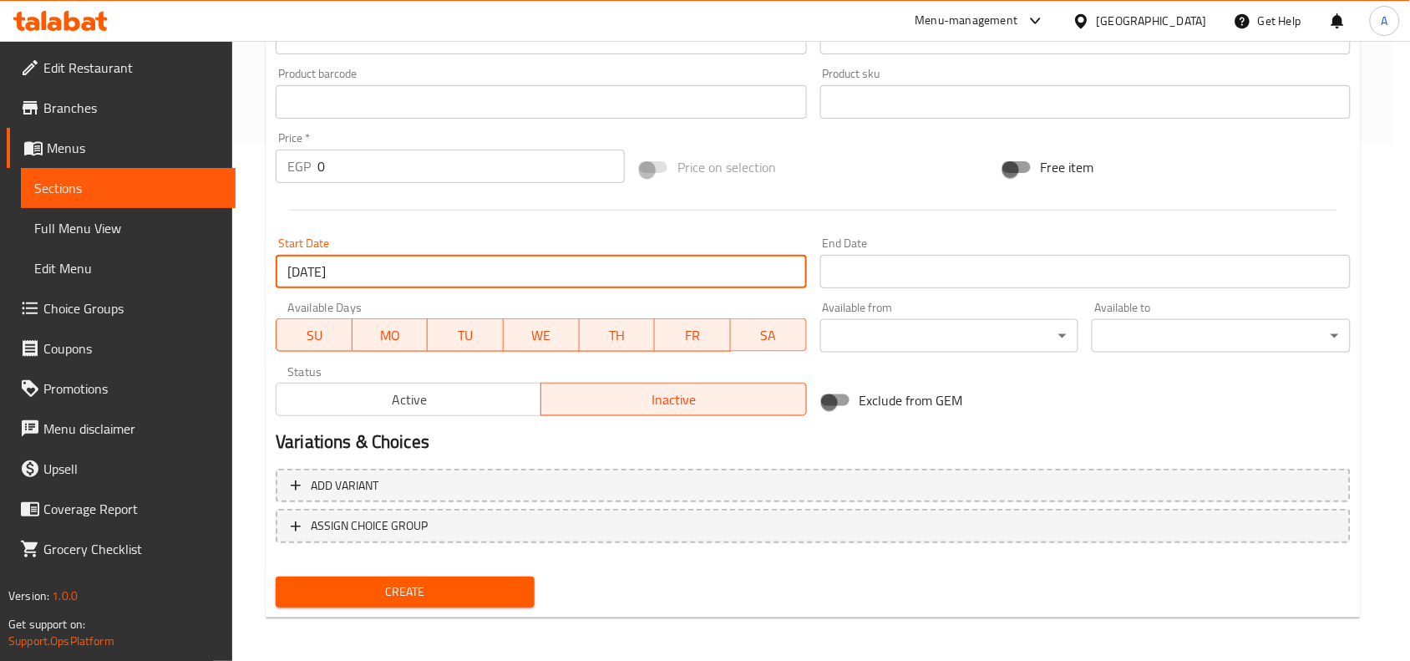
click at [938, 256] on input "Start Date" at bounding box center [1085, 271] width 530 height 33
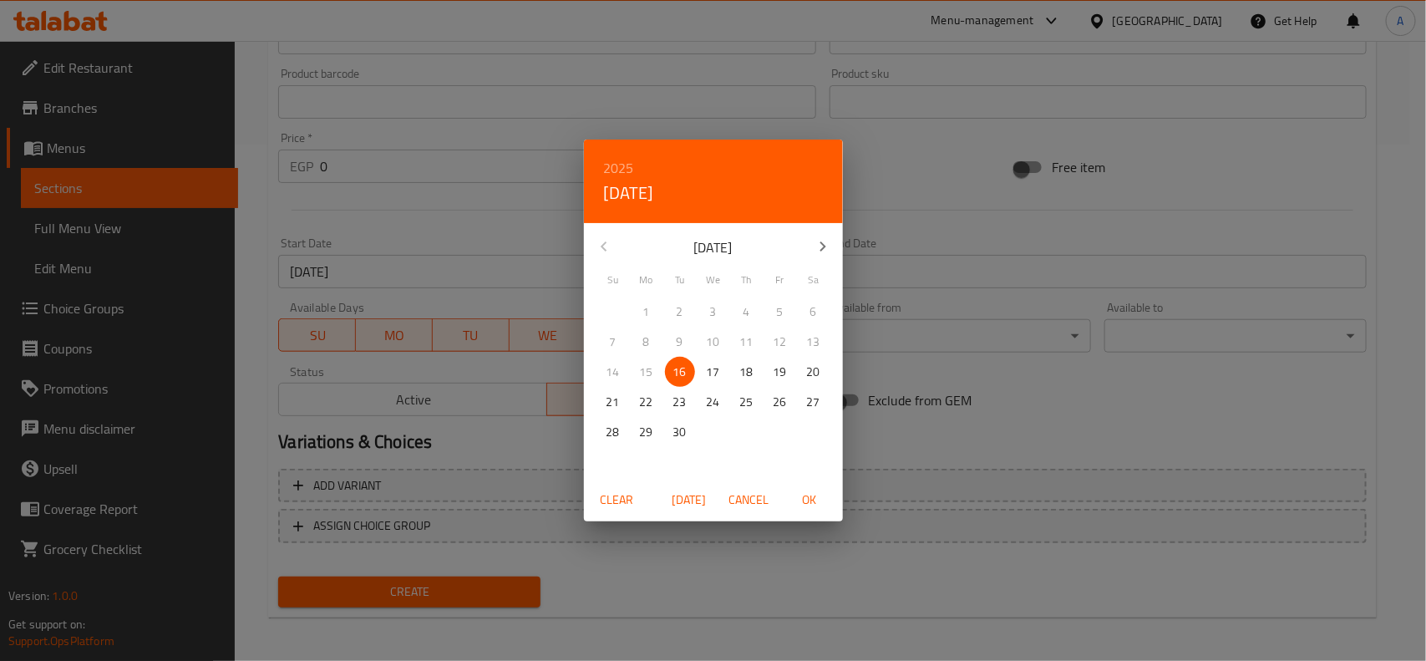
click at [685, 424] on p "30" at bounding box center [679, 432] width 13 height 21
click at [804, 494] on span "OK" at bounding box center [809, 500] width 40 height 21
type input "[DATE]"
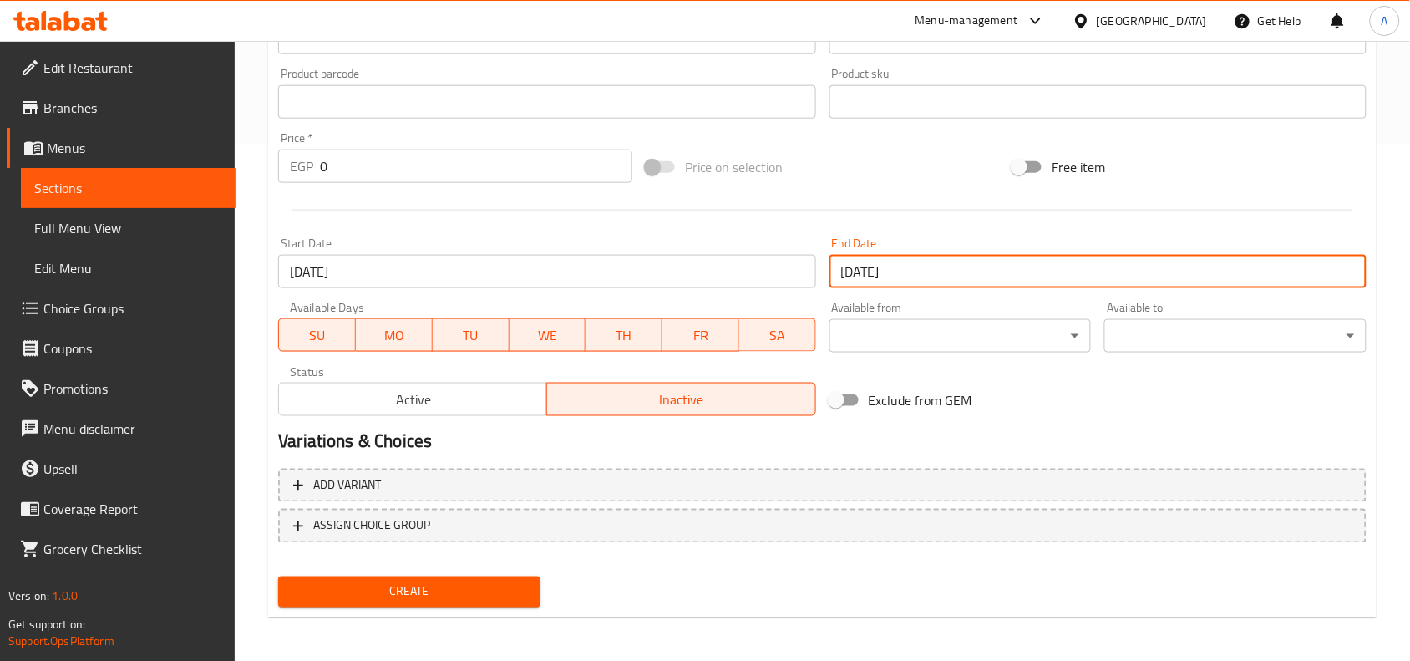
click at [727, 444] on h2 "Variations & Choices" at bounding box center [822, 441] width 1088 height 25
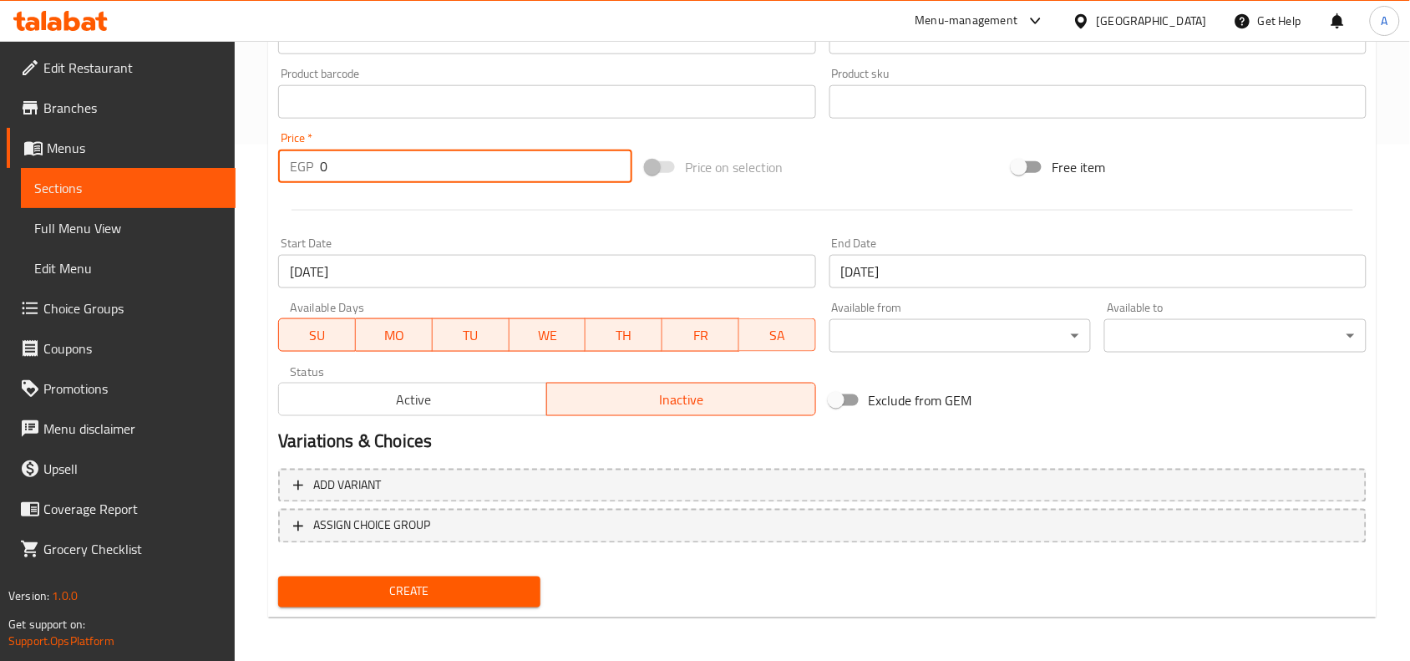
click at [478, 170] on input "0" at bounding box center [476, 166] width 312 height 33
paste input "347.5"
type input "347.5"
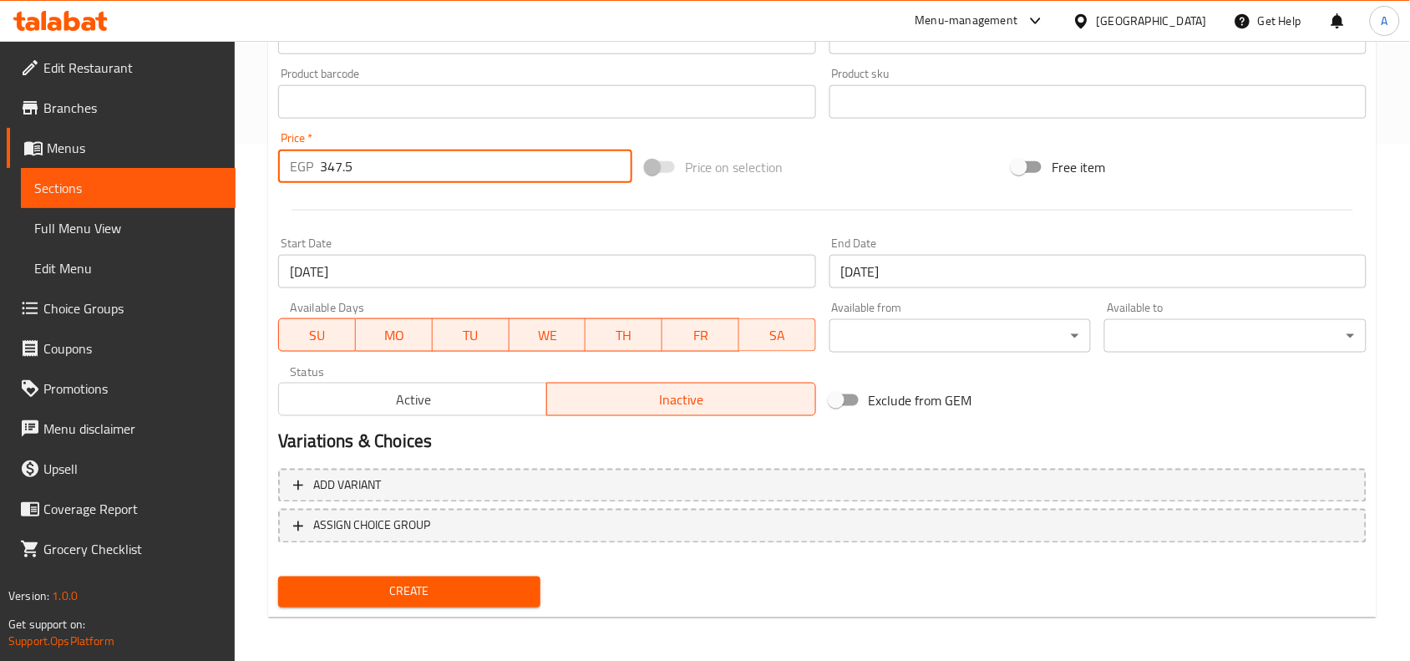
click at [484, 203] on div at bounding box center [822, 210] width 1102 height 41
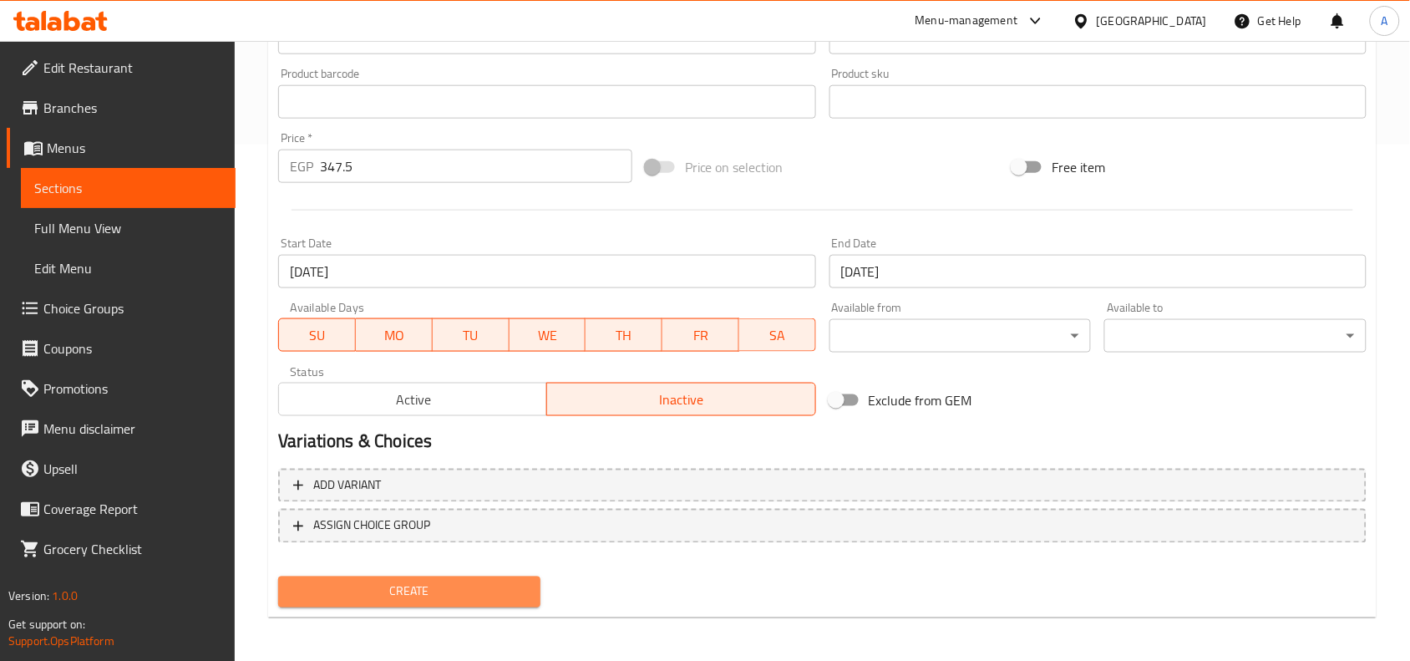
click at [447, 594] on span "Create" at bounding box center [410, 591] width 236 height 21
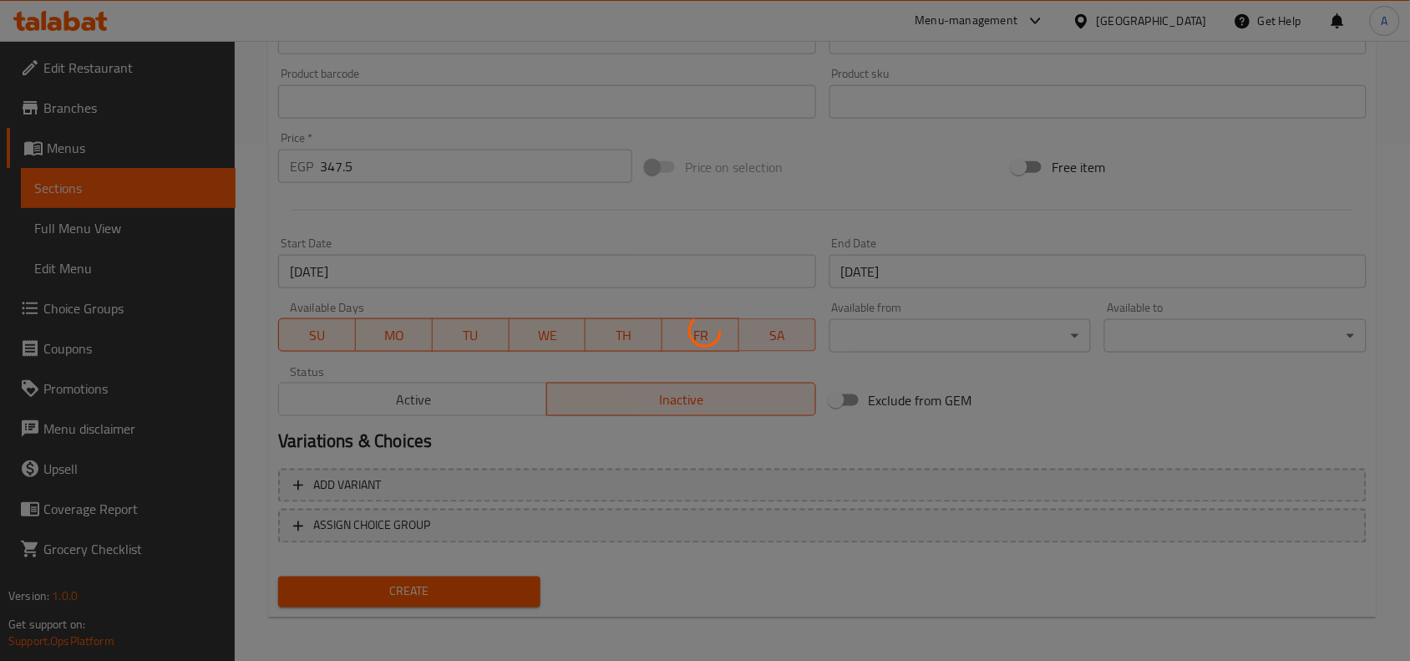
type input "0"
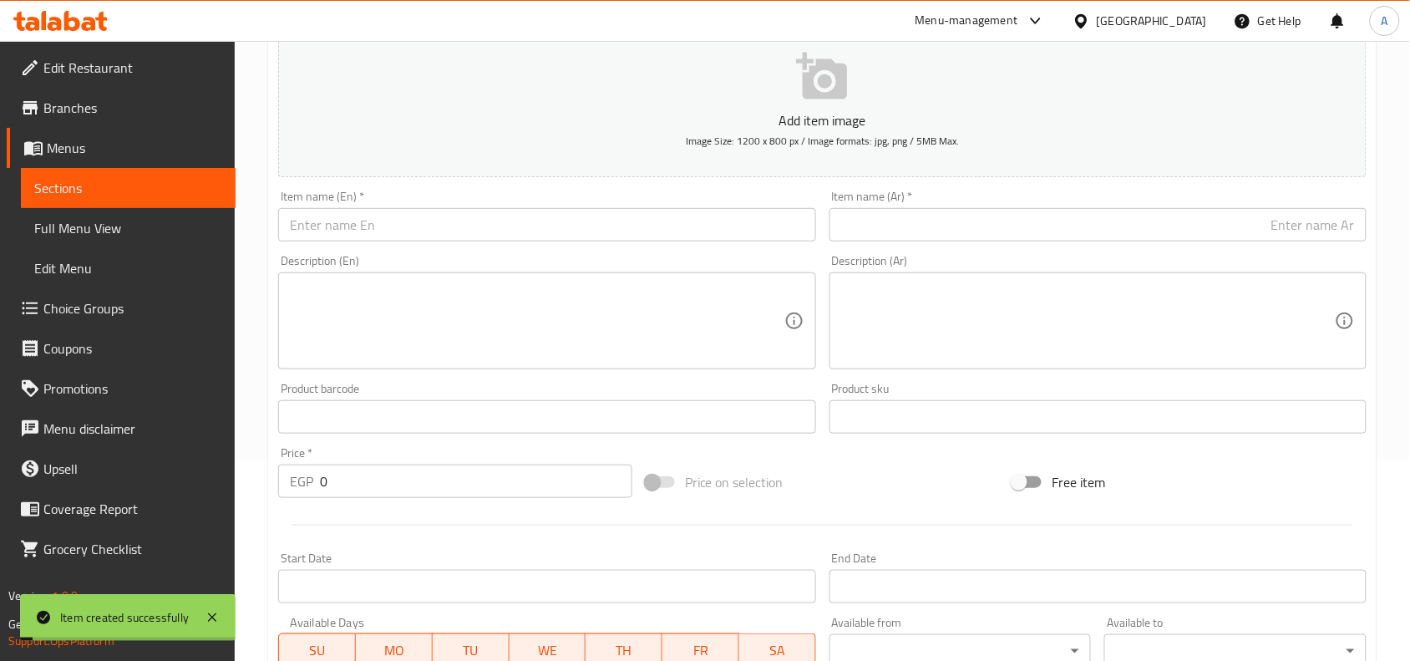
scroll to position [0, 0]
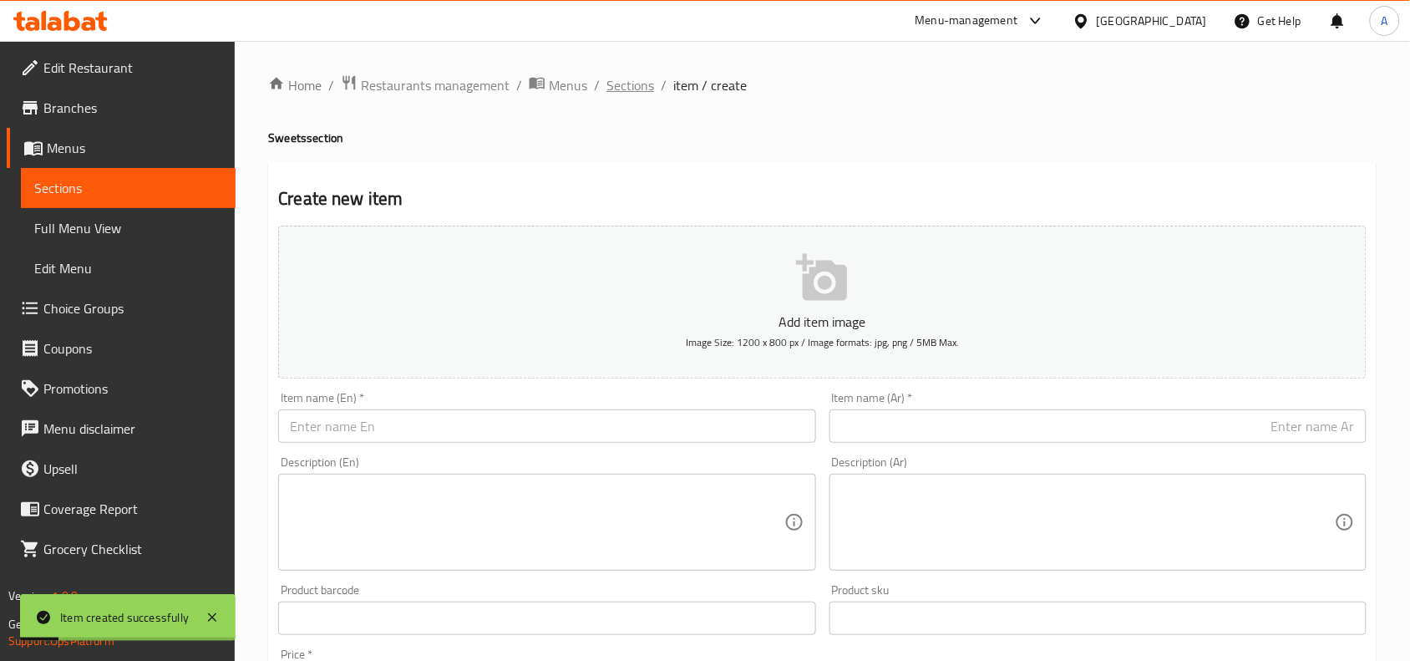
click at [620, 90] on span "Sections" at bounding box center [630, 85] width 48 height 20
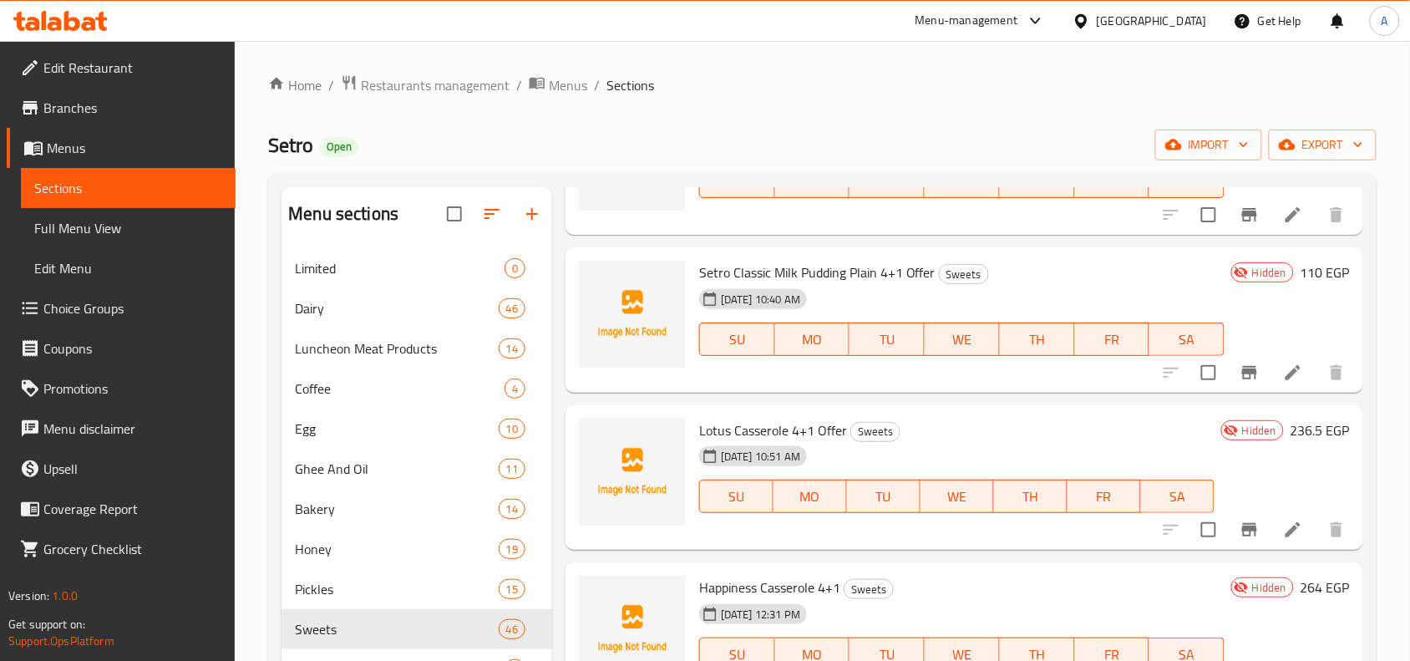
scroll to position [627, 0]
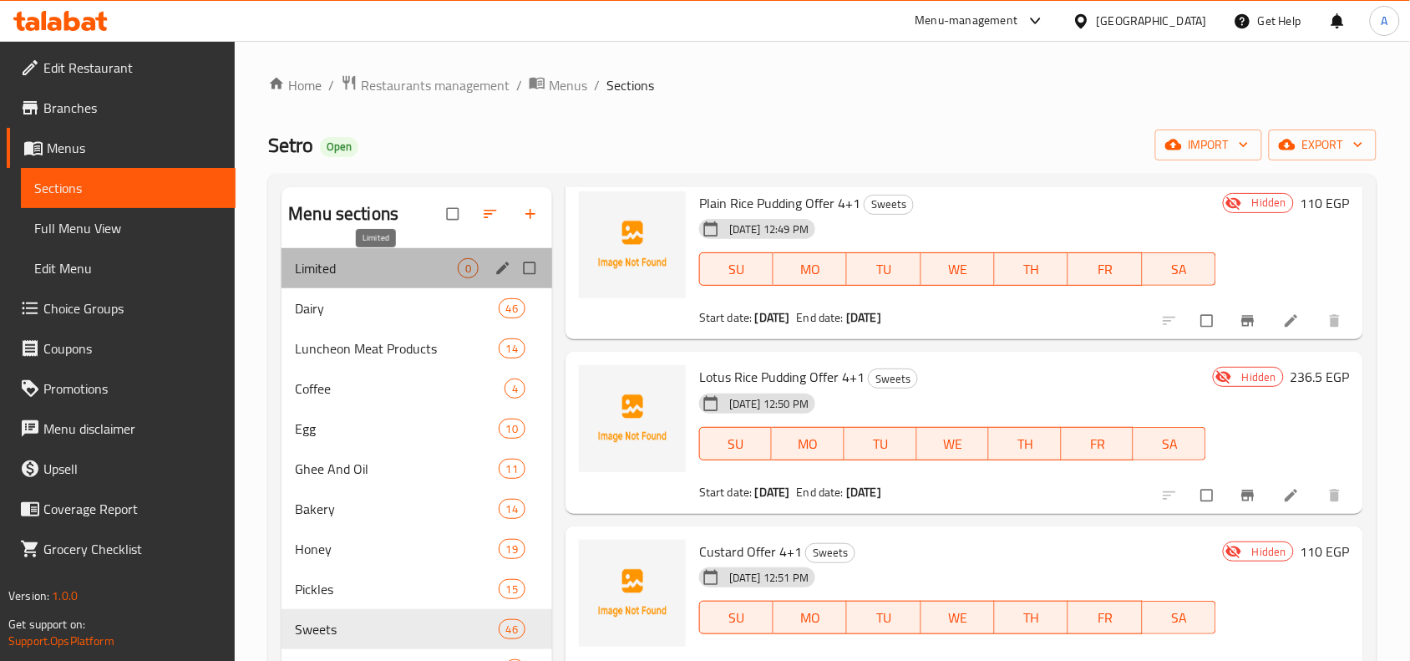
click at [358, 264] on span "Limited" at bounding box center [376, 268] width 163 height 20
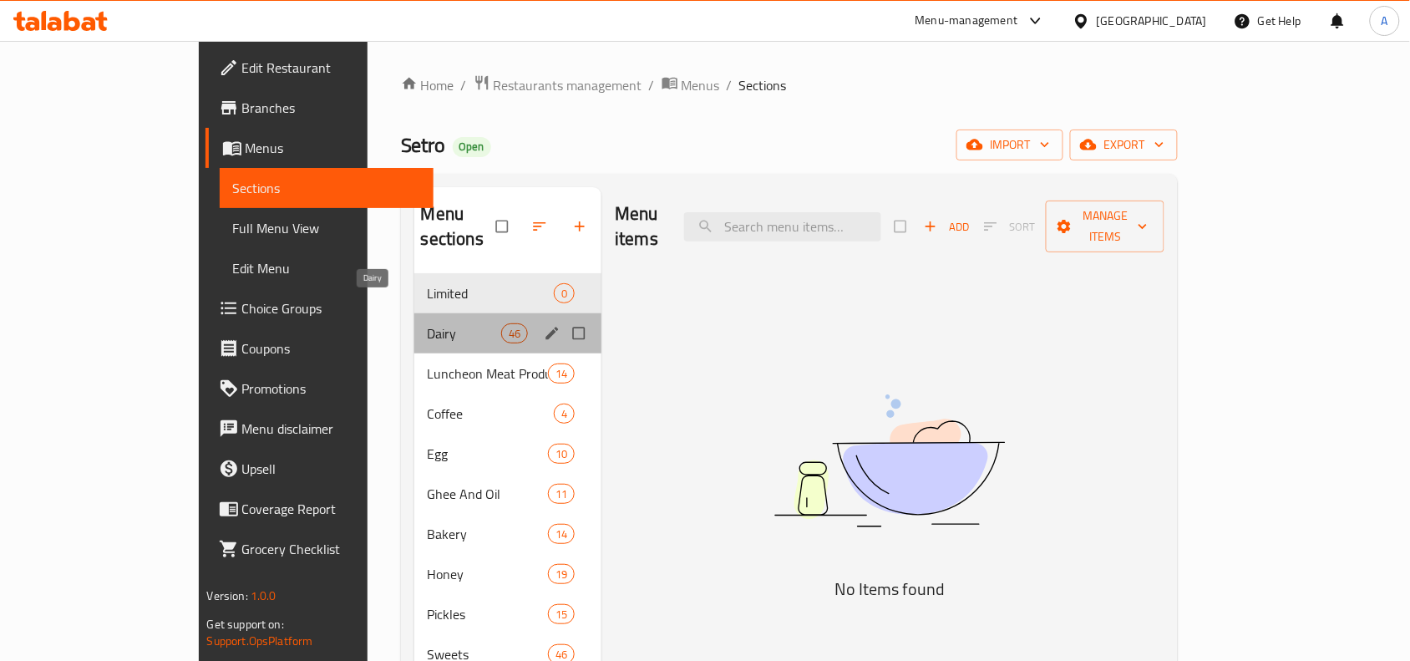
click at [428, 323] on span "Dairy" at bounding box center [465, 333] width 74 height 20
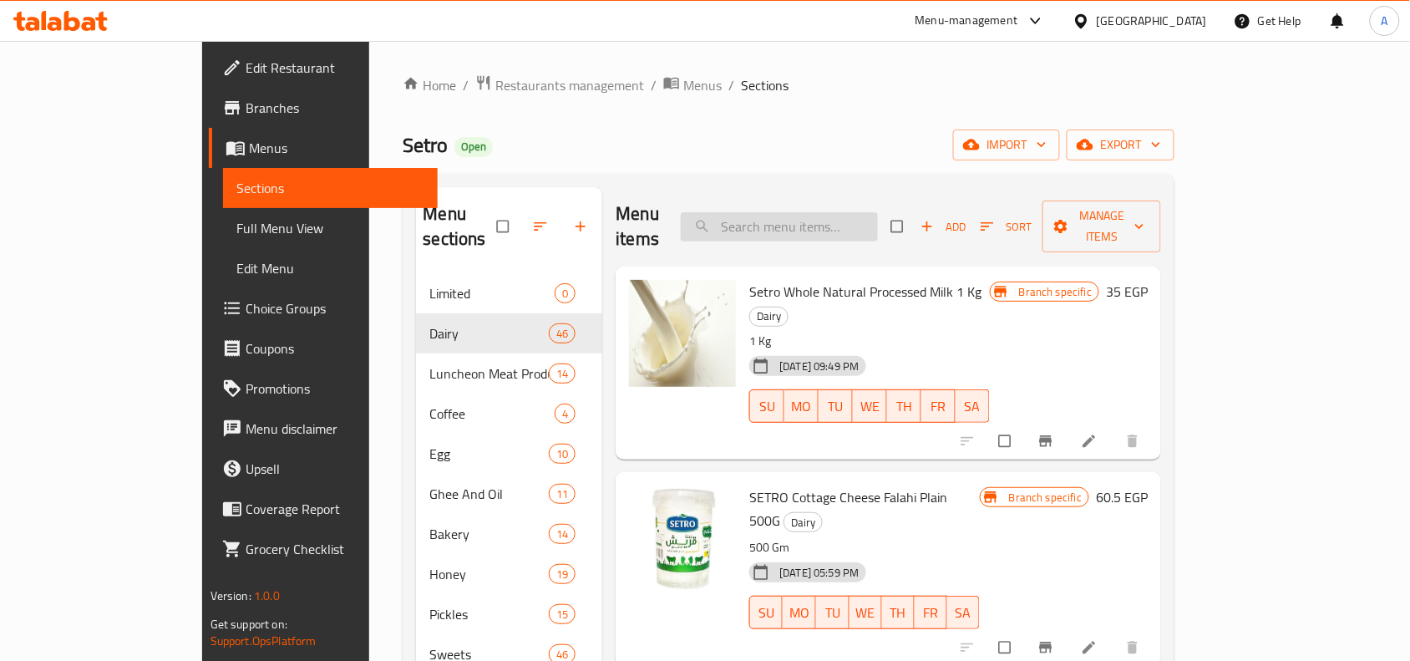
click at [852, 217] on input "search" at bounding box center [779, 226] width 197 height 29
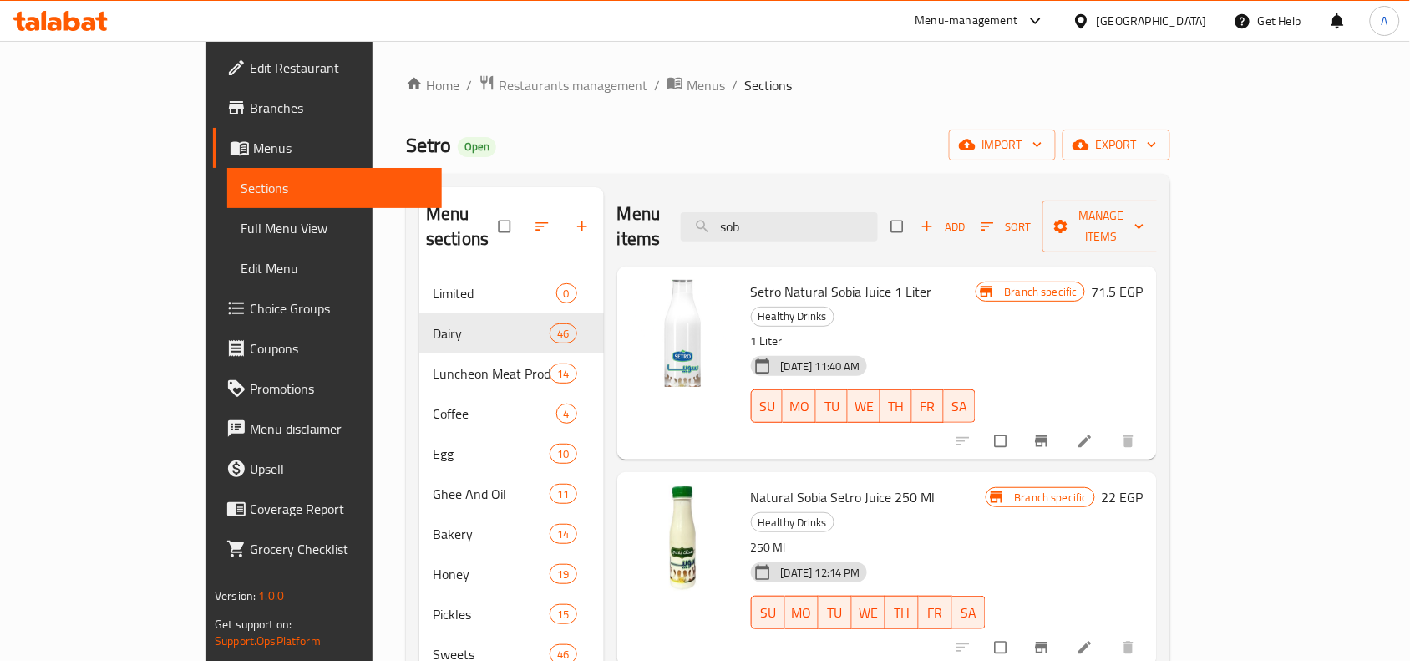
type input "sob"
click at [1063, 629] on button "Branch-specific-item" at bounding box center [1043, 647] width 40 height 37
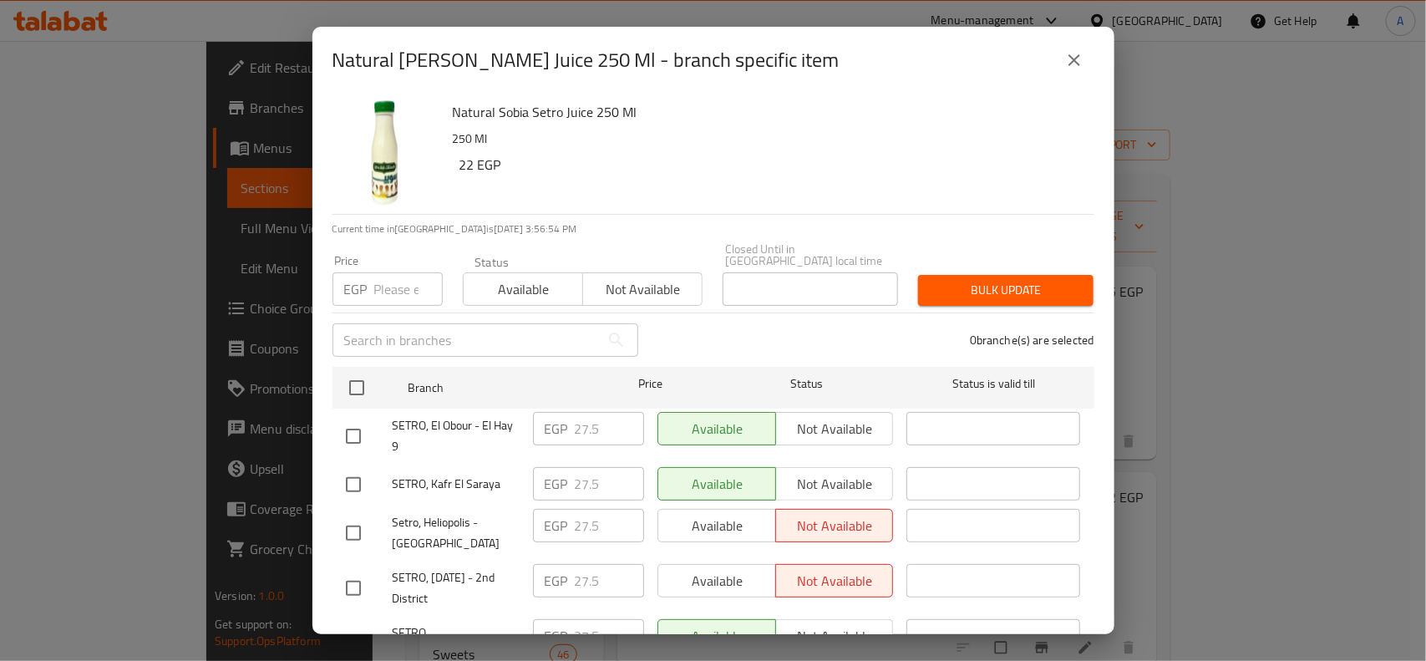
click at [1082, 59] on icon "close" at bounding box center [1074, 60] width 20 height 20
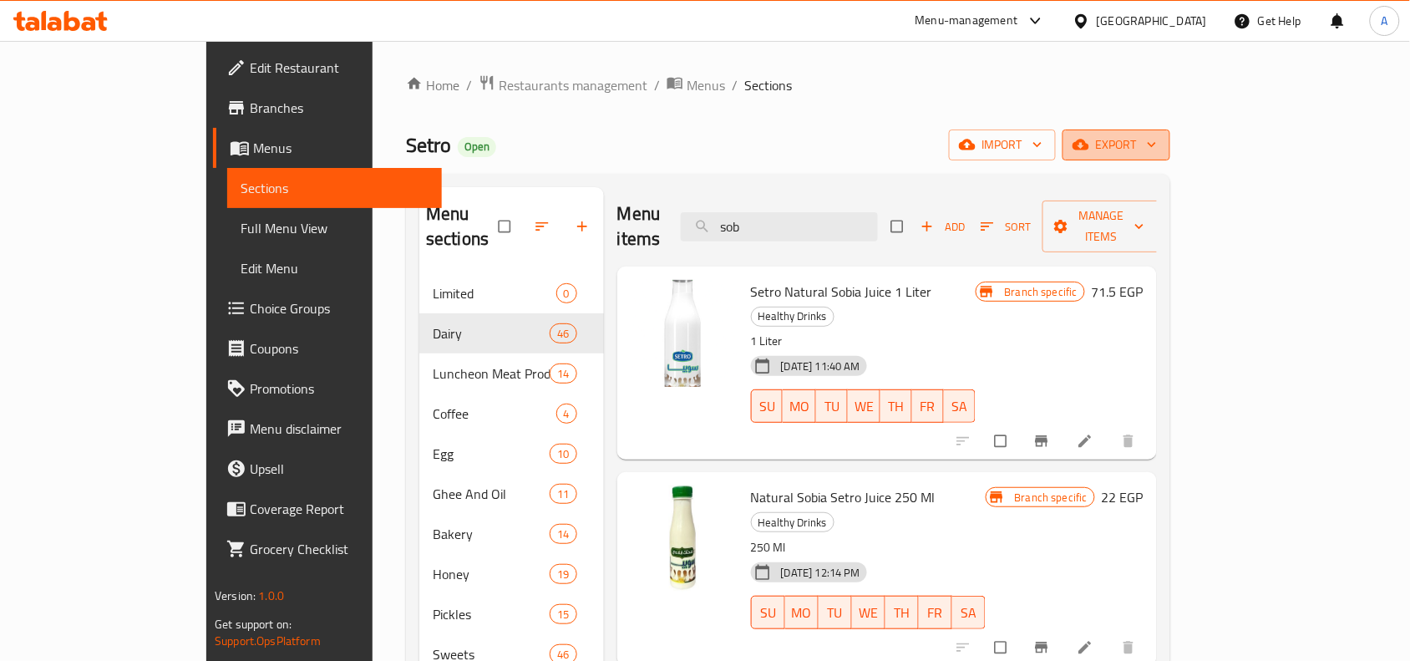
click at [1157, 143] on span "export" at bounding box center [1116, 144] width 81 height 21
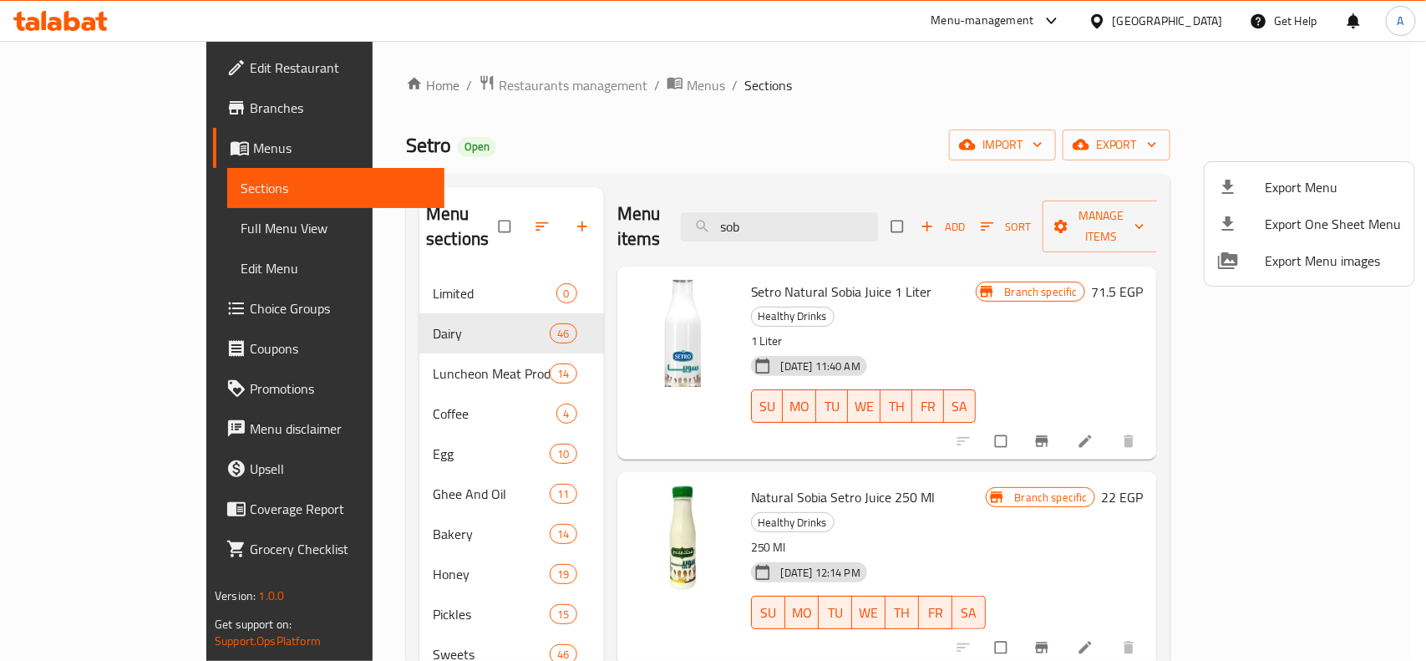
click at [925, 121] on div at bounding box center [713, 330] width 1426 height 661
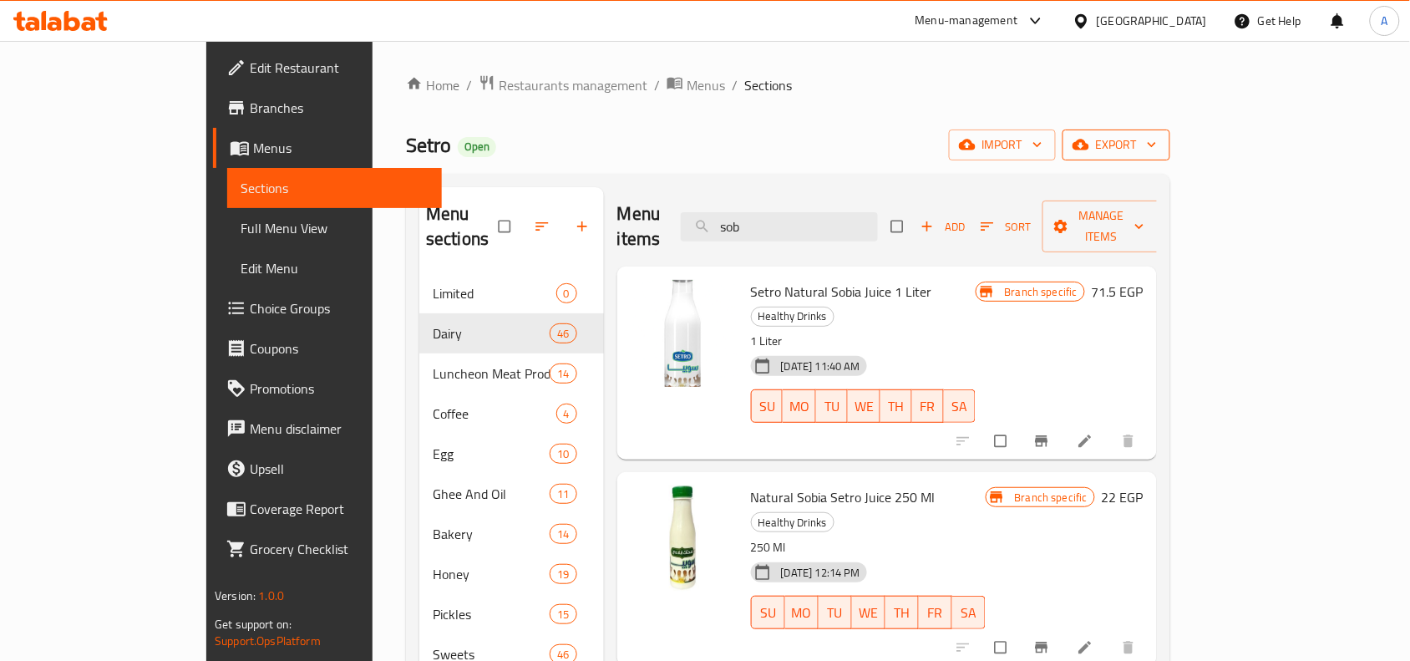
click at [1170, 129] on button "export" at bounding box center [1117, 144] width 108 height 31
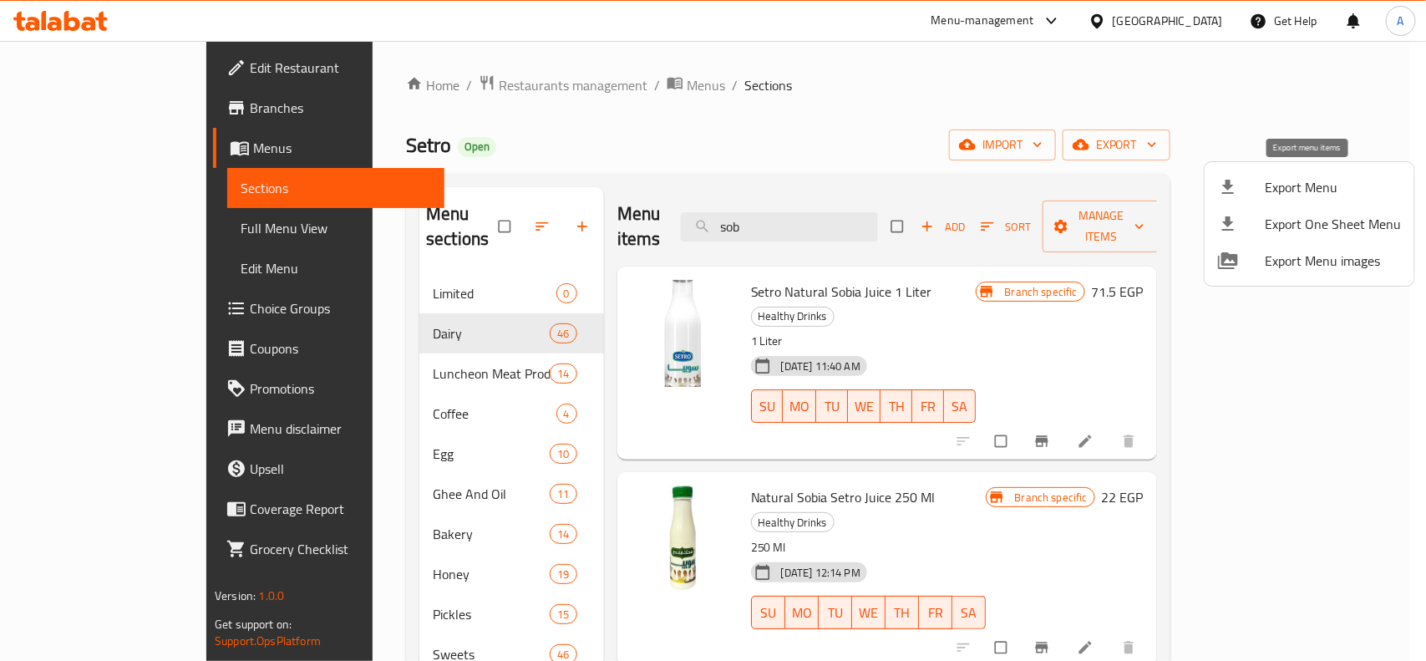
click at [1299, 185] on span "Export Menu" at bounding box center [1333, 187] width 136 height 20
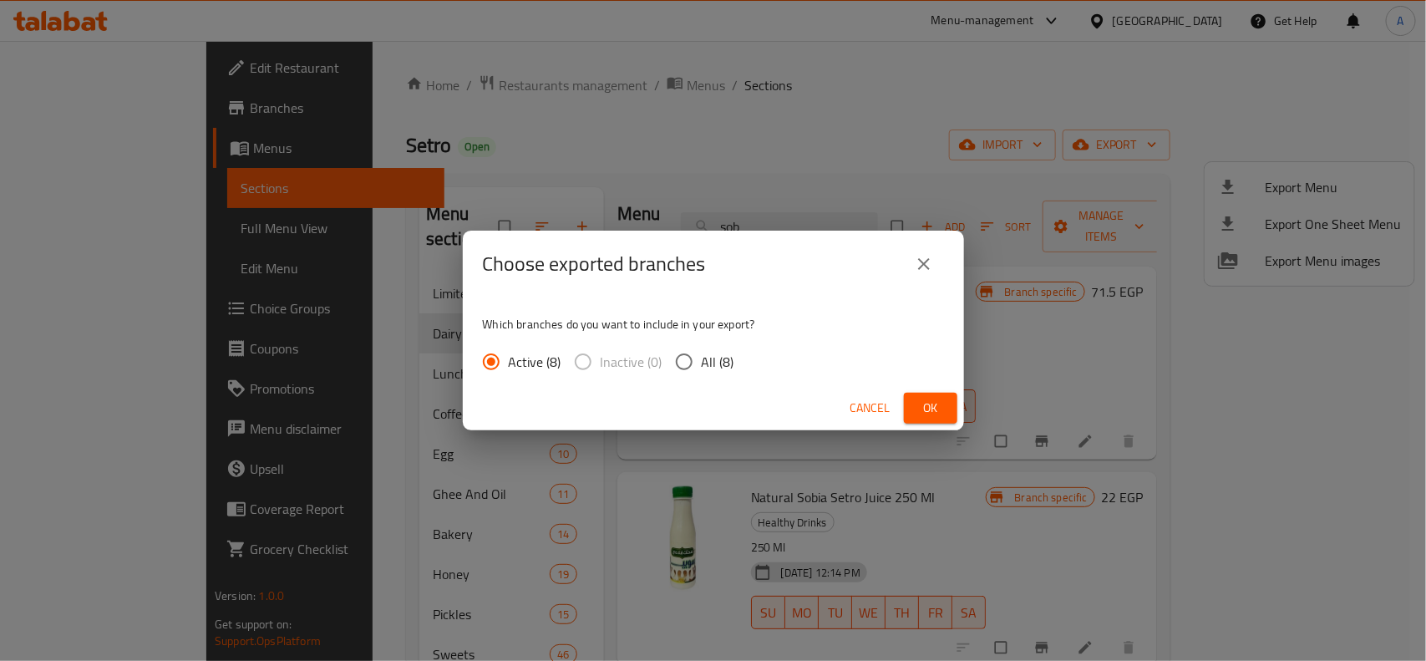
click at [691, 353] on input "All (8)" at bounding box center [684, 361] width 35 height 35
radio input "true"
click at [925, 408] on span "Ok" at bounding box center [930, 408] width 27 height 21
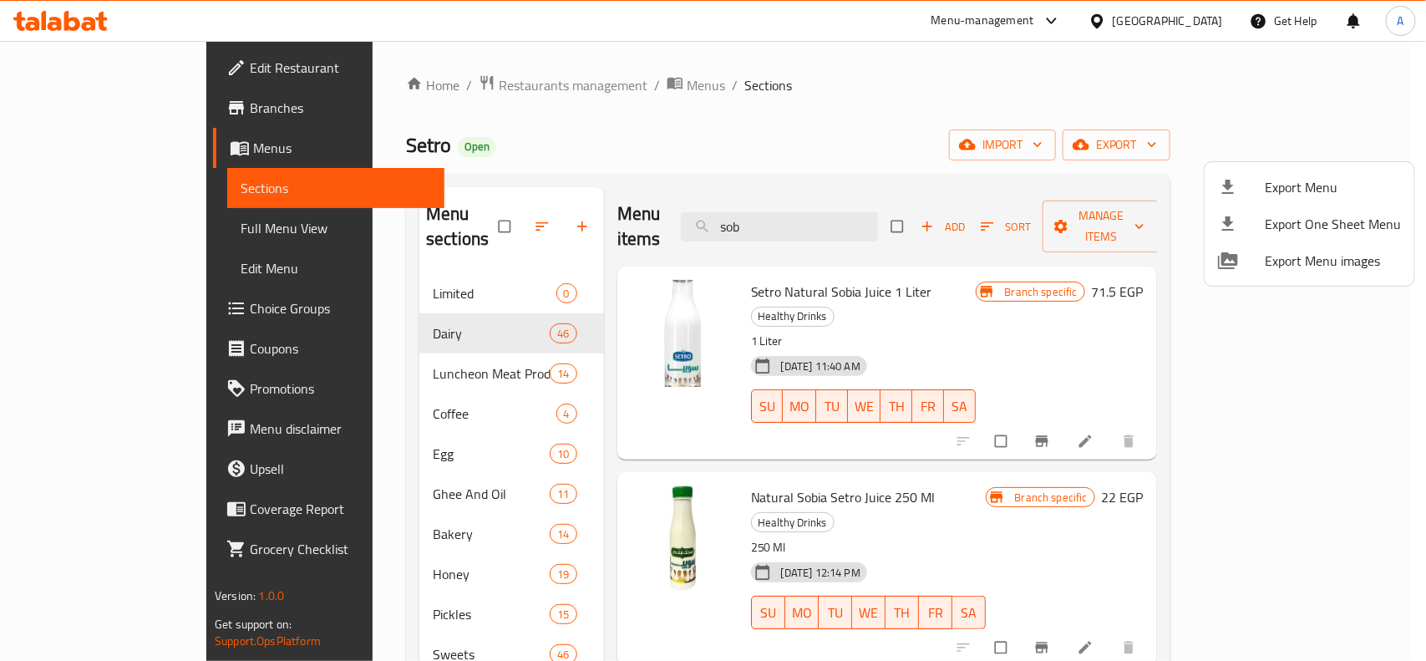
click at [794, 119] on div at bounding box center [713, 330] width 1426 height 661
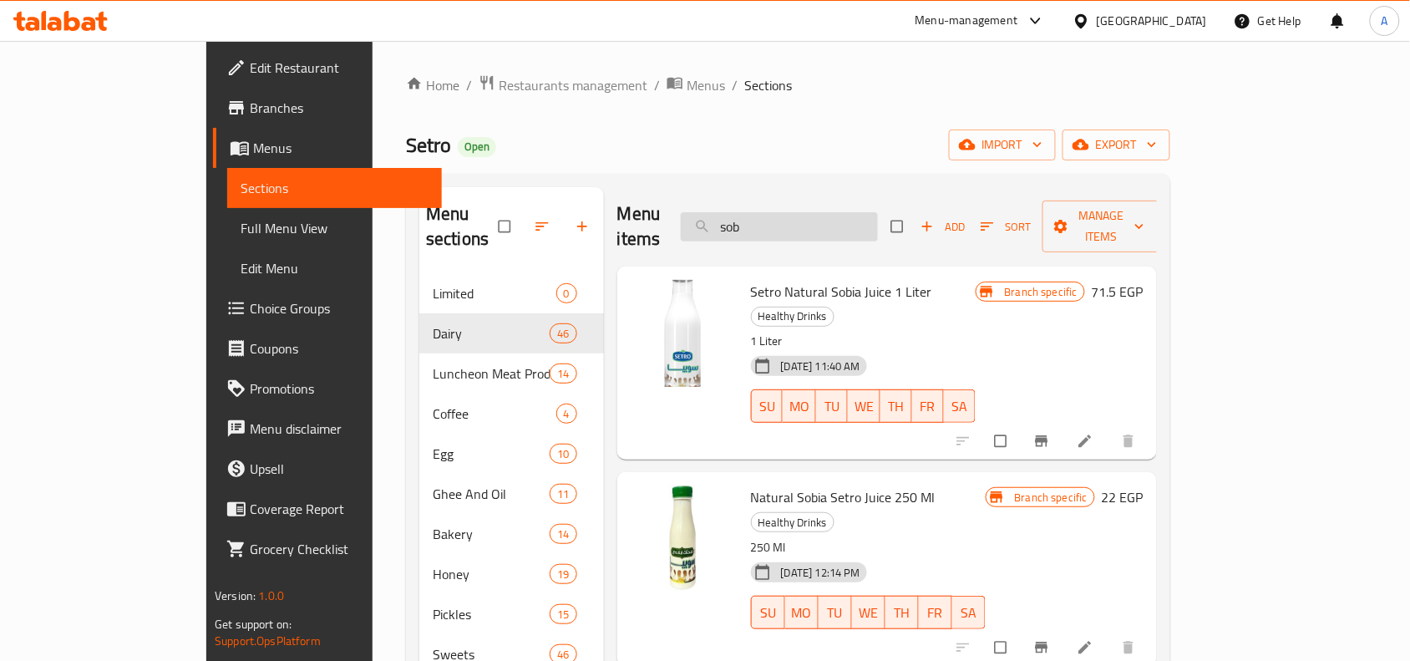
click at [878, 219] on input "sob" at bounding box center [779, 226] width 197 height 29
click at [804, 128] on div "Home / Restaurants management / Menus / Sections Setro Open import export Menu …" at bounding box center [788, 467] width 764 height 787
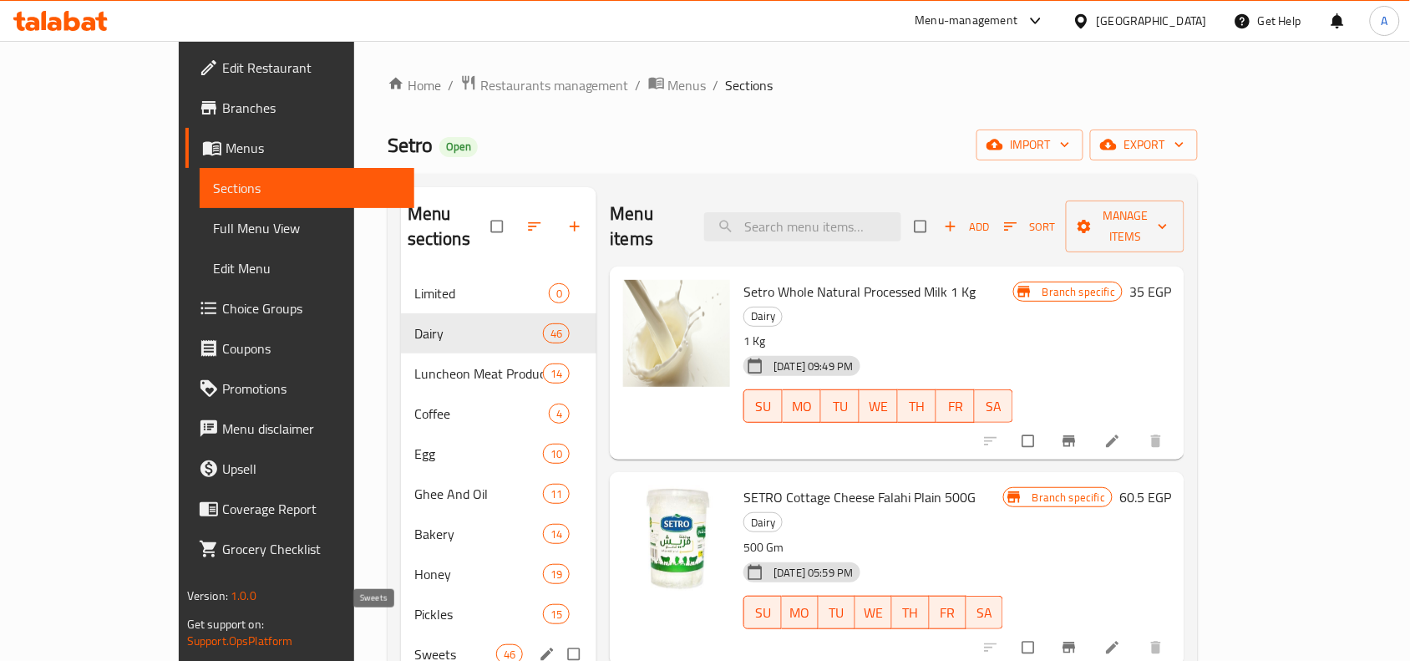
click at [414, 644] on span "Sweets" at bounding box center [455, 654] width 82 height 20
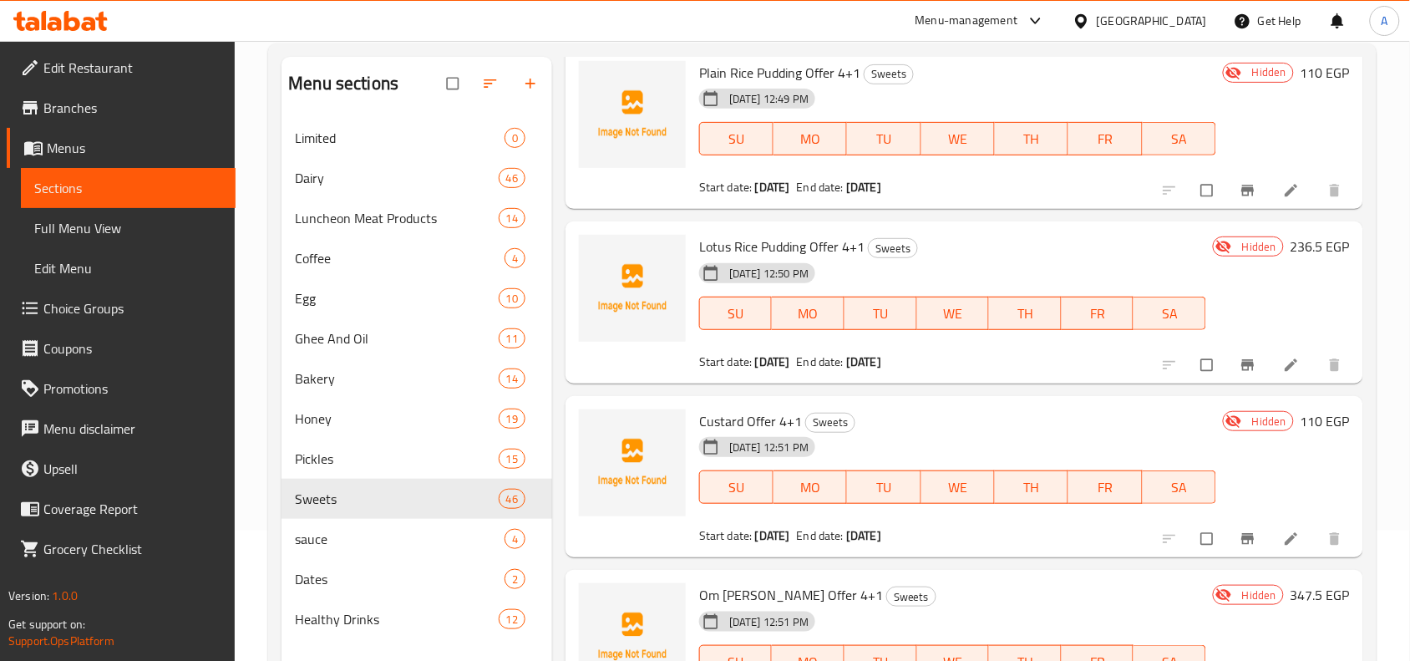
scroll to position [1253, 0]
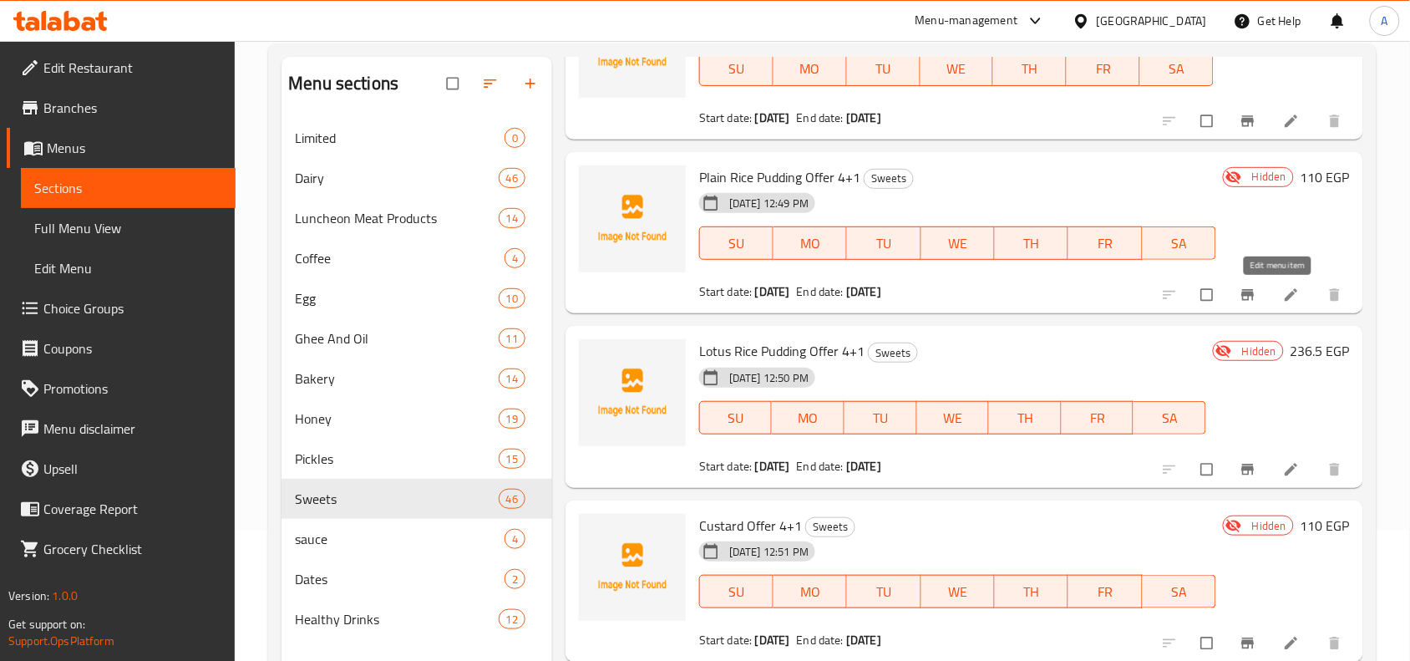
click at [1283, 293] on icon at bounding box center [1291, 295] width 17 height 17
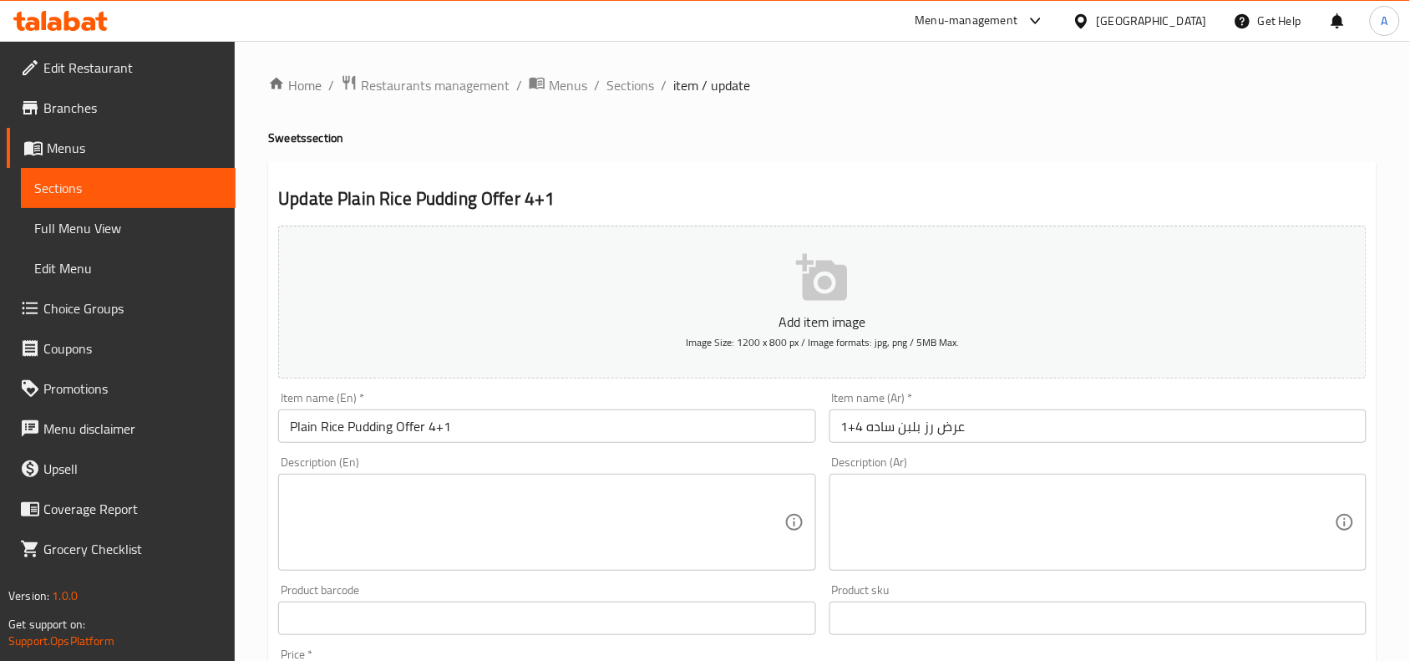
click at [820, 456] on div "Description (En) Description (En)" at bounding box center [546, 513] width 550 height 128
click at [794, 160] on div "Home / Restaurants management / Menus / Sections / item / update Sweets section…" at bounding box center [822, 610] width 1109 height 1073
